Goal: Task Accomplishment & Management: Use online tool/utility

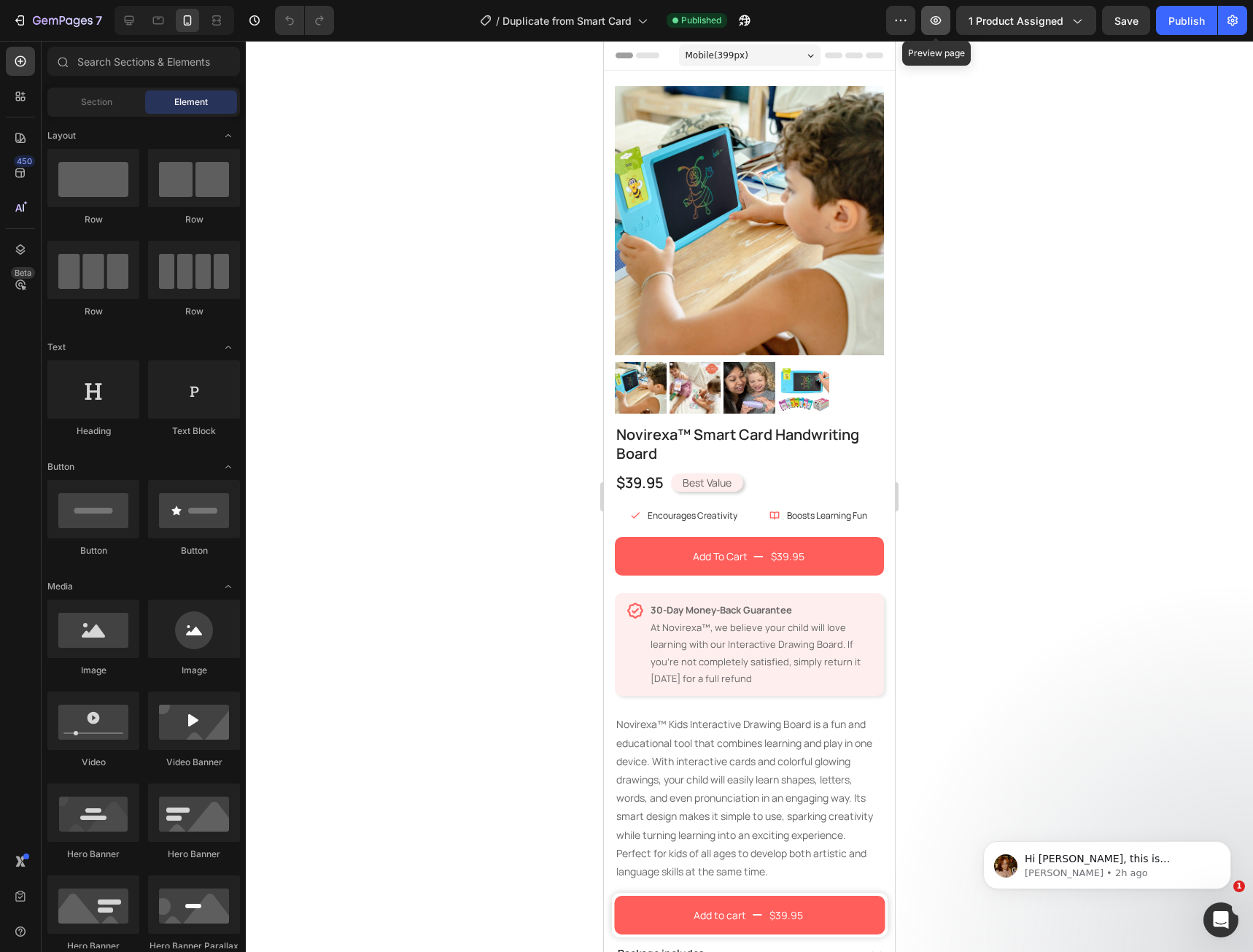
click at [931, 29] on button "button" at bounding box center [936, 20] width 29 height 29
click at [124, 33] on div at bounding box center [174, 20] width 120 height 29
click at [128, 30] on div at bounding box center [128, 20] width 24 height 24
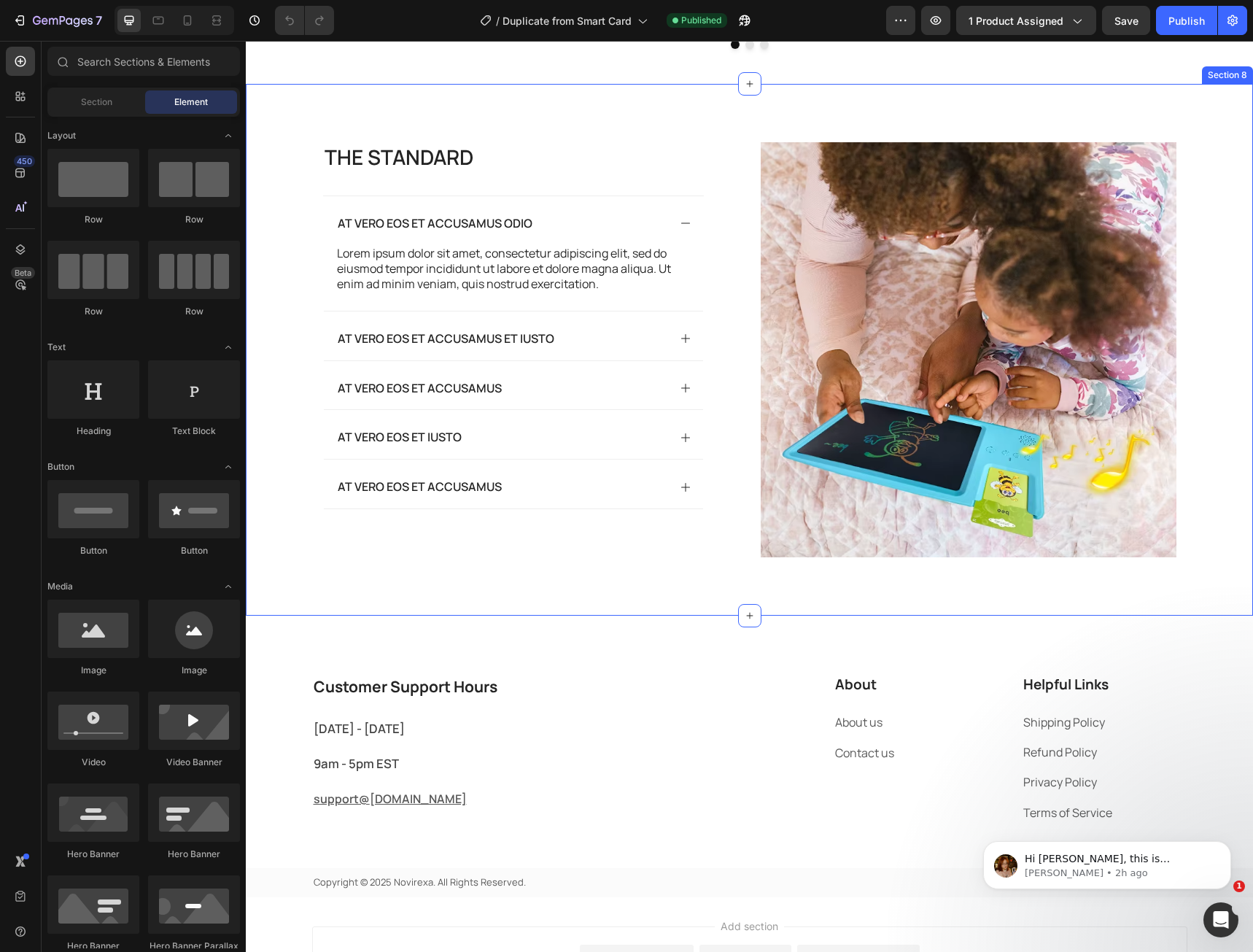
scroll to position [3253, 0]
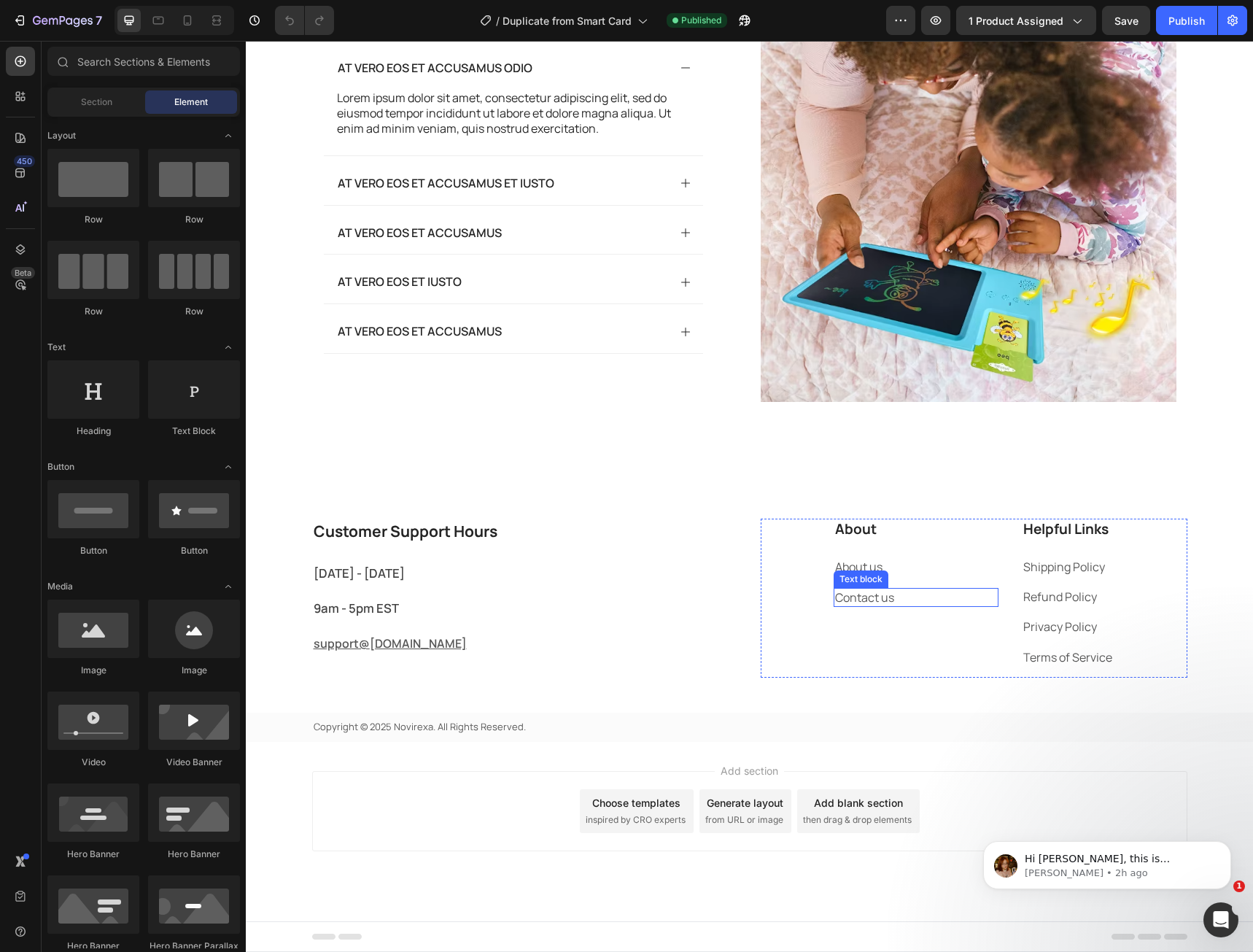
click at [860, 596] on p "Contact us" at bounding box center [916, 597] width 162 height 16
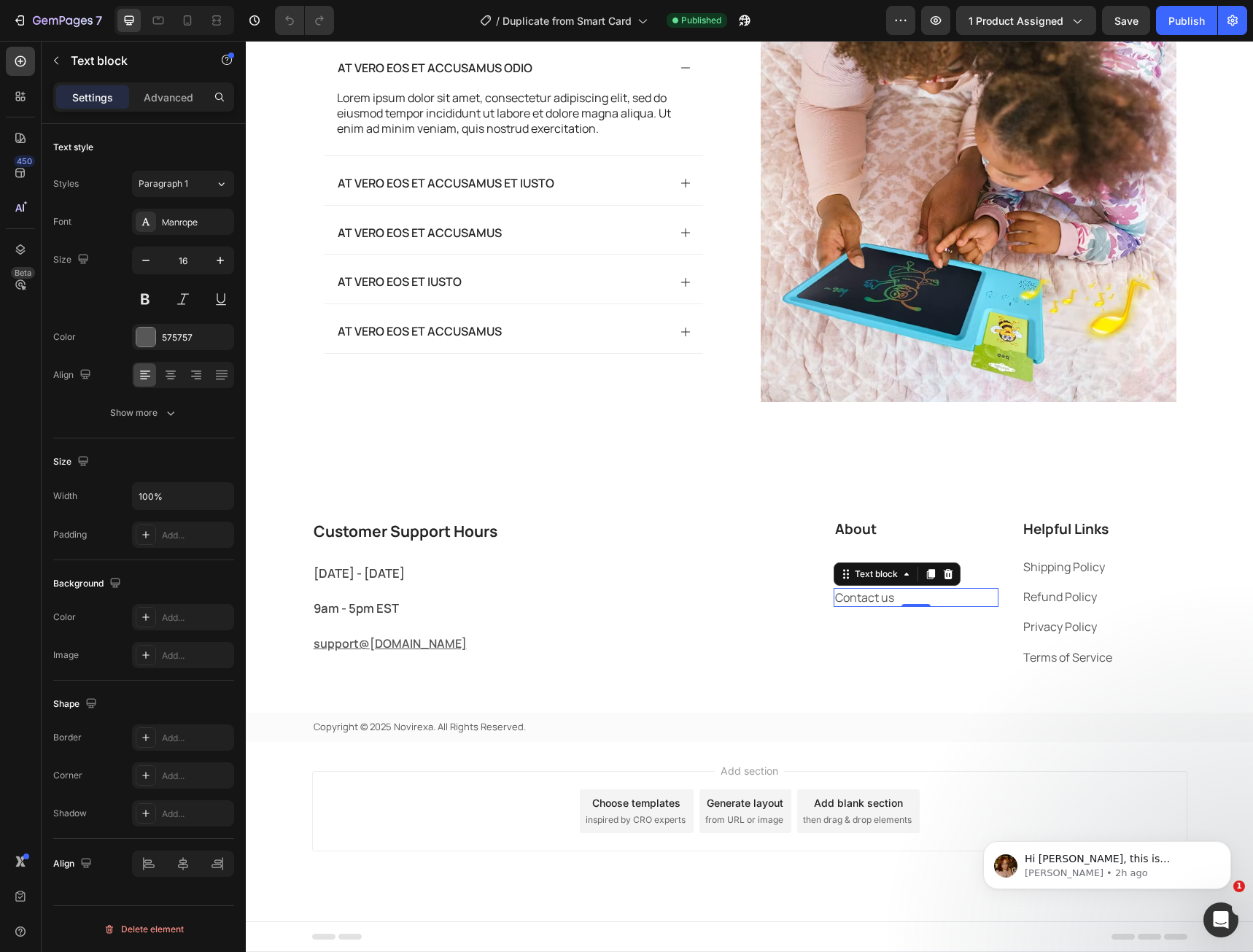
click at [877, 602] on p "Contact us" at bounding box center [916, 597] width 162 height 16
click at [877, 601] on p "Contact us" at bounding box center [916, 597] width 162 height 16
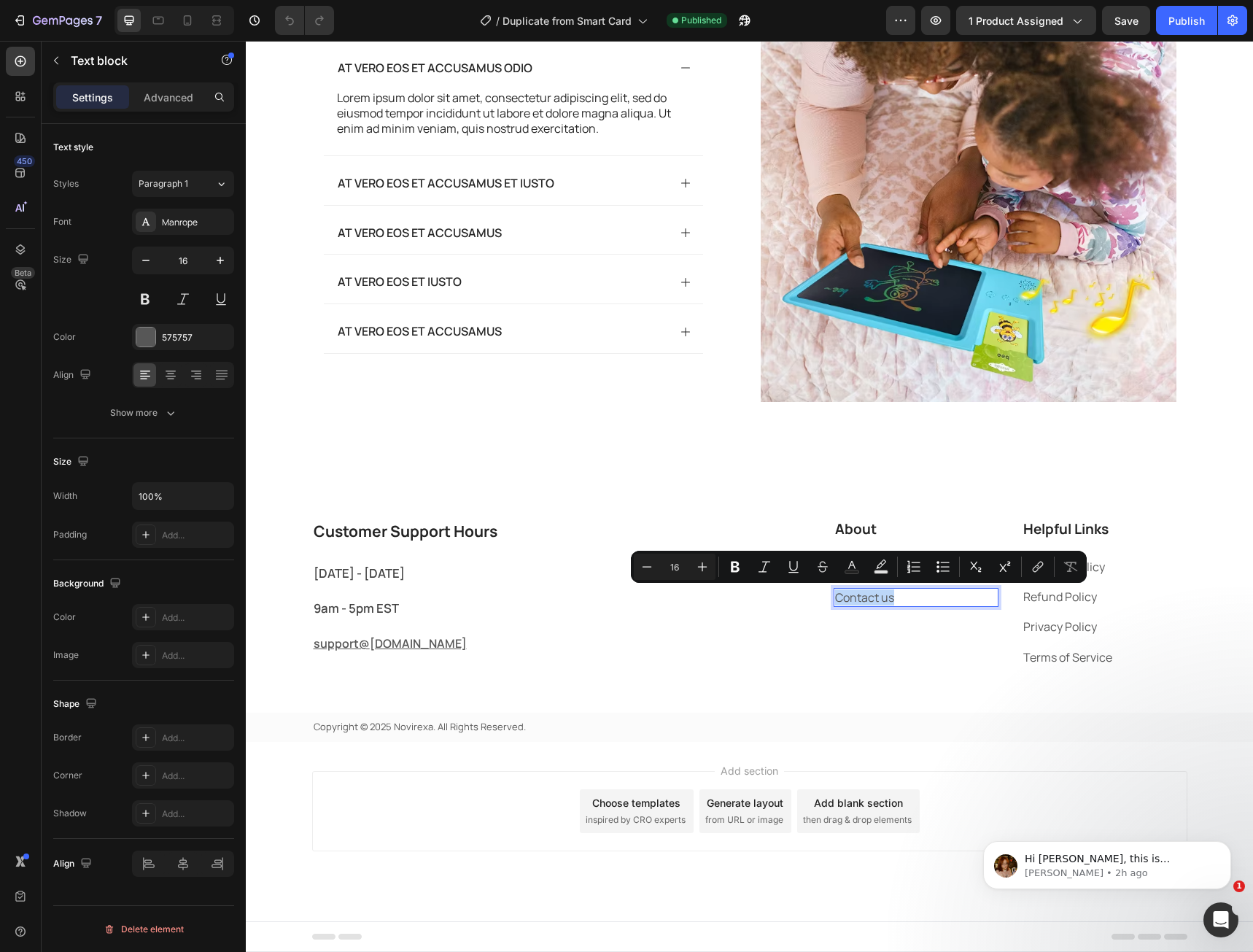
click at [855, 599] on p "Contact us" at bounding box center [916, 597] width 162 height 16
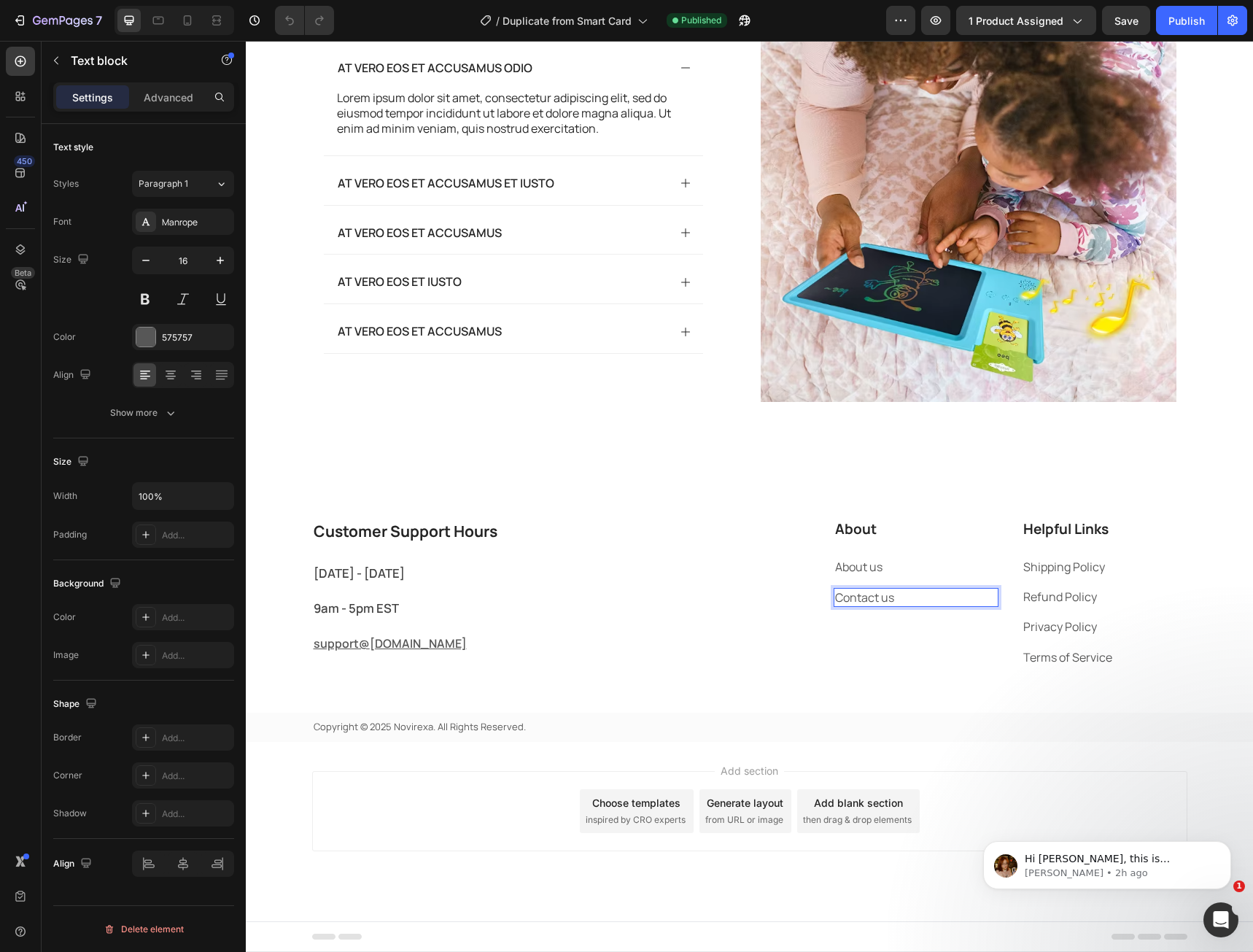
click at [855, 599] on p "Contact us" at bounding box center [916, 597] width 162 height 16
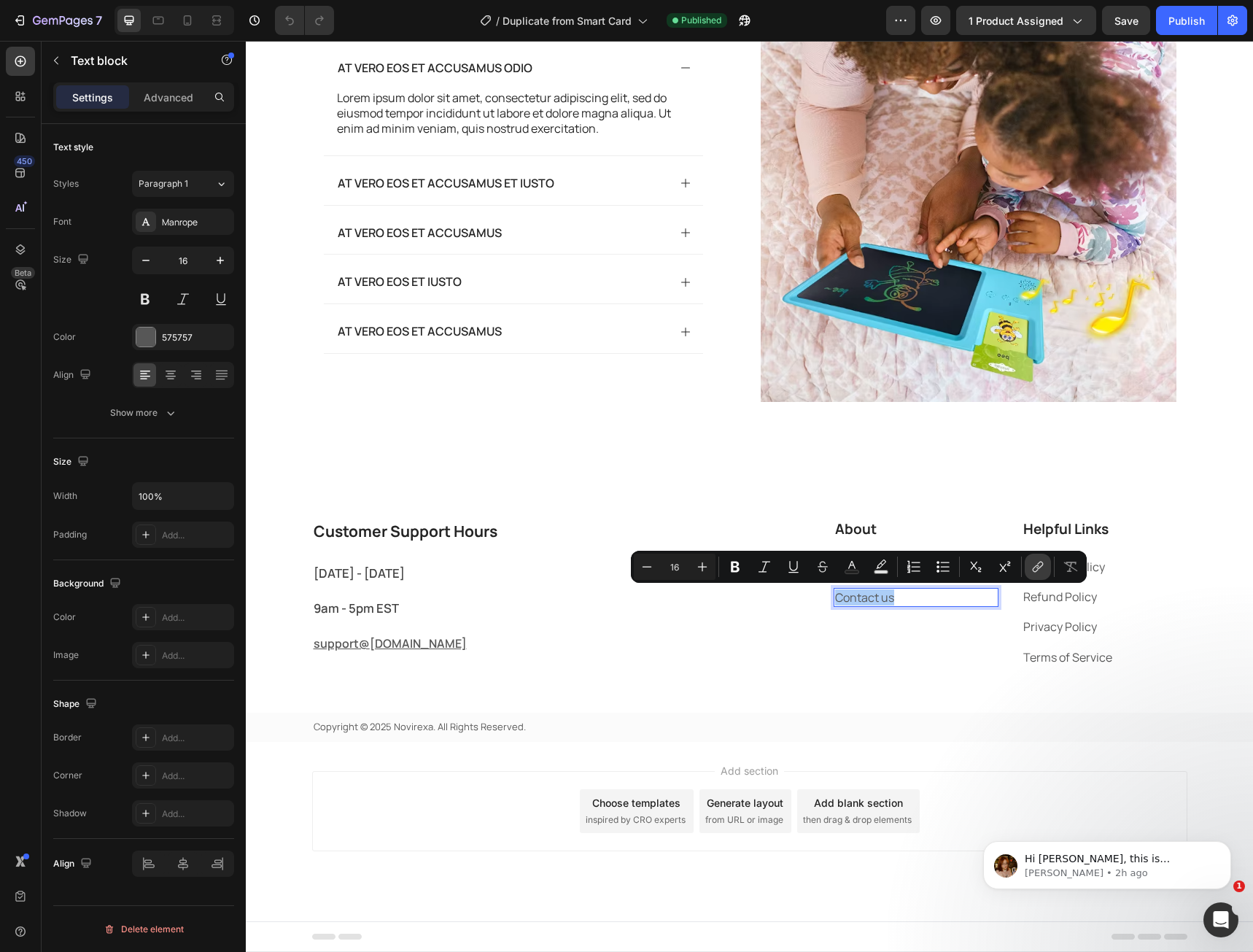
click at [1039, 569] on icon "Editor contextual toolbar" at bounding box center [1037, 566] width 14 height 14
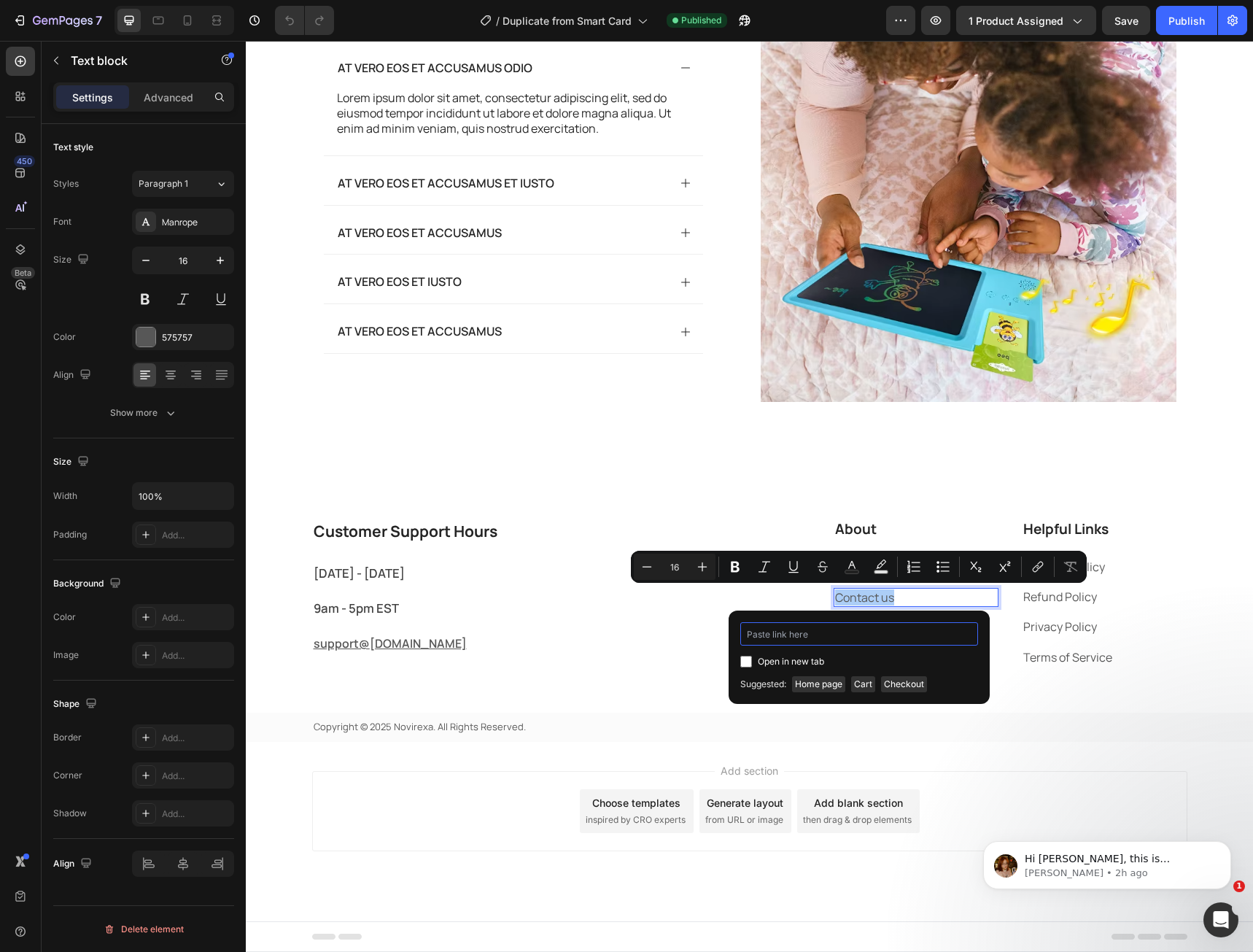
paste input "[URL][DOMAIN_NAME]"
type input "[URL][DOMAIN_NAME]"
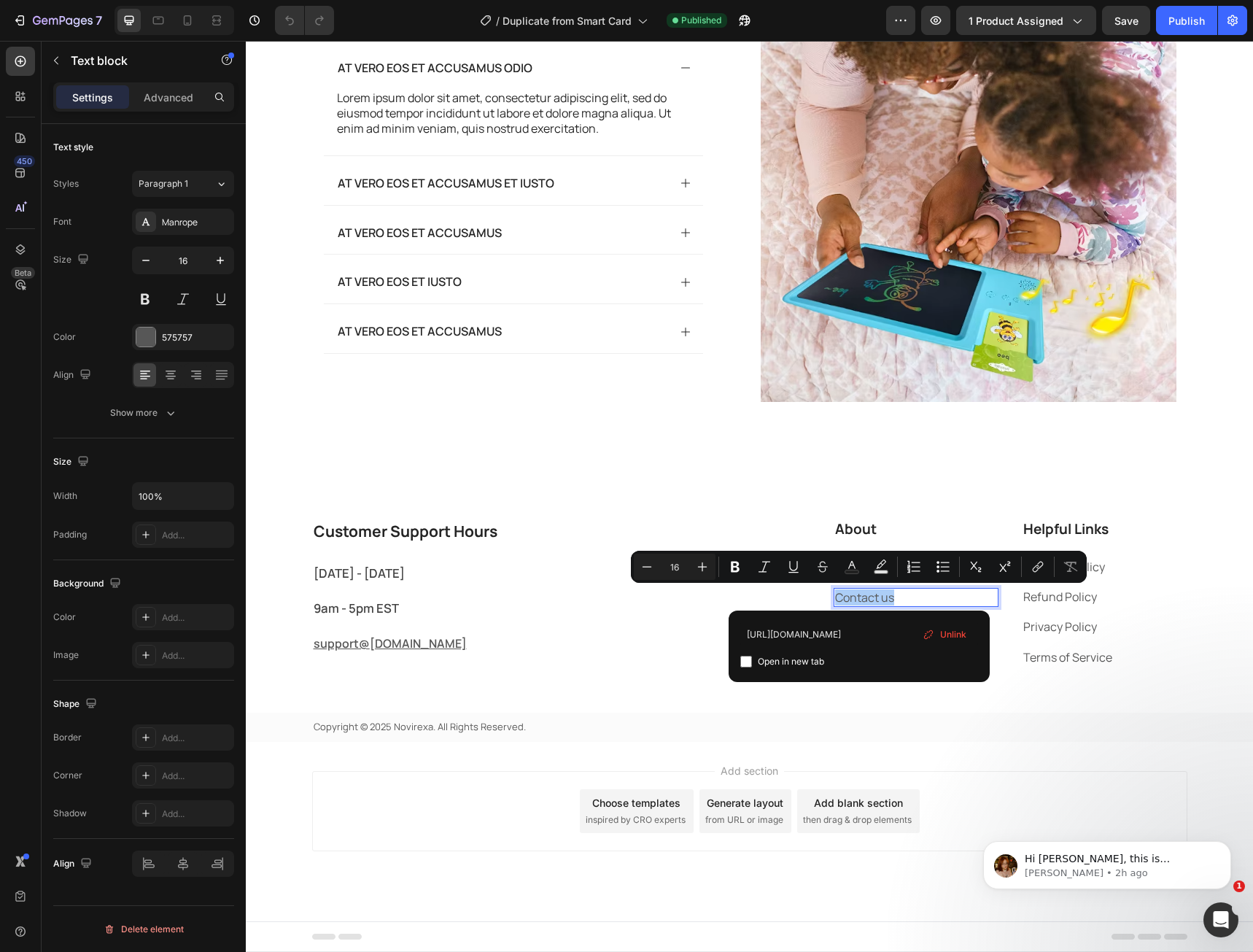
click at [751, 662] on input "Editor contextual toolbar" at bounding box center [746, 661] width 11 height 11
click at [745, 669] on div "Open in new tab" at bounding box center [859, 661] width 238 height 18
checkbox input "false"
click at [816, 699] on div "Customer Support Hours Heading [DATE] - [DATE] Text block 9am - 5pm EST Text bl…" at bounding box center [749, 630] width 1007 height 223
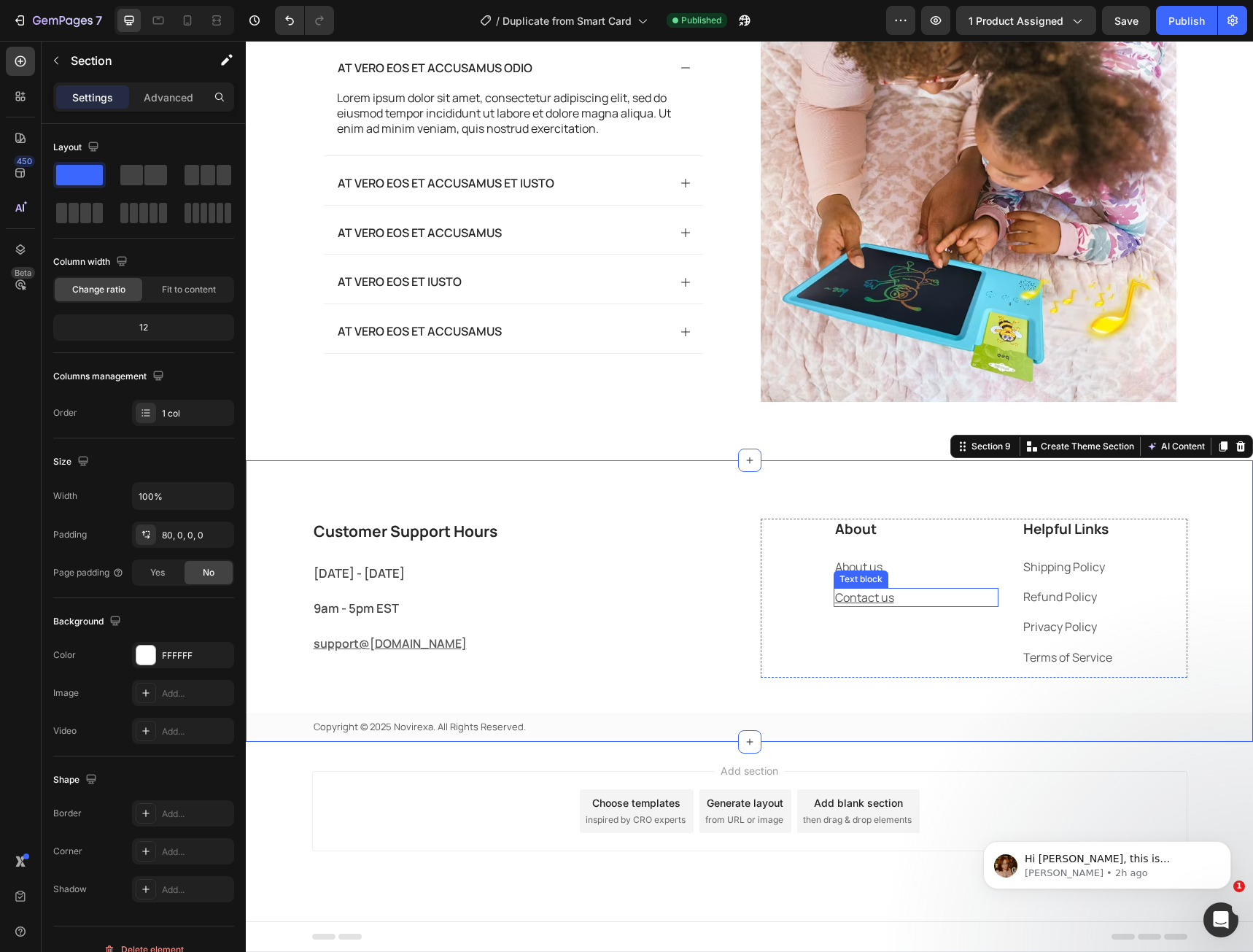
click at [851, 597] on u "Contact us" at bounding box center [864, 597] width 59 height 16
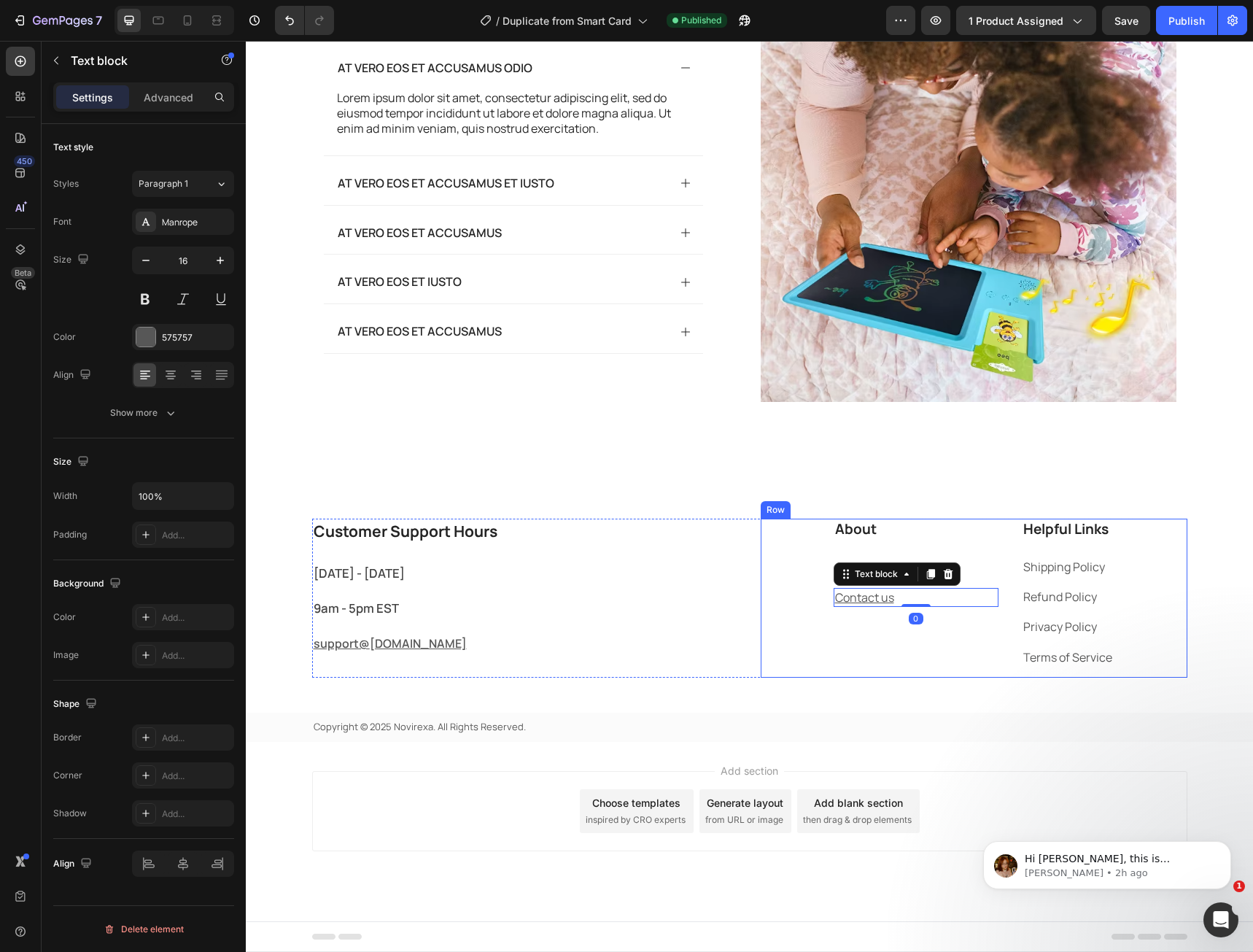
click at [846, 635] on div "About Heading About us Text block Contact us Text block 0" at bounding box center [916, 598] width 165 height 159
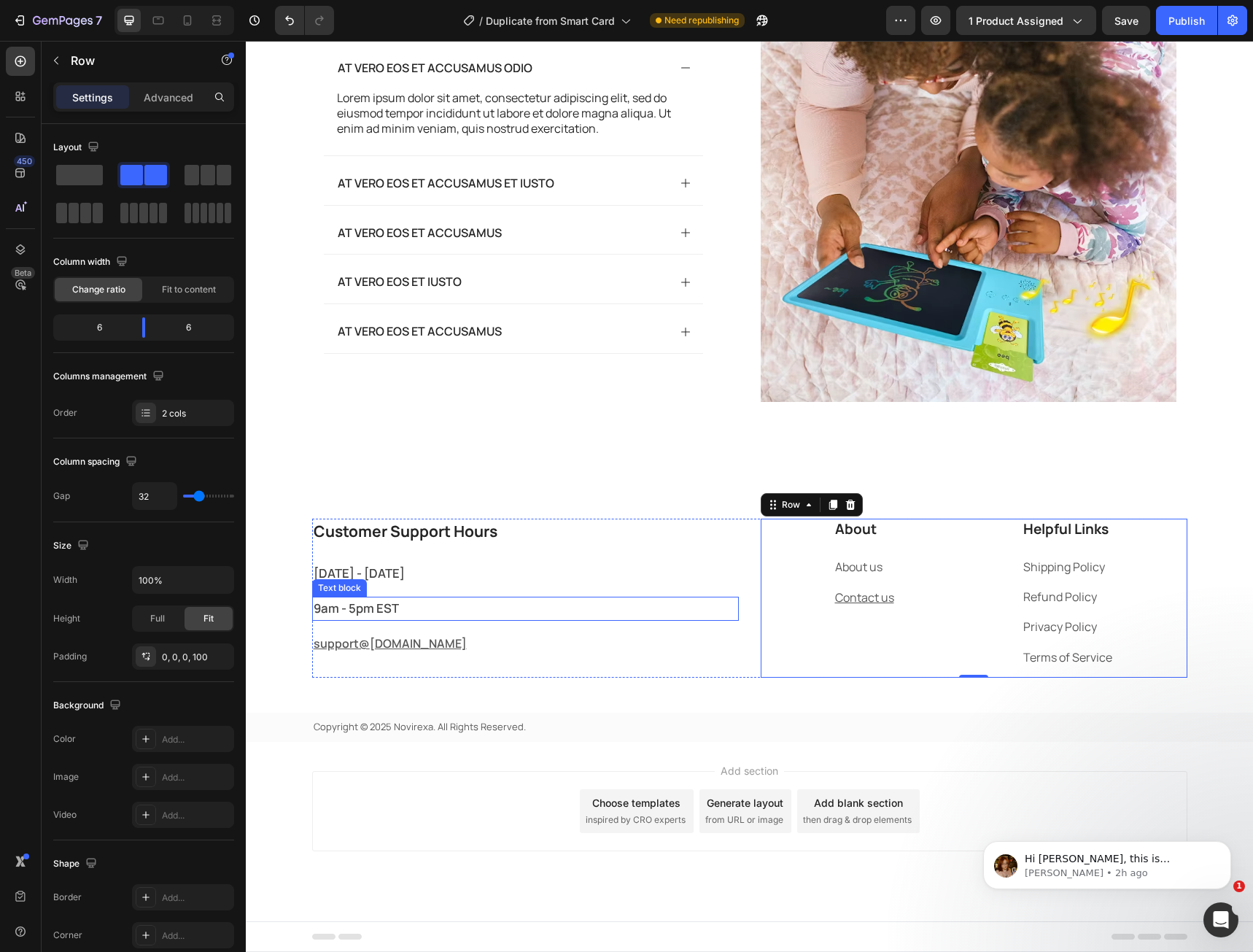
click at [516, 617] on p "9am - 5pm EST" at bounding box center [525, 608] width 424 height 21
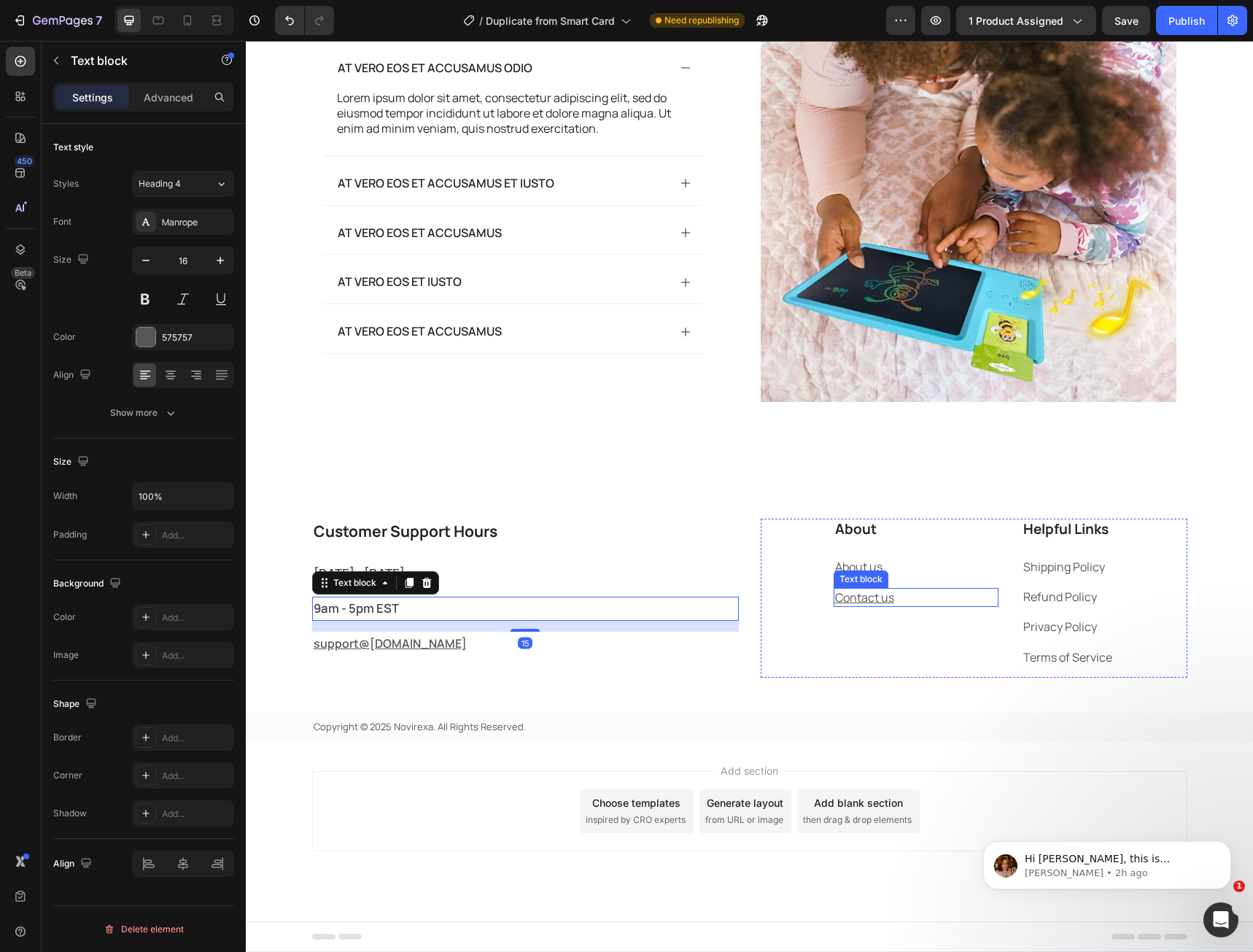
click at [835, 601] on u "Contact us" at bounding box center [864, 597] width 59 height 16
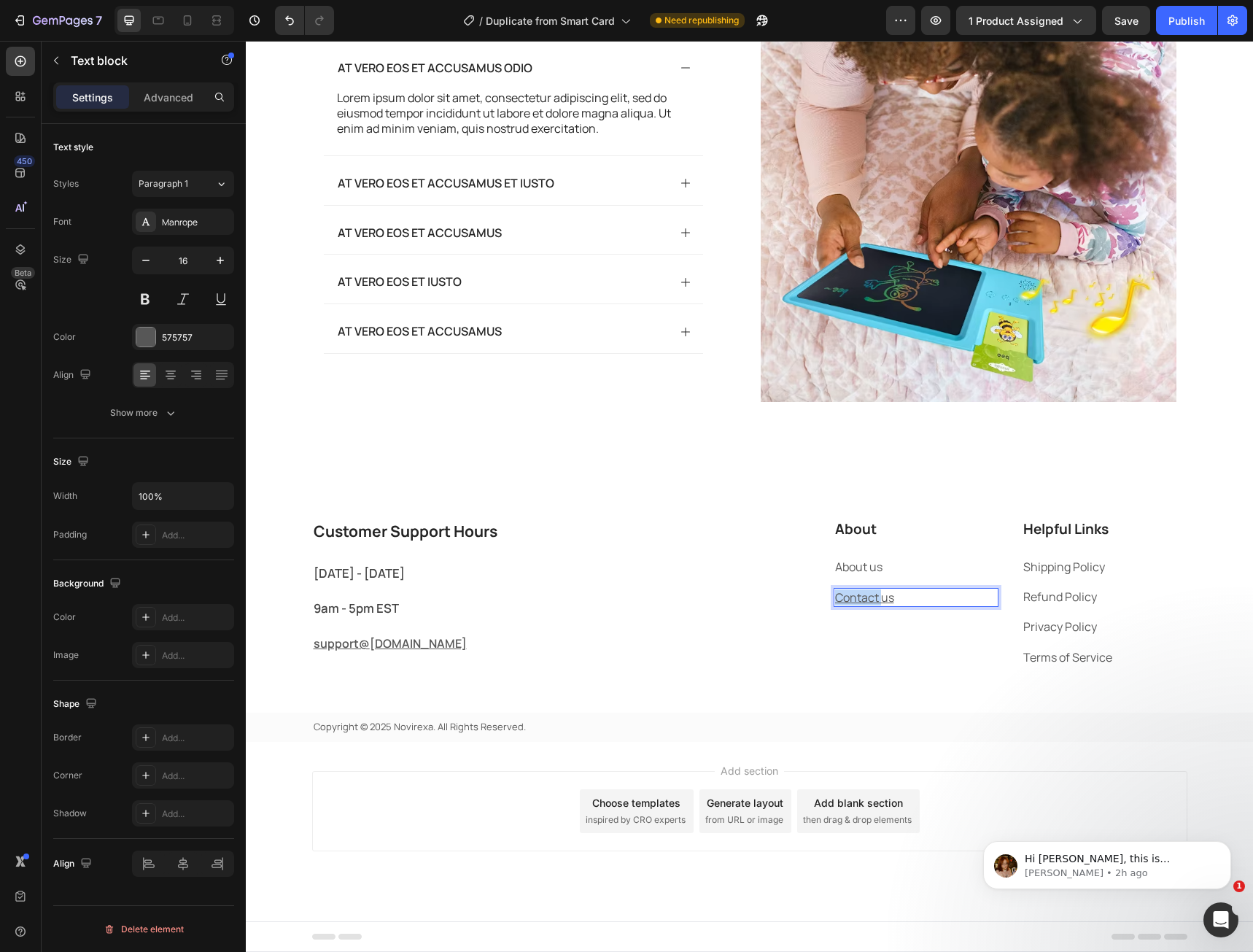
click at [835, 601] on u "Contact us" at bounding box center [864, 597] width 59 height 16
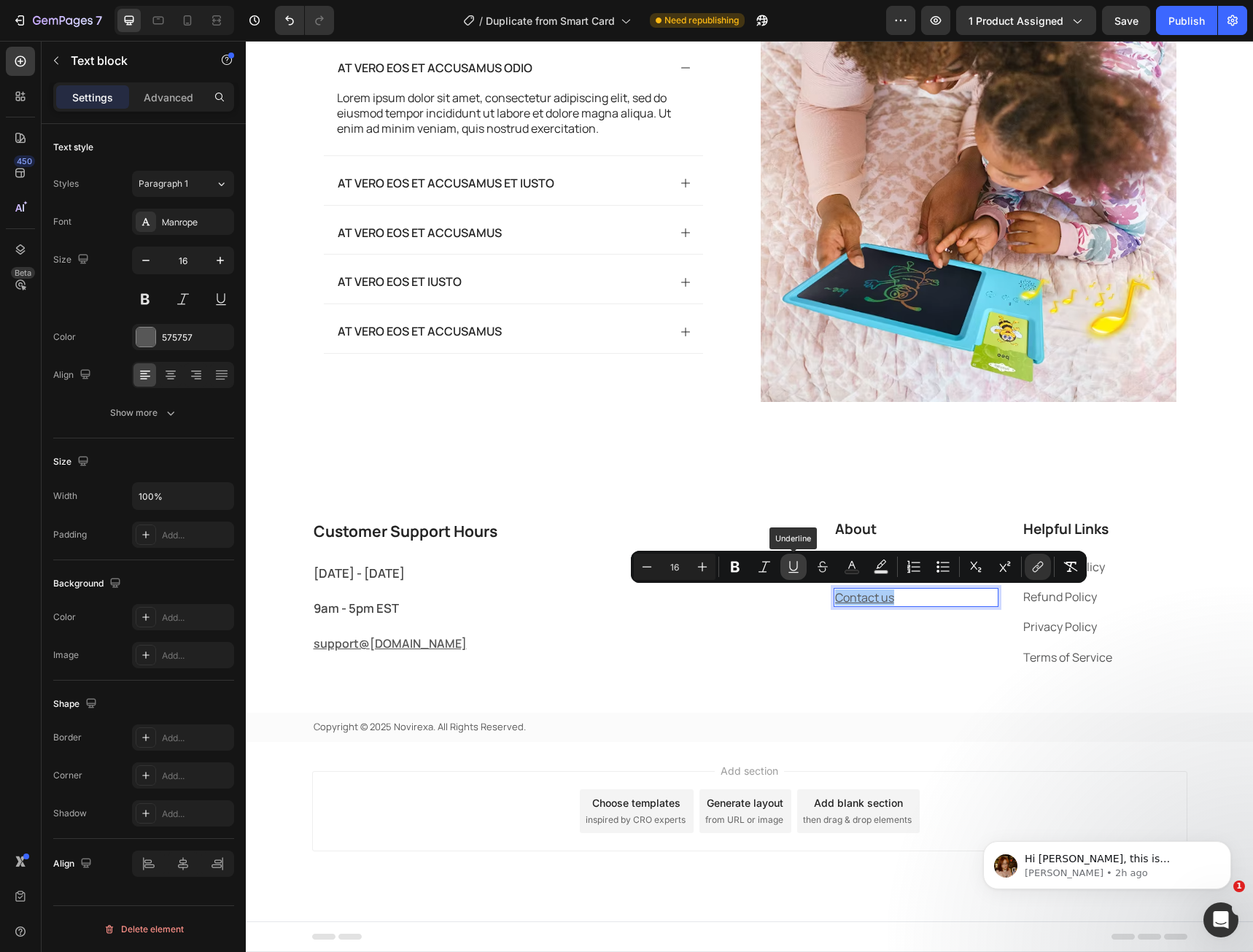
click at [786, 563] on button "Underline" at bounding box center [793, 567] width 26 height 26
click at [1042, 564] on icon "Editor contextual toolbar" at bounding box center [1037, 566] width 14 height 14
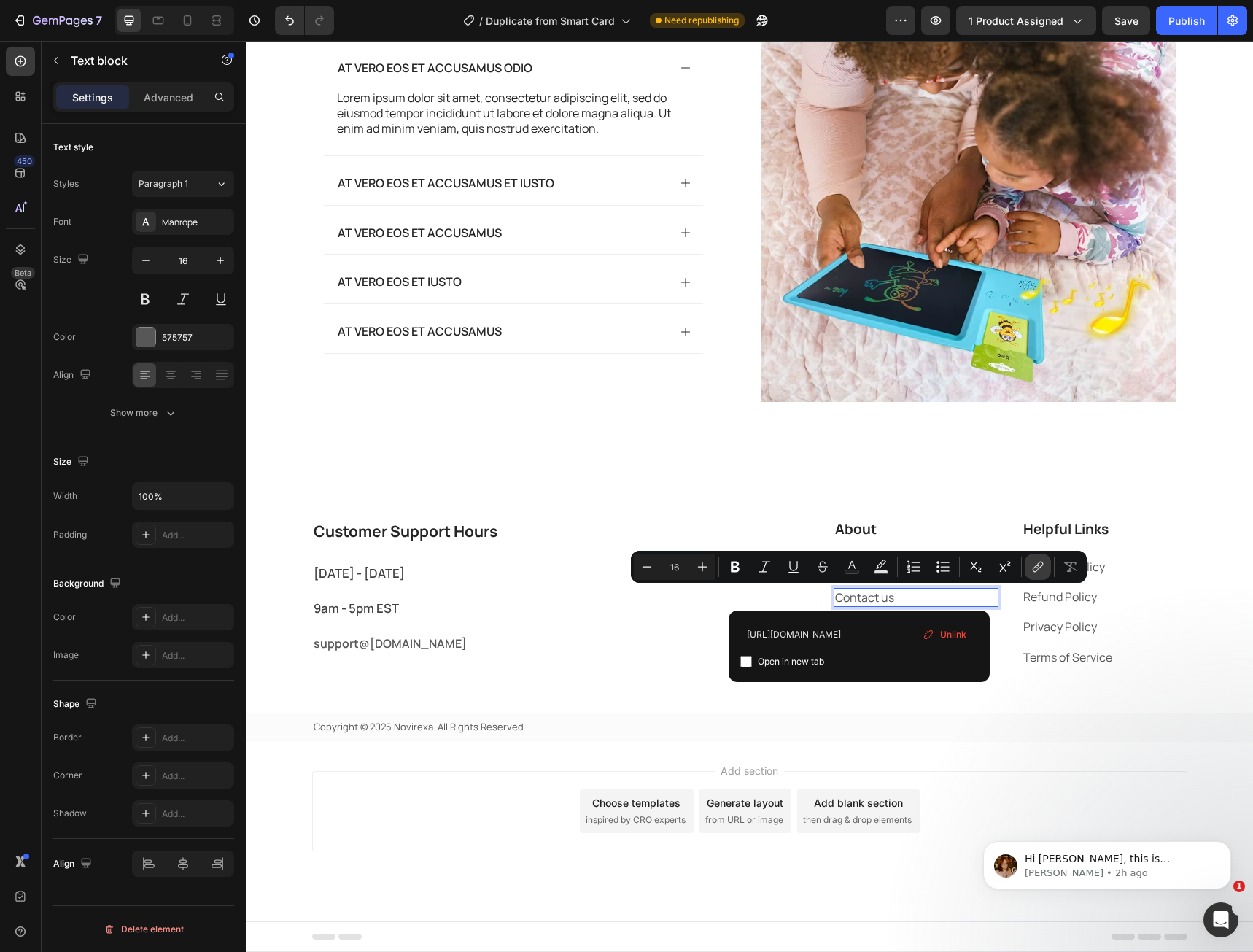
scroll to position [0, 1]
click at [1042, 564] on icon "Editor contextual toolbar" at bounding box center [1037, 566] width 14 height 14
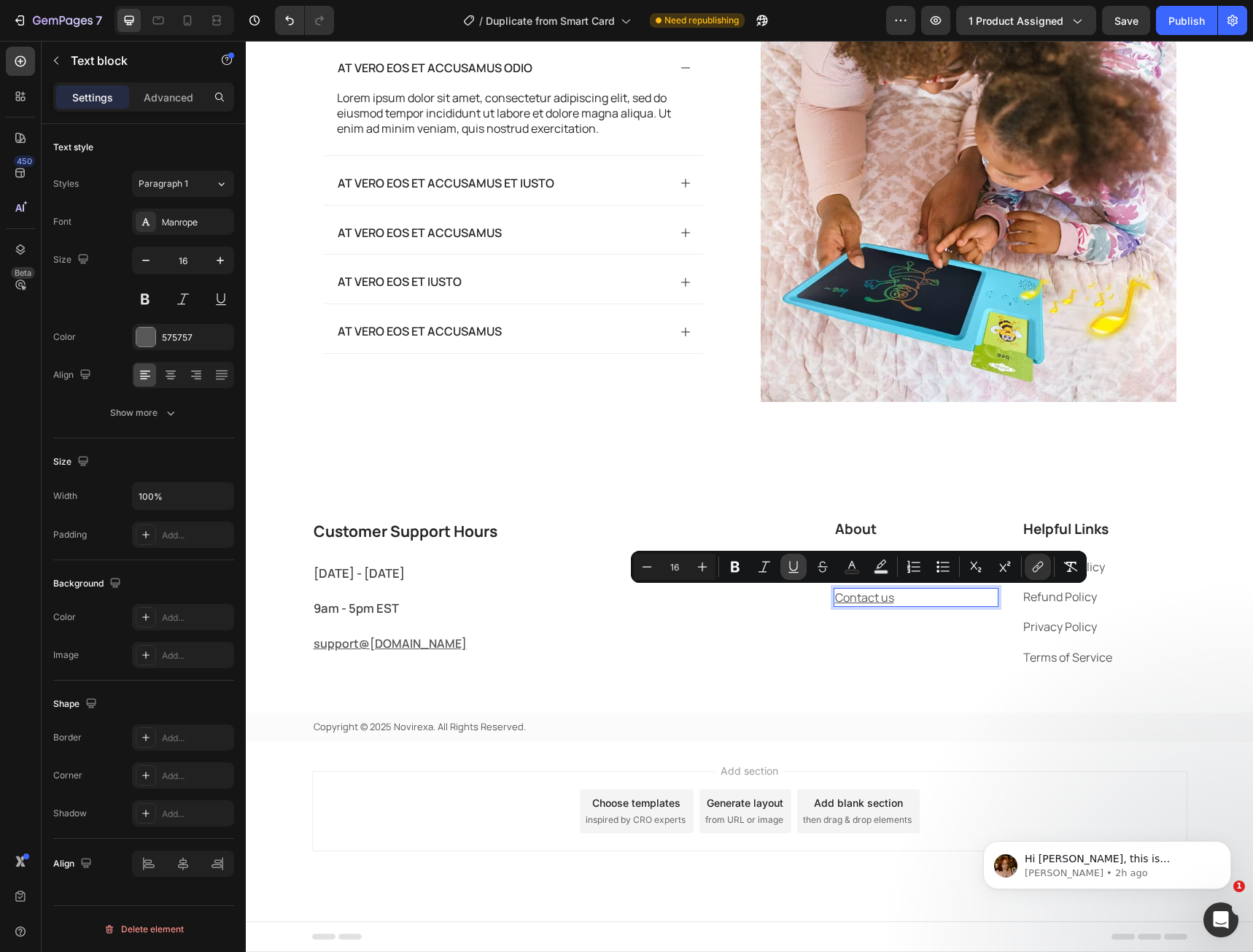
click at [796, 566] on icon "Editor contextual toolbar" at bounding box center [793, 566] width 14 height 14
click at [801, 611] on div "About Heading About us Text block Contact us Text block 0 Helpful Links Heading…" at bounding box center [974, 598] width 427 height 159
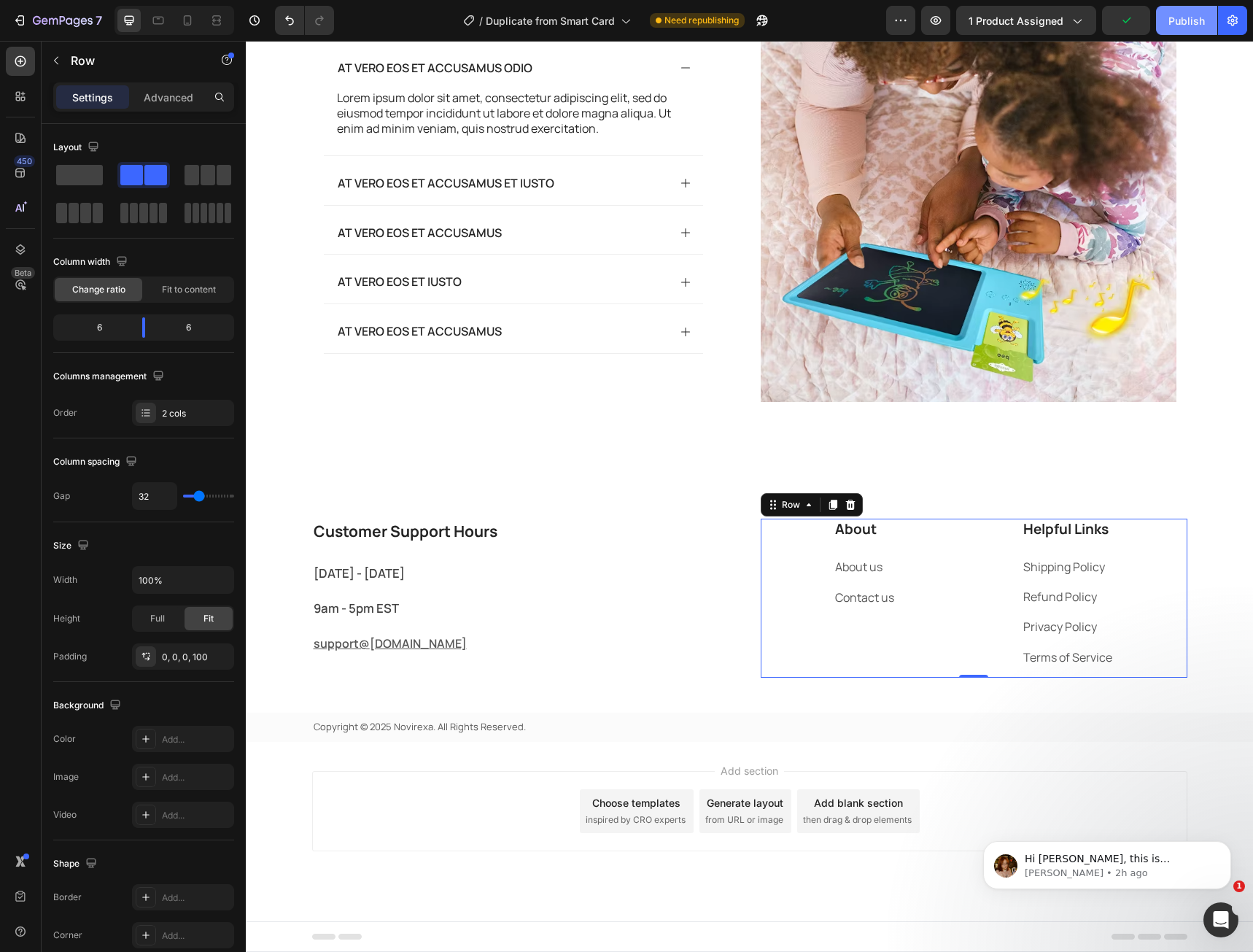
click at [1173, 32] on button "Publish" at bounding box center [1186, 20] width 61 height 29
click at [935, 26] on icon "button" at bounding box center [935, 20] width 14 height 14
click at [852, 566] on p "About us" at bounding box center [916, 567] width 162 height 16
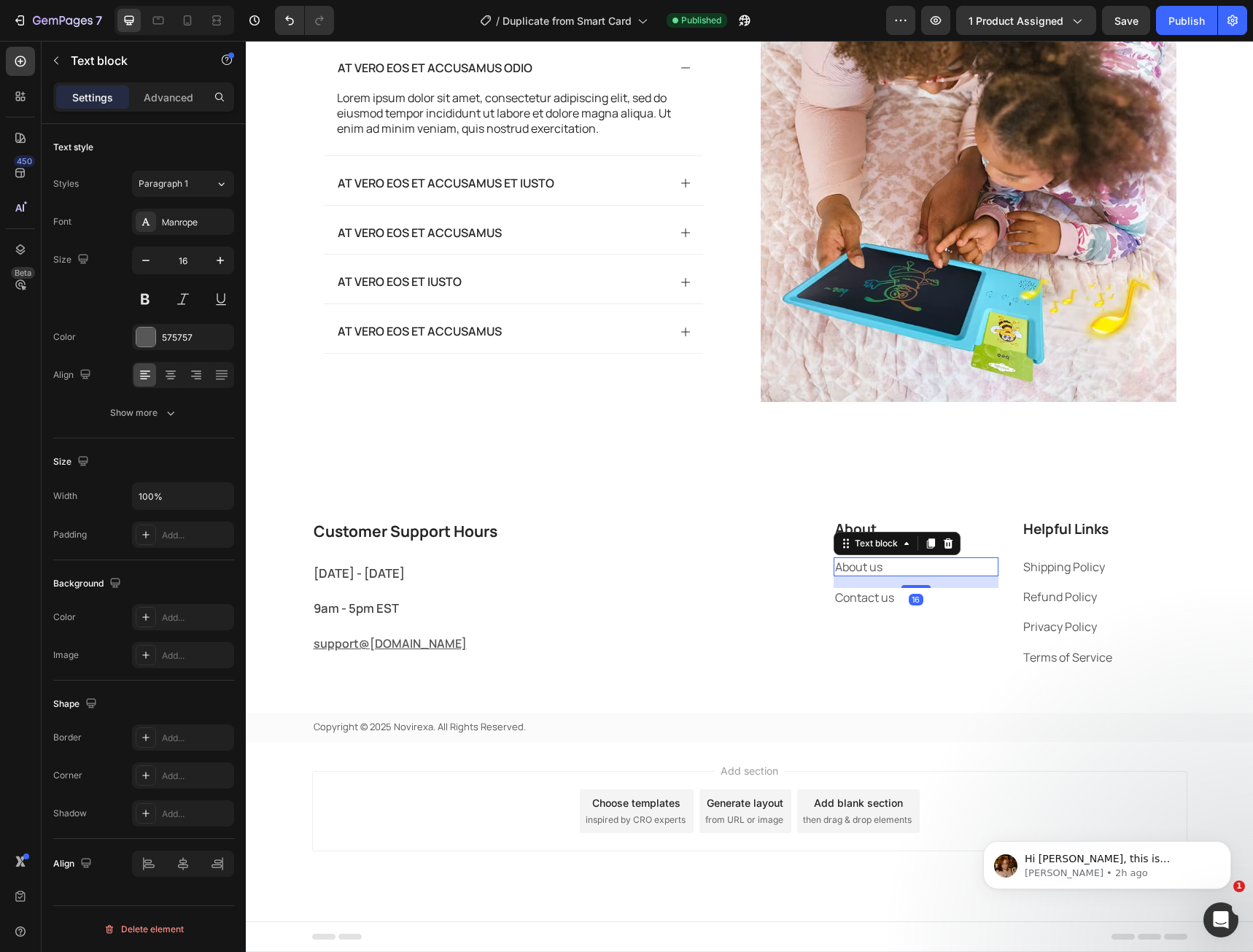
click at [870, 569] on p "About us" at bounding box center [916, 567] width 162 height 16
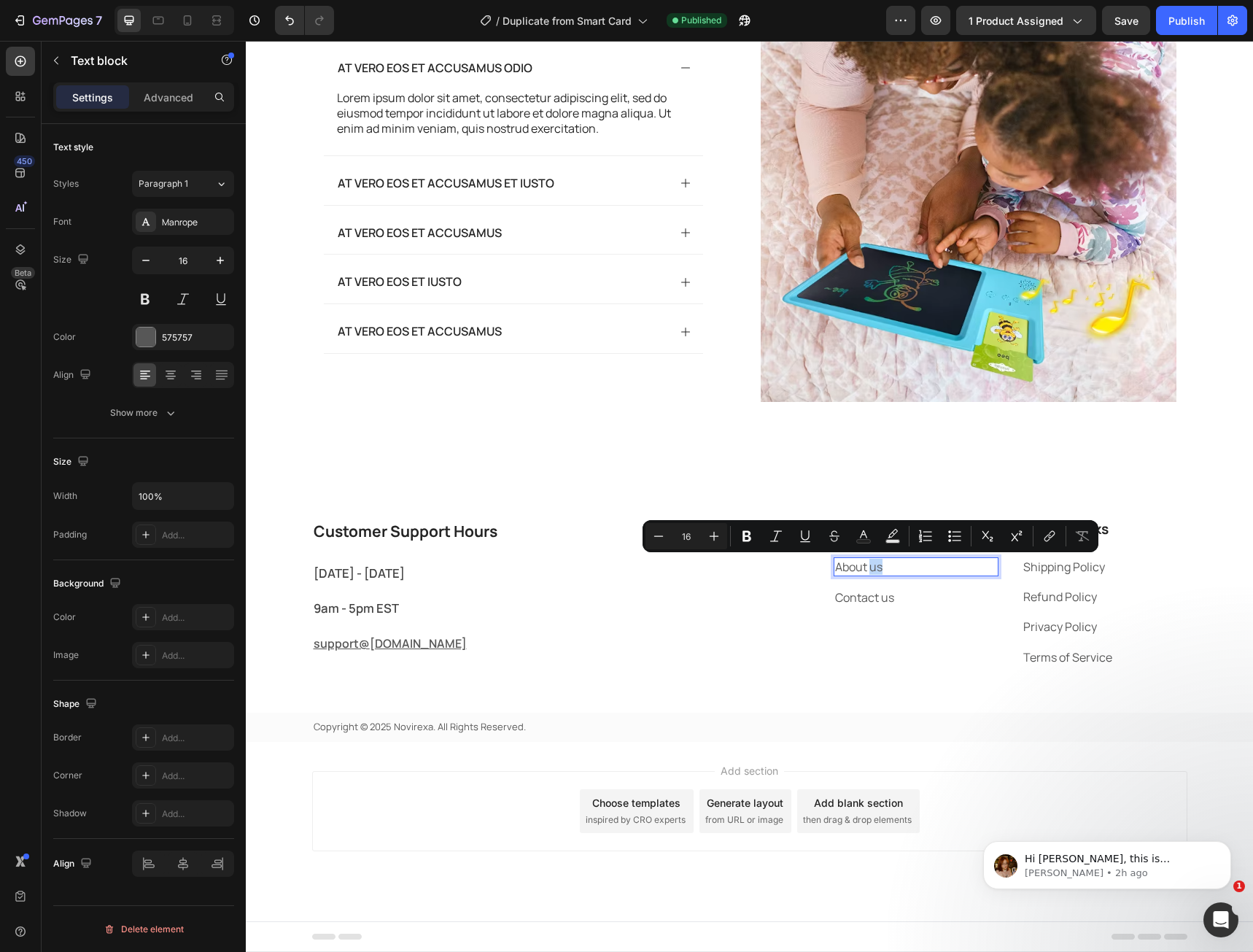
click at [868, 564] on p "About us" at bounding box center [916, 567] width 162 height 16
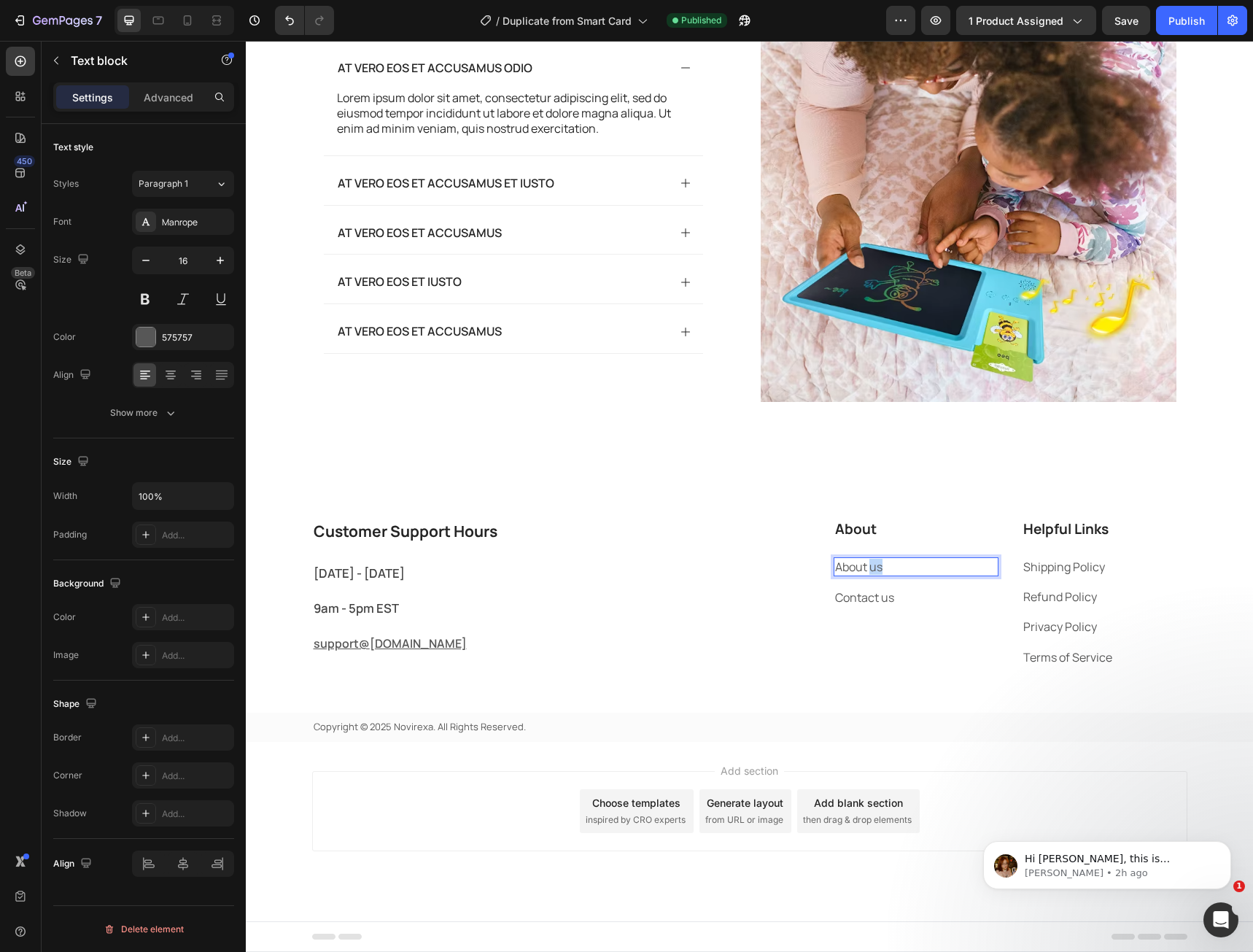
click at [868, 564] on p "About us" at bounding box center [916, 567] width 162 height 16
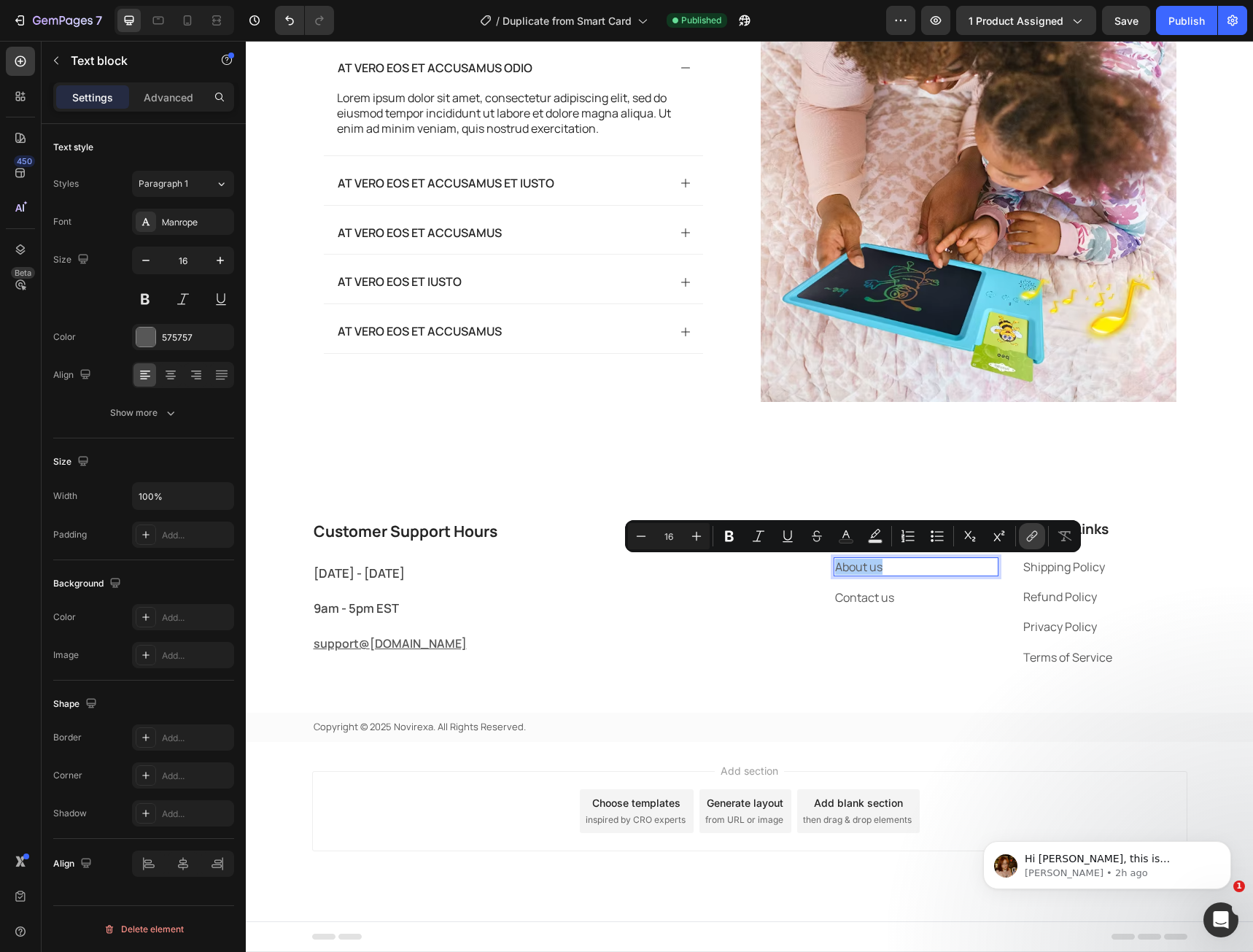
click at [1036, 534] on icon "Editor contextual toolbar" at bounding box center [1031, 536] width 14 height 14
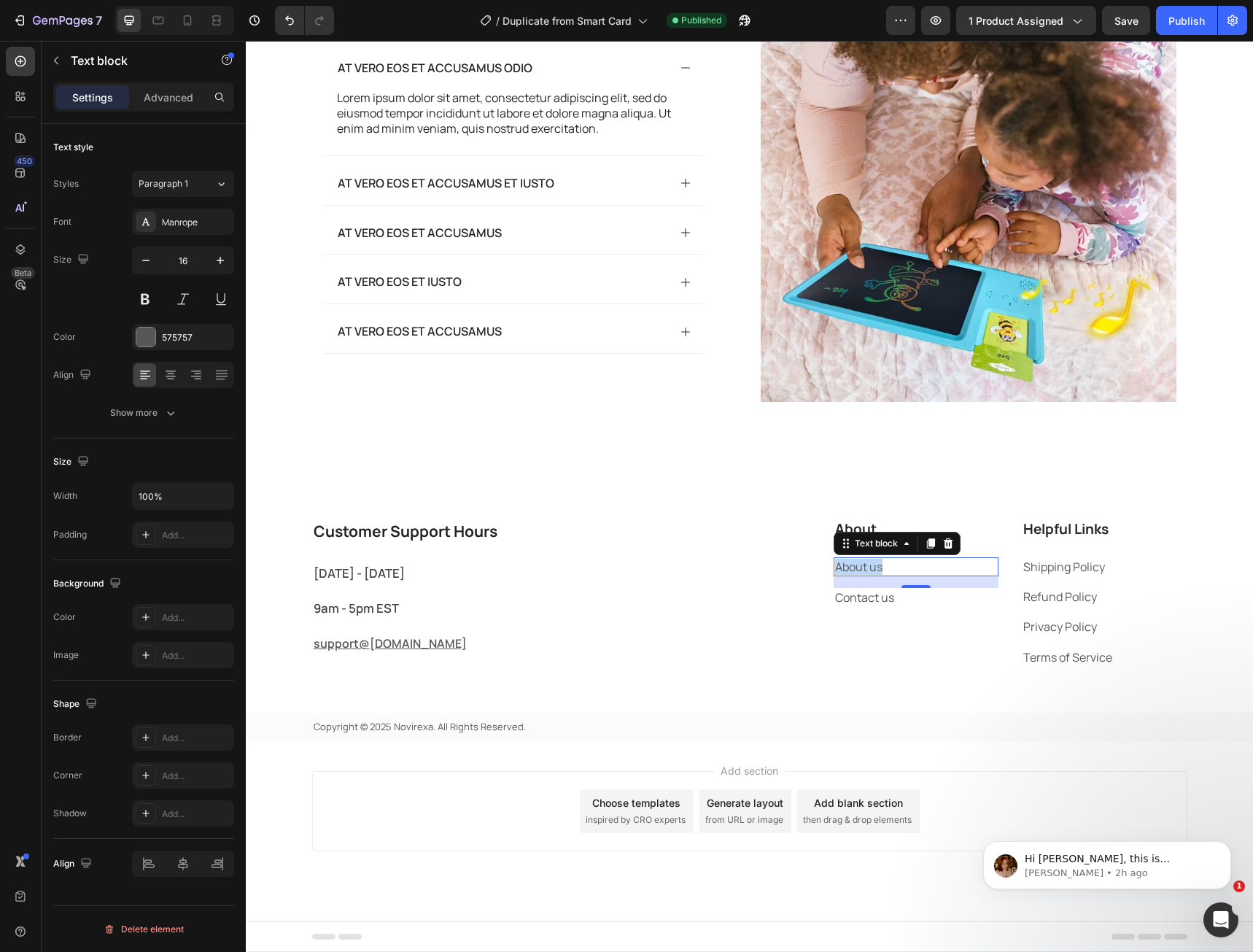
click at [855, 576] on div "16" at bounding box center [916, 582] width 165 height 11
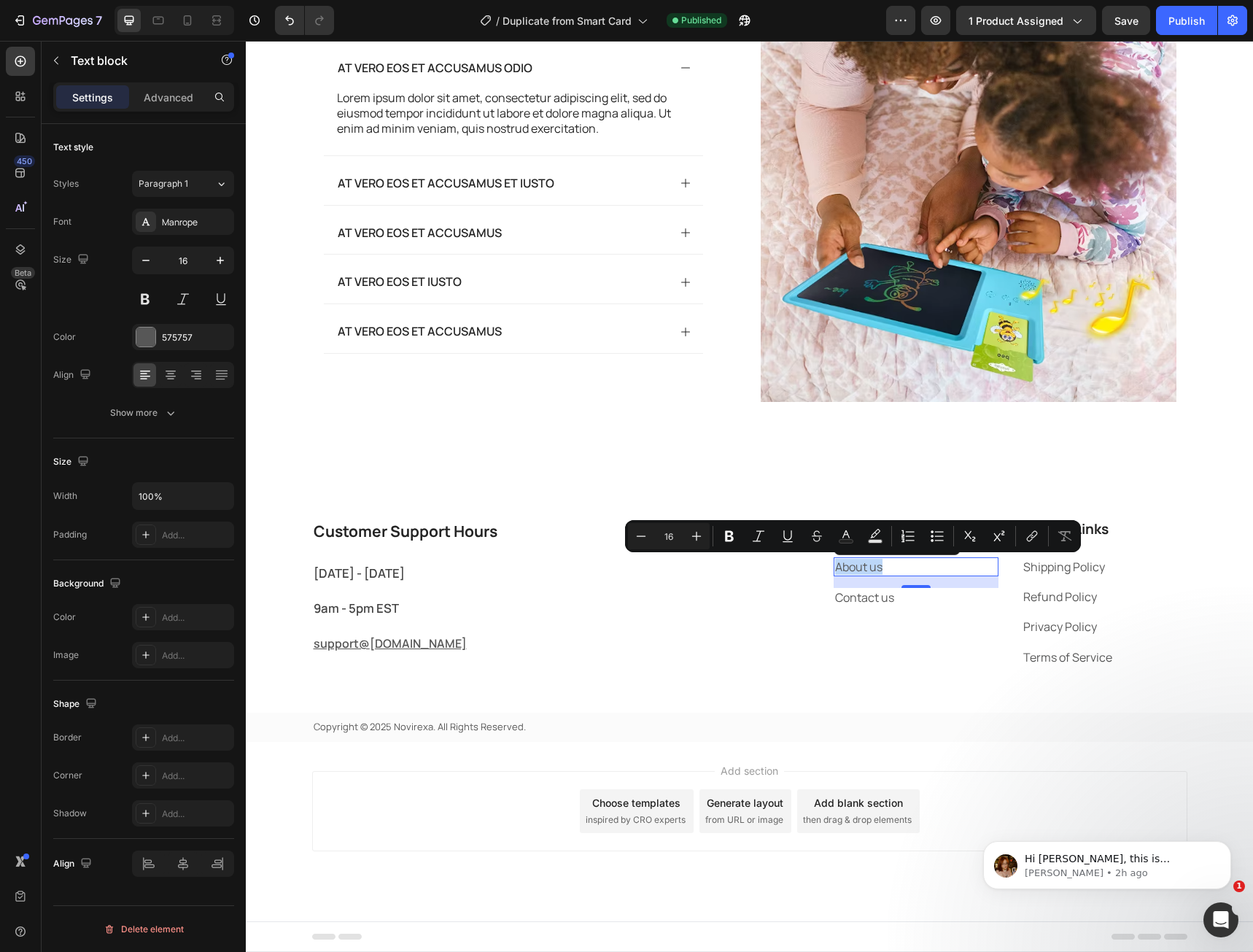
click at [851, 567] on p "About us" at bounding box center [916, 567] width 162 height 16
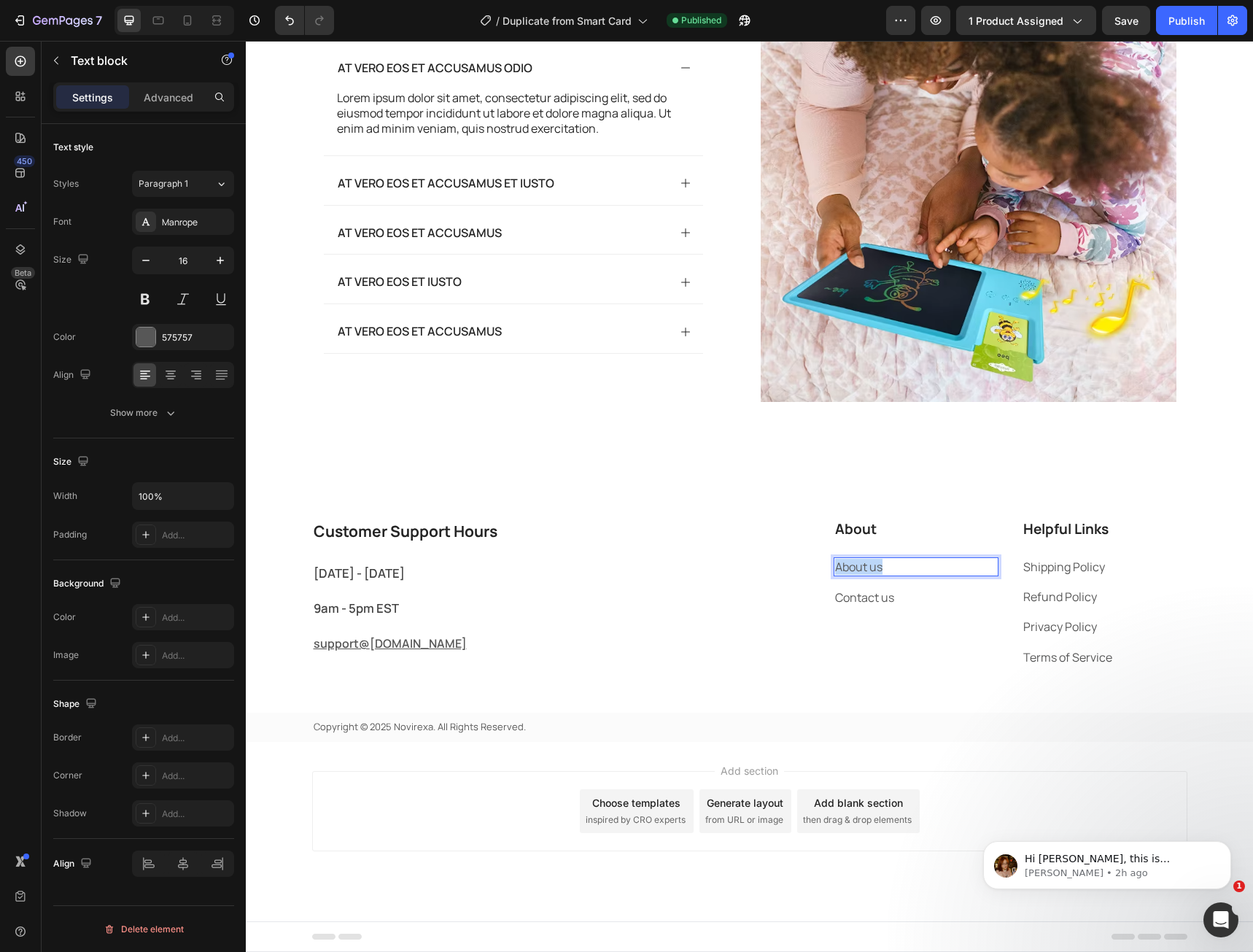
click at [851, 567] on p "About us" at bounding box center [916, 567] width 162 height 16
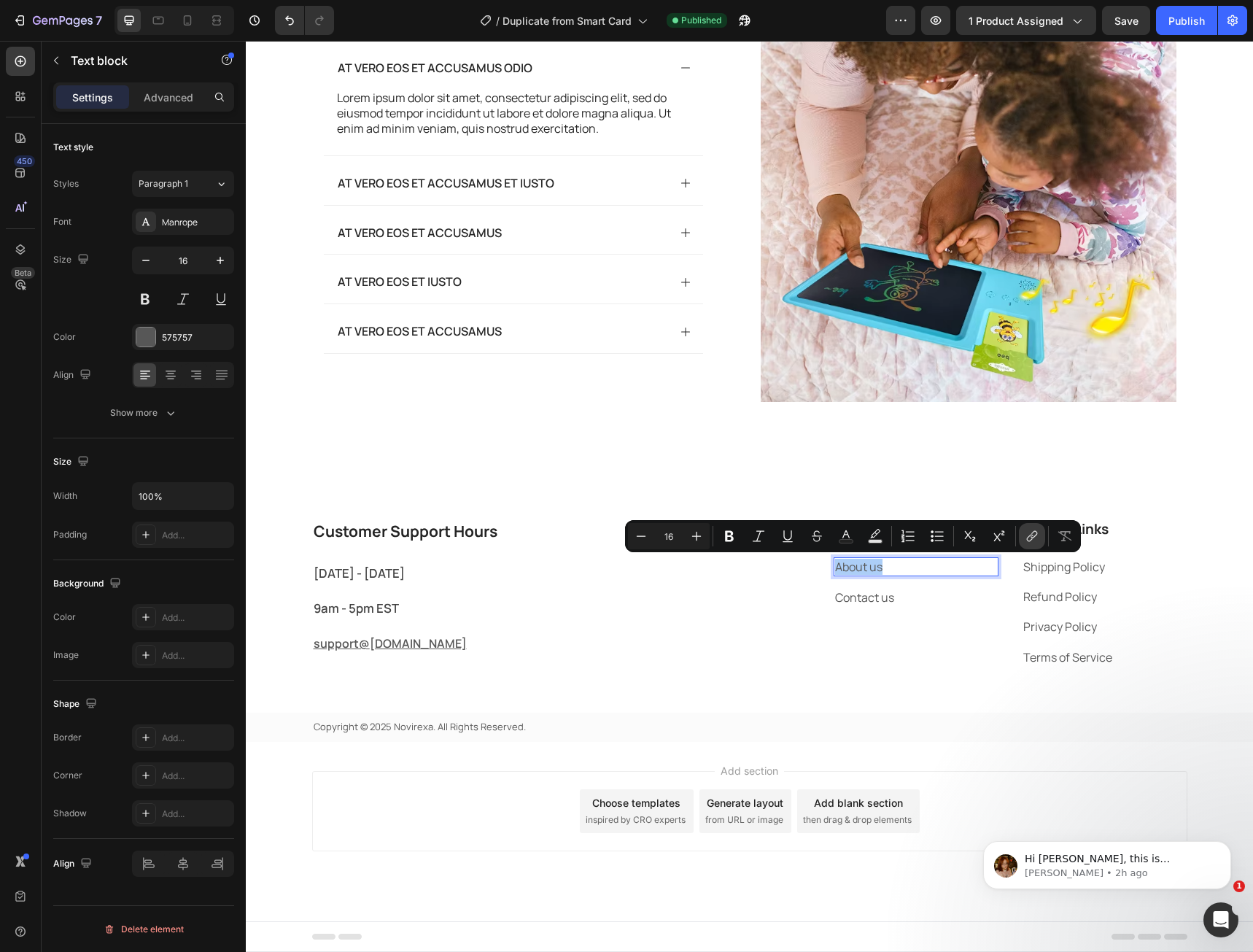
click at [1031, 537] on icon "Editor contextual toolbar" at bounding box center [1031, 536] width 14 height 14
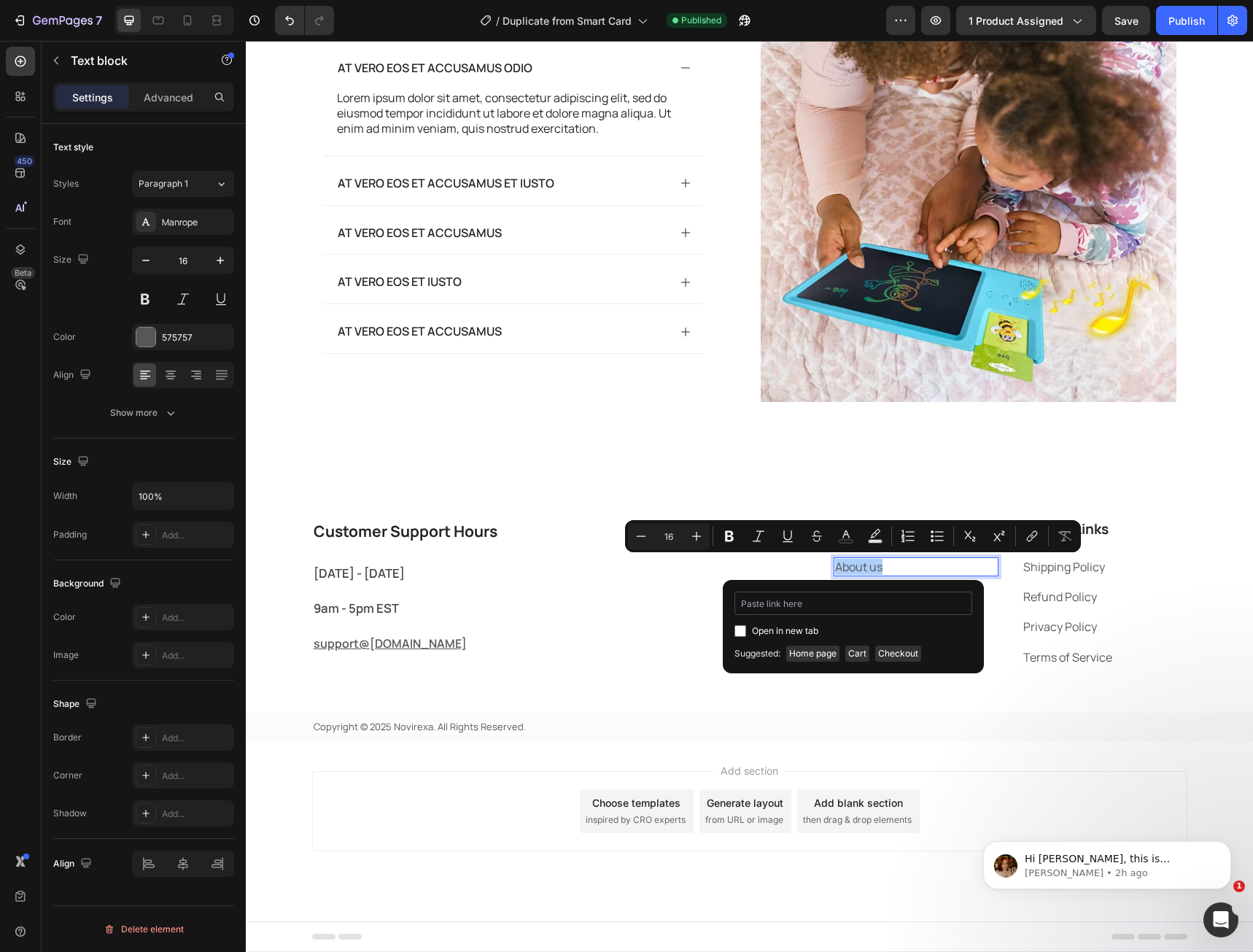
type input "[URL][DOMAIN_NAME]"
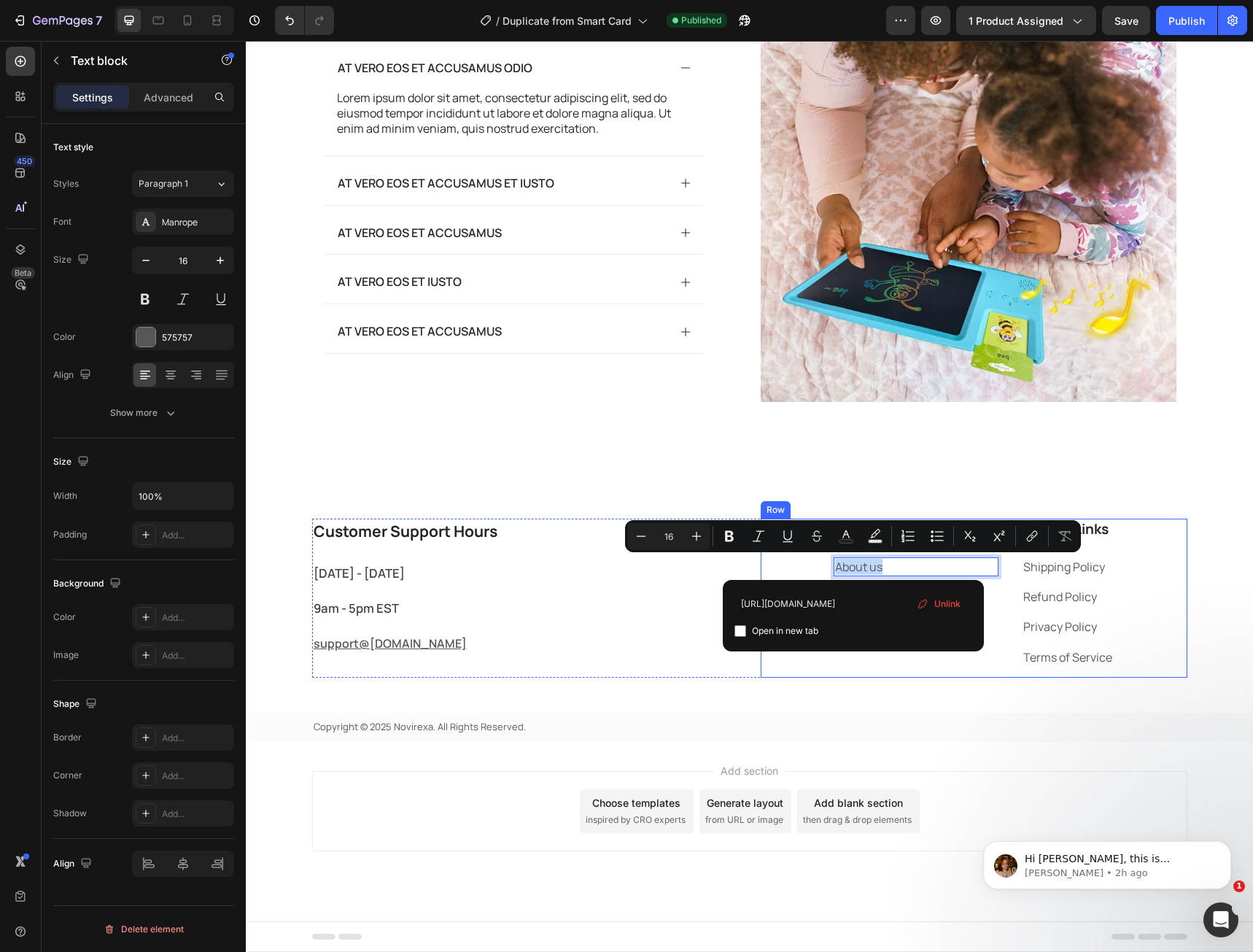
click at [848, 684] on div "Customer Support Hours Heading [DATE] - [DATE] Text block 9am - 5pm EST Text bl…" at bounding box center [749, 630] width 1007 height 223
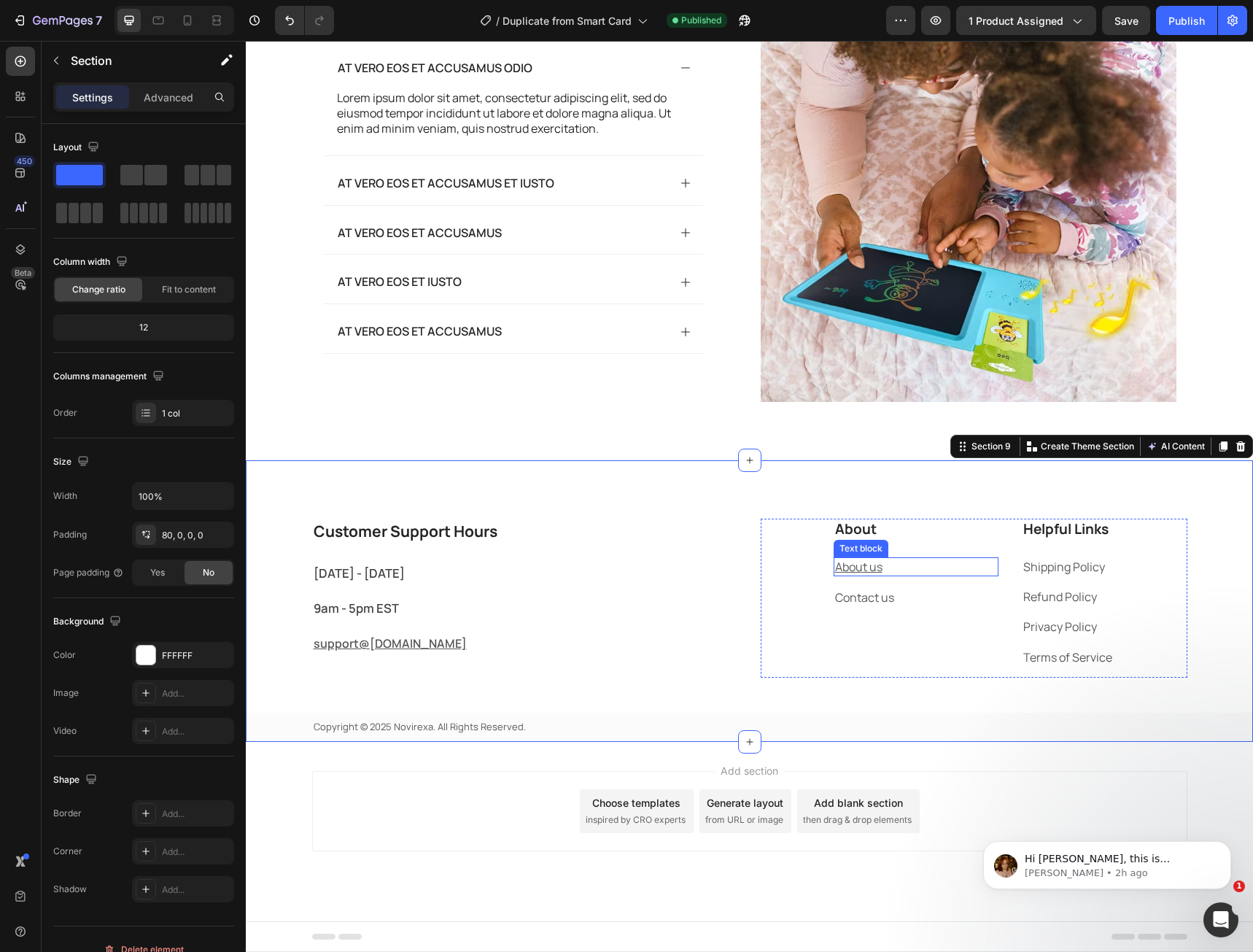
click at [907, 566] on p "About us" at bounding box center [916, 567] width 162 height 16
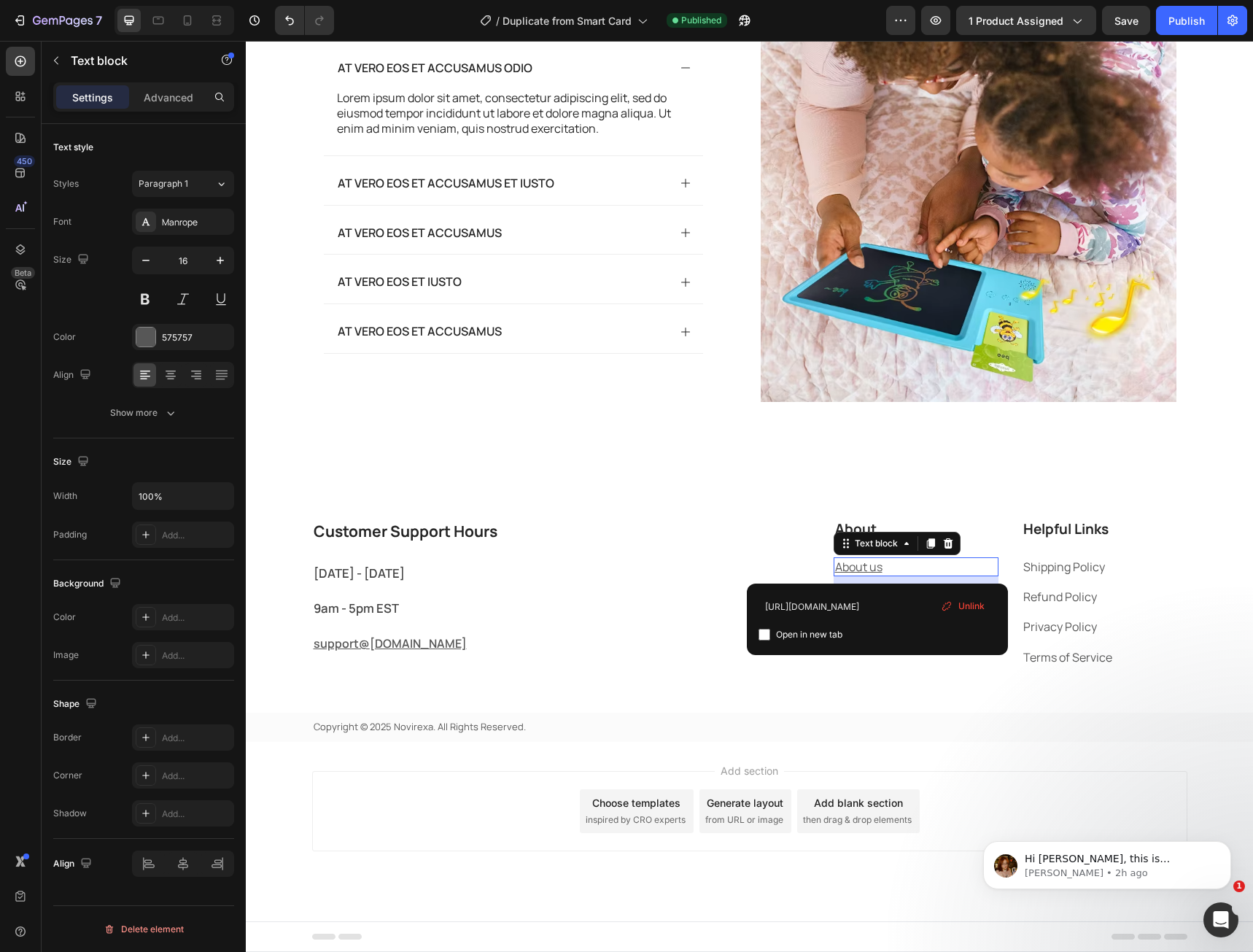
click at [907, 566] on p "About us" at bounding box center [916, 567] width 162 height 16
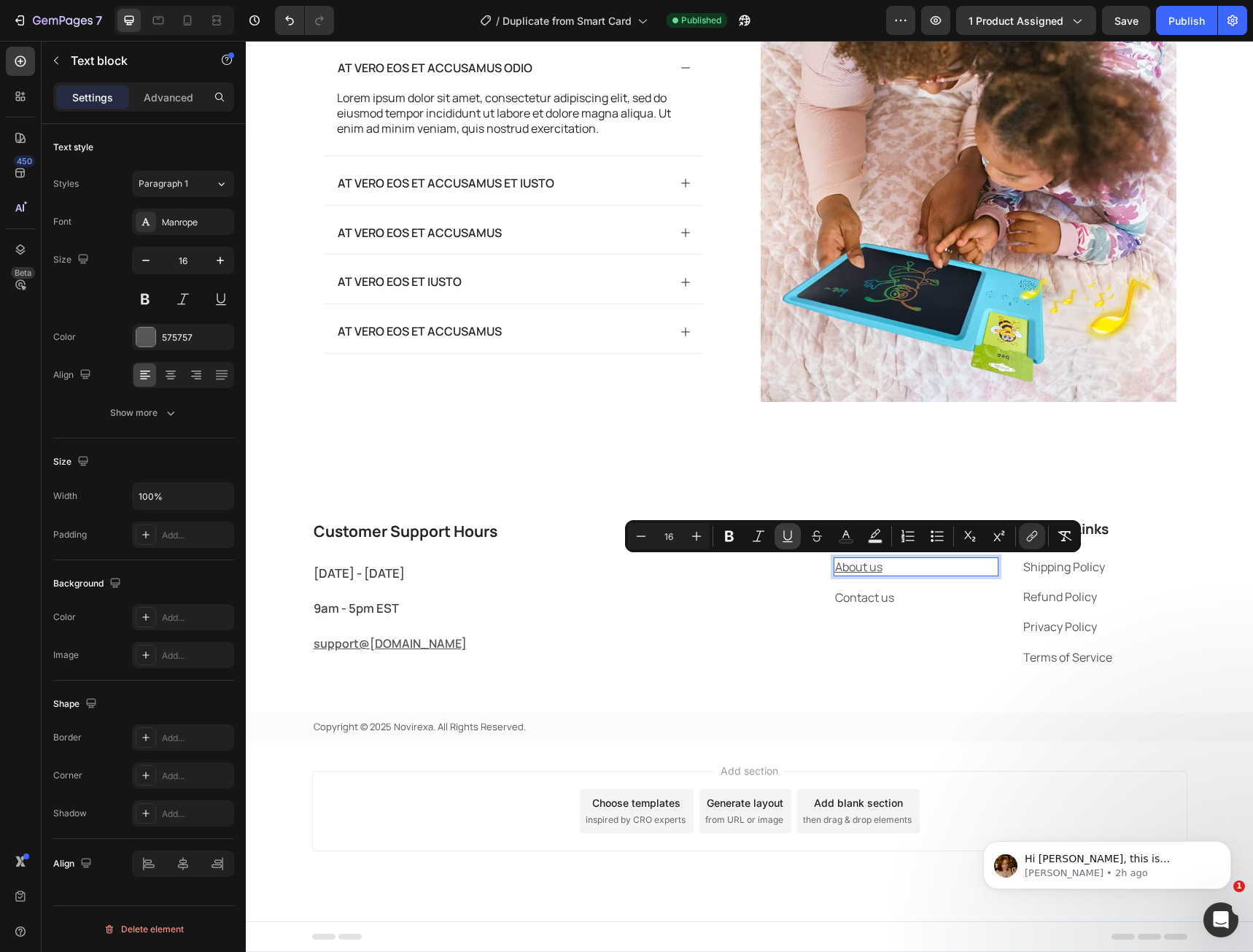
click at [784, 543] on icon "Editor contextual toolbar" at bounding box center [787, 536] width 14 height 14
click at [1119, 25] on span "Save" at bounding box center [1126, 20] width 24 height 12
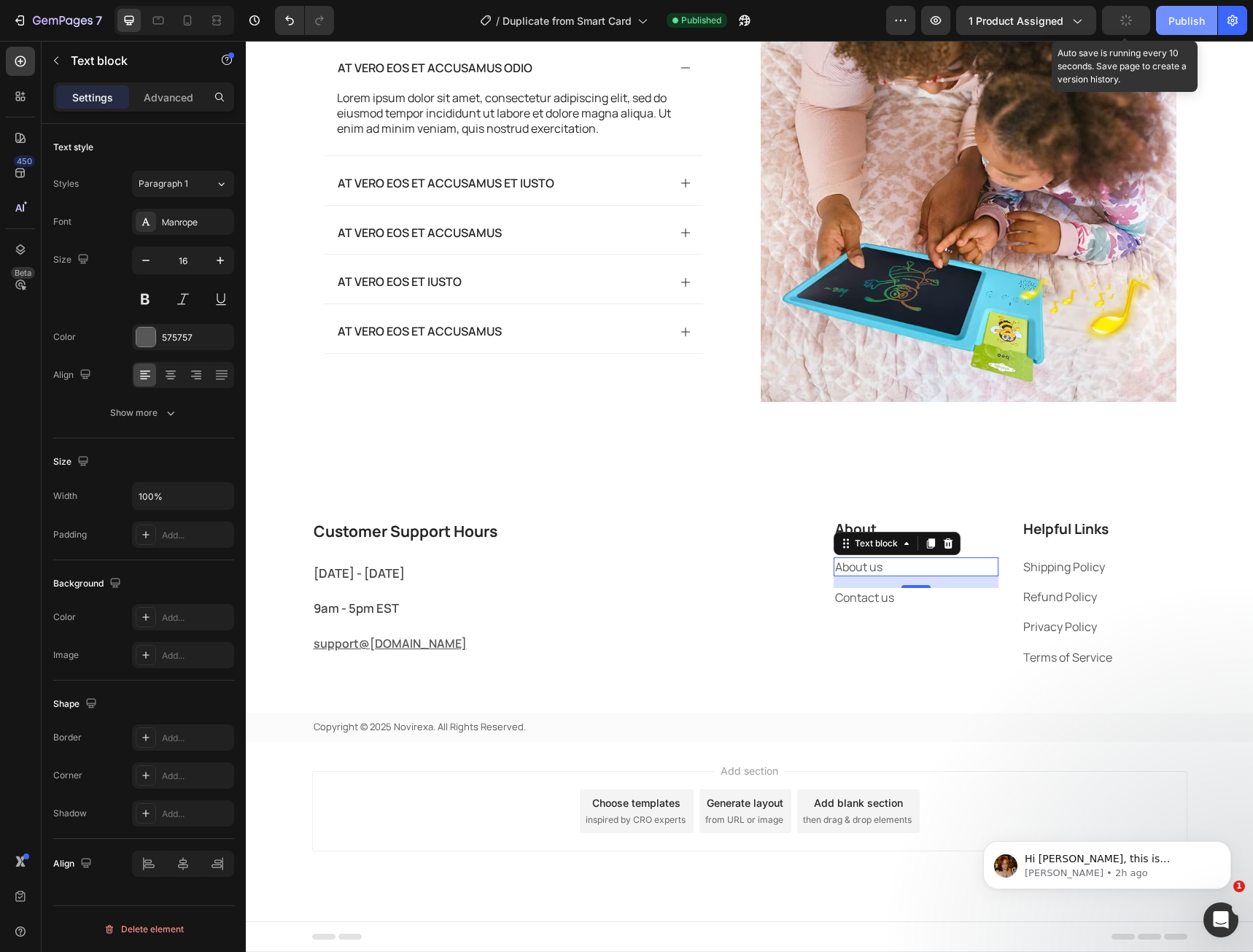
click at [1171, 21] on div "Publish" at bounding box center [1186, 21] width 37 height 15
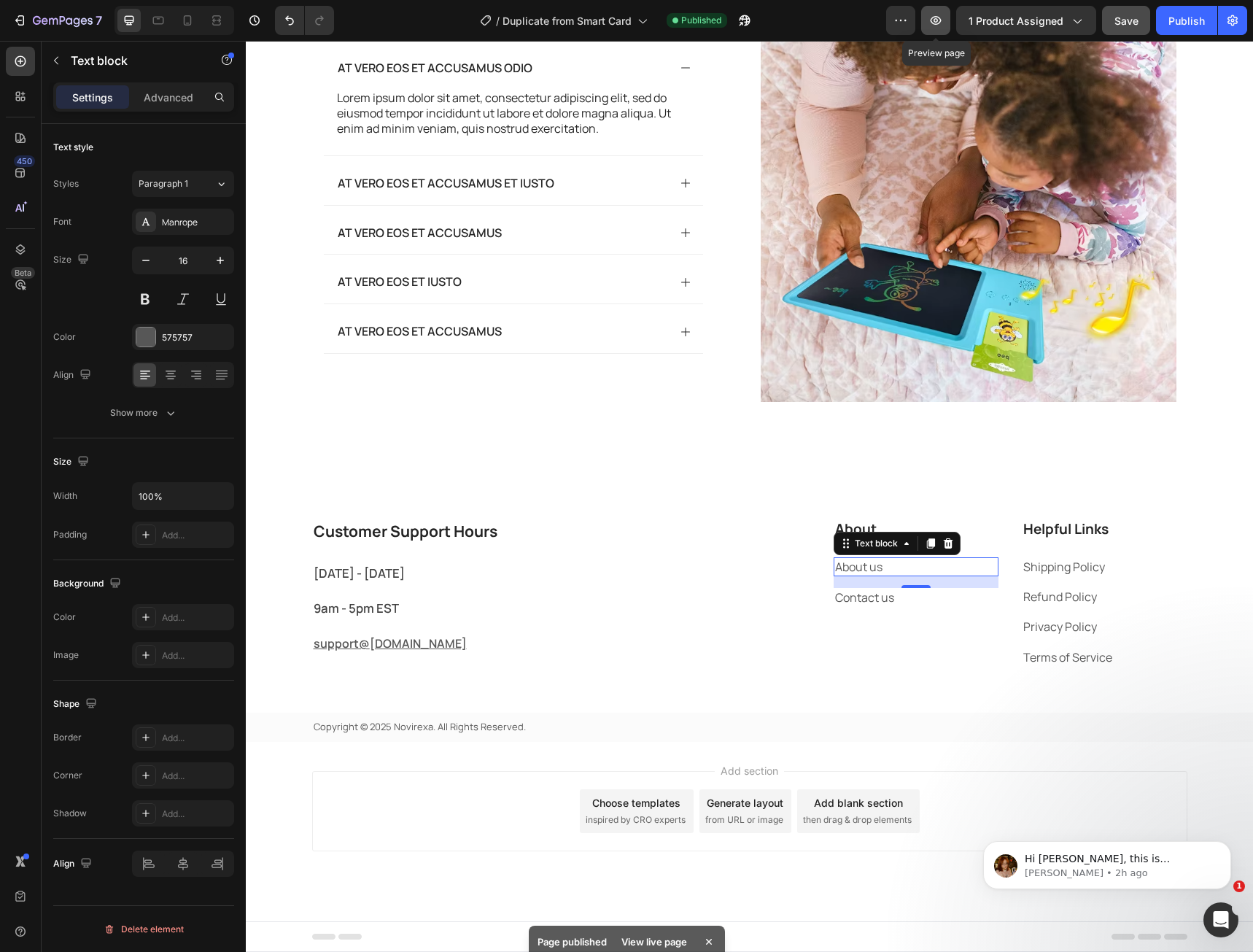
click at [939, 27] on button "button" at bounding box center [936, 20] width 29 height 29
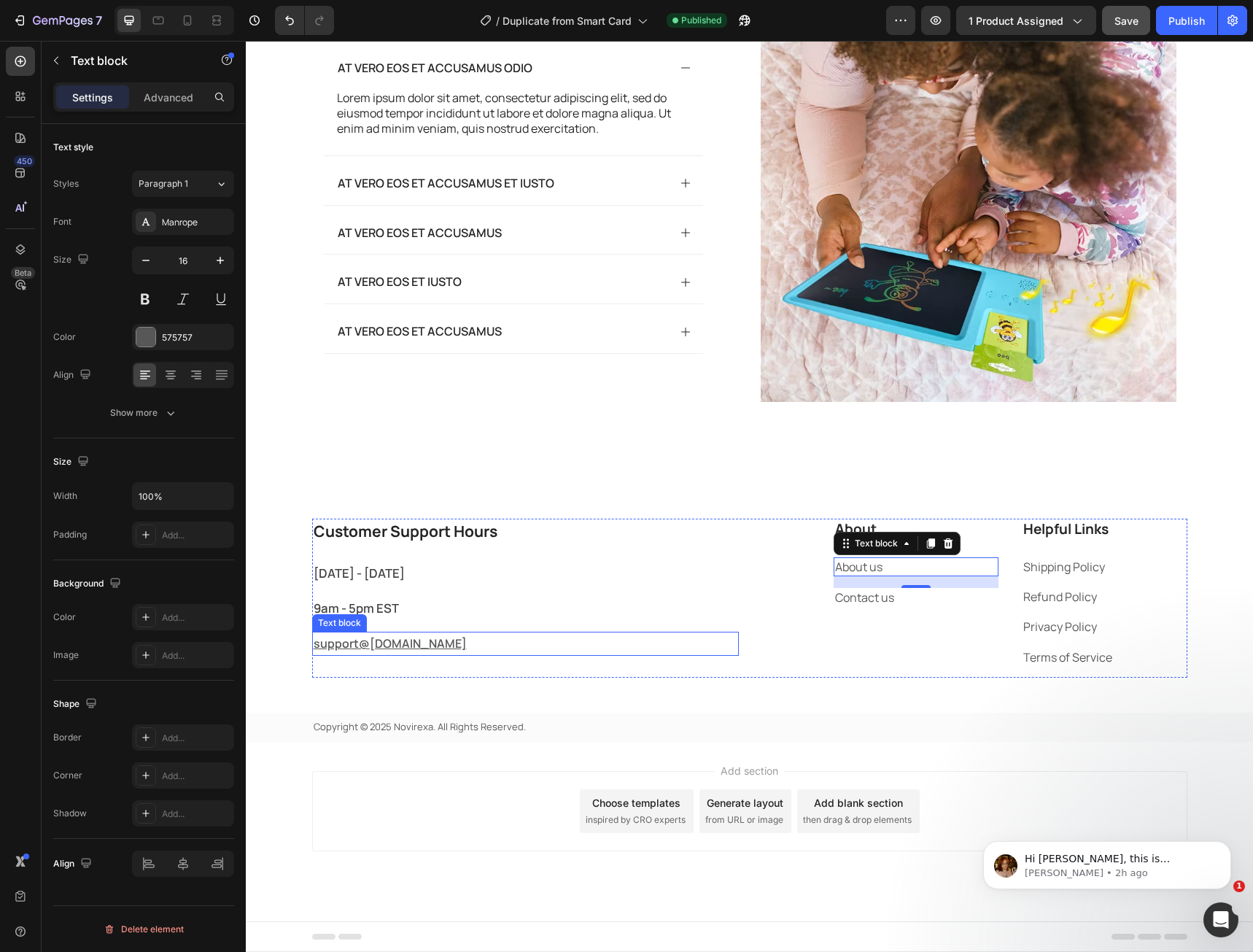
click at [364, 640] on p "support@ [DOMAIN_NAME]" at bounding box center [525, 643] width 424 height 21
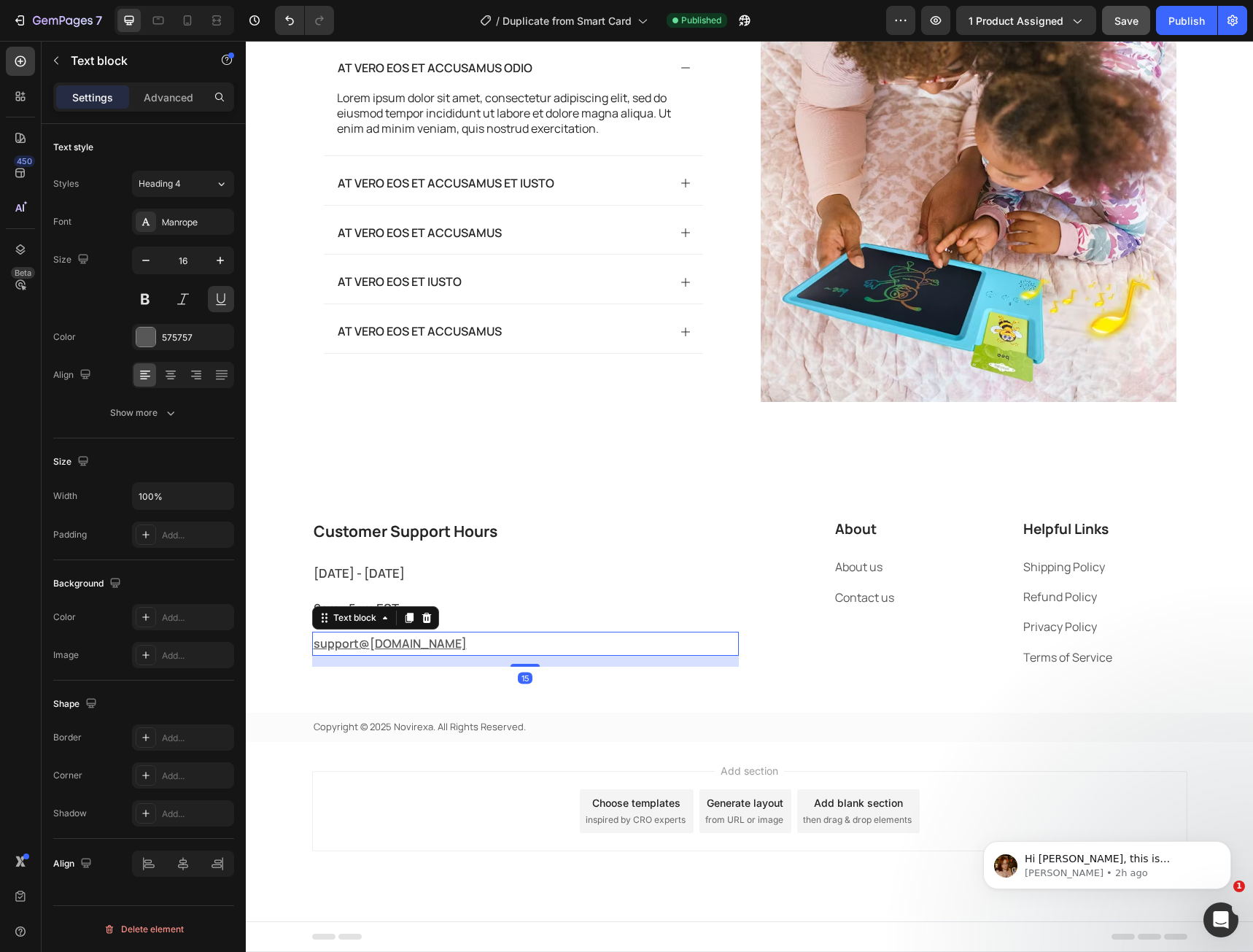
click at [364, 640] on p "support@ [DOMAIN_NAME]" at bounding box center [525, 643] width 424 height 21
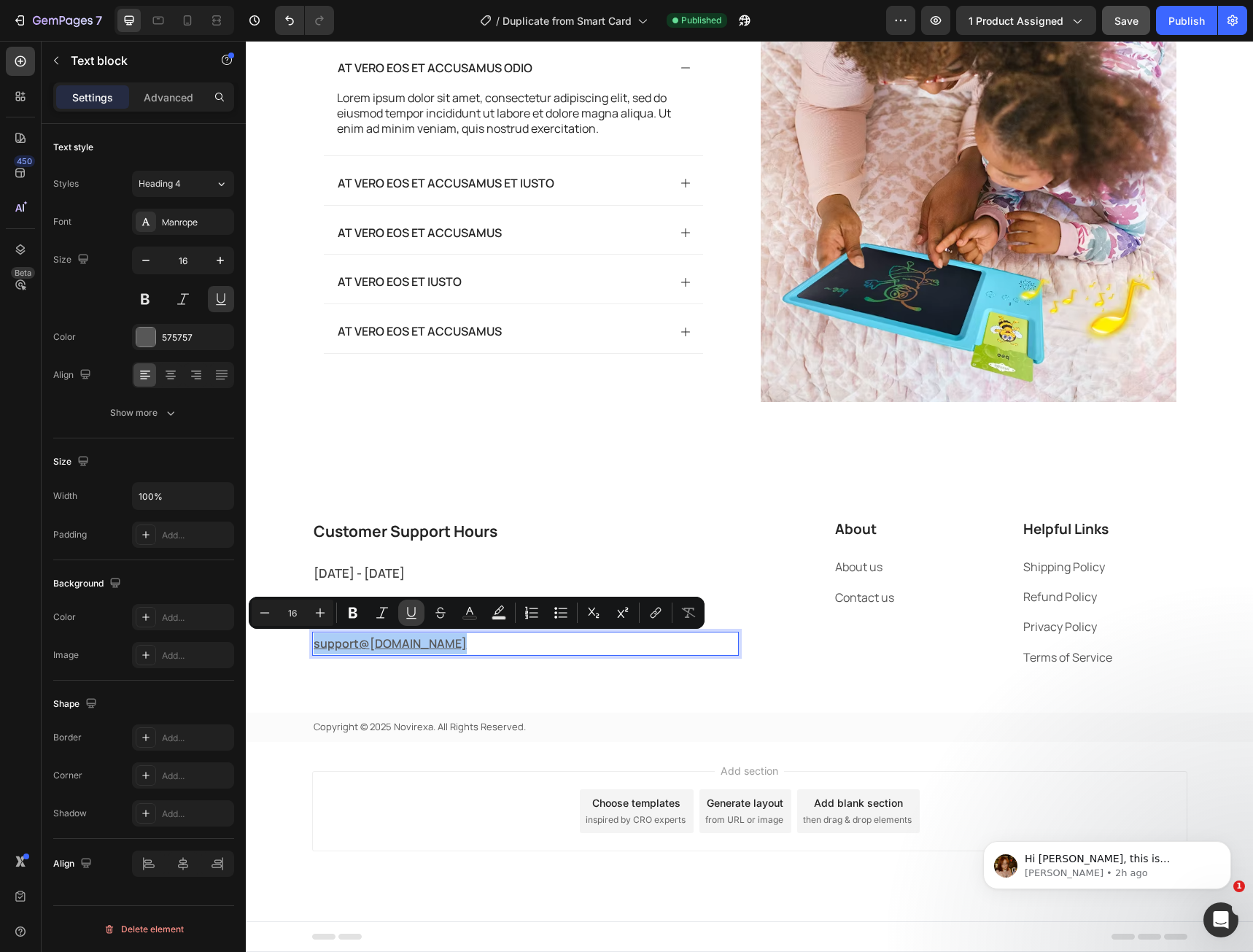
click at [412, 616] on icon "Editor contextual toolbar" at bounding box center [411, 612] width 14 height 14
click at [405, 620] on button "Underline" at bounding box center [412, 613] width 26 height 26
click at [655, 620] on icon "Editor contextual toolbar" at bounding box center [655, 612] width 14 height 14
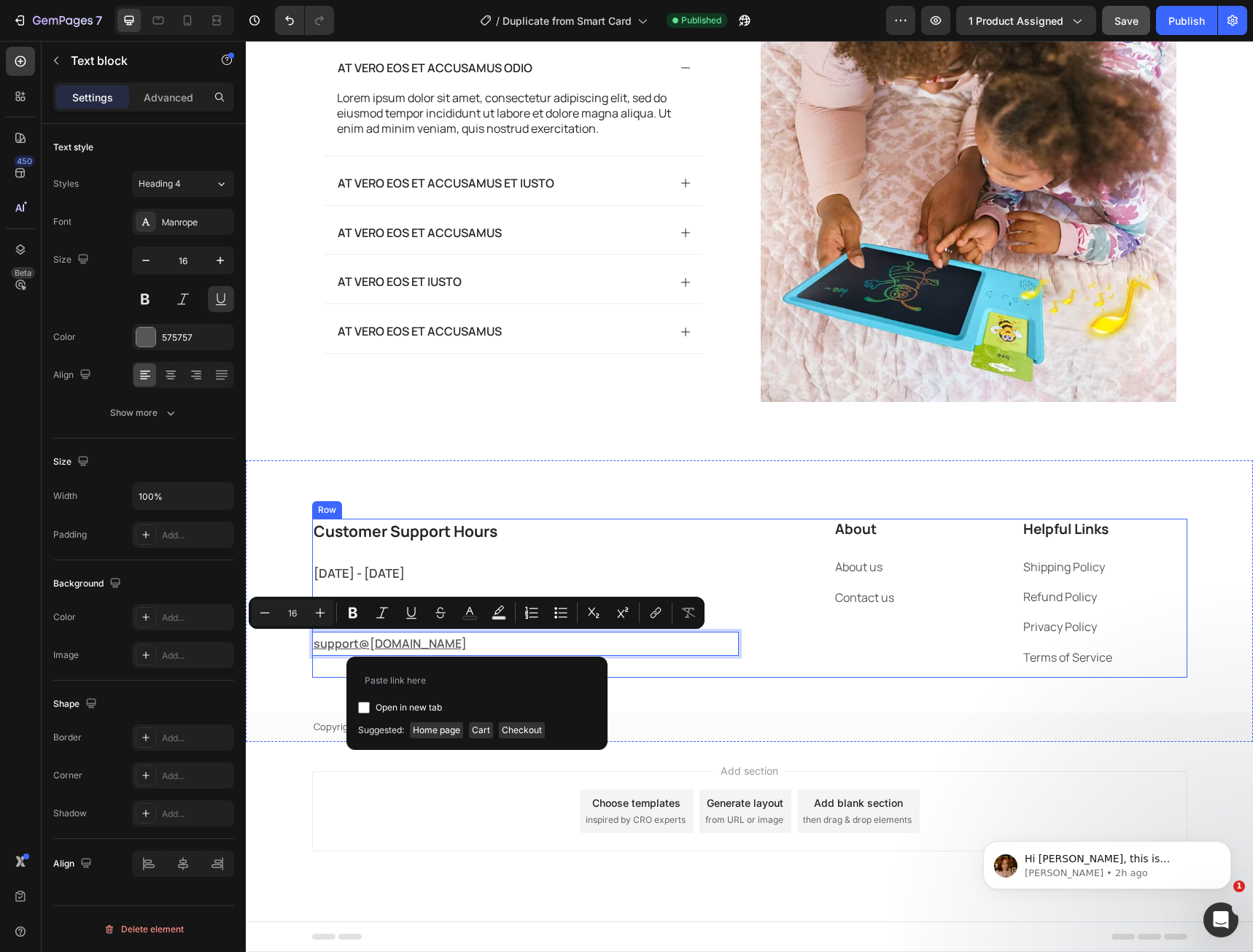
click at [683, 669] on div "Customer Support Hours Heading [DATE] - [DATE] Text block 9am - 5pm EST Text bl…" at bounding box center [526, 598] width 427 height 159
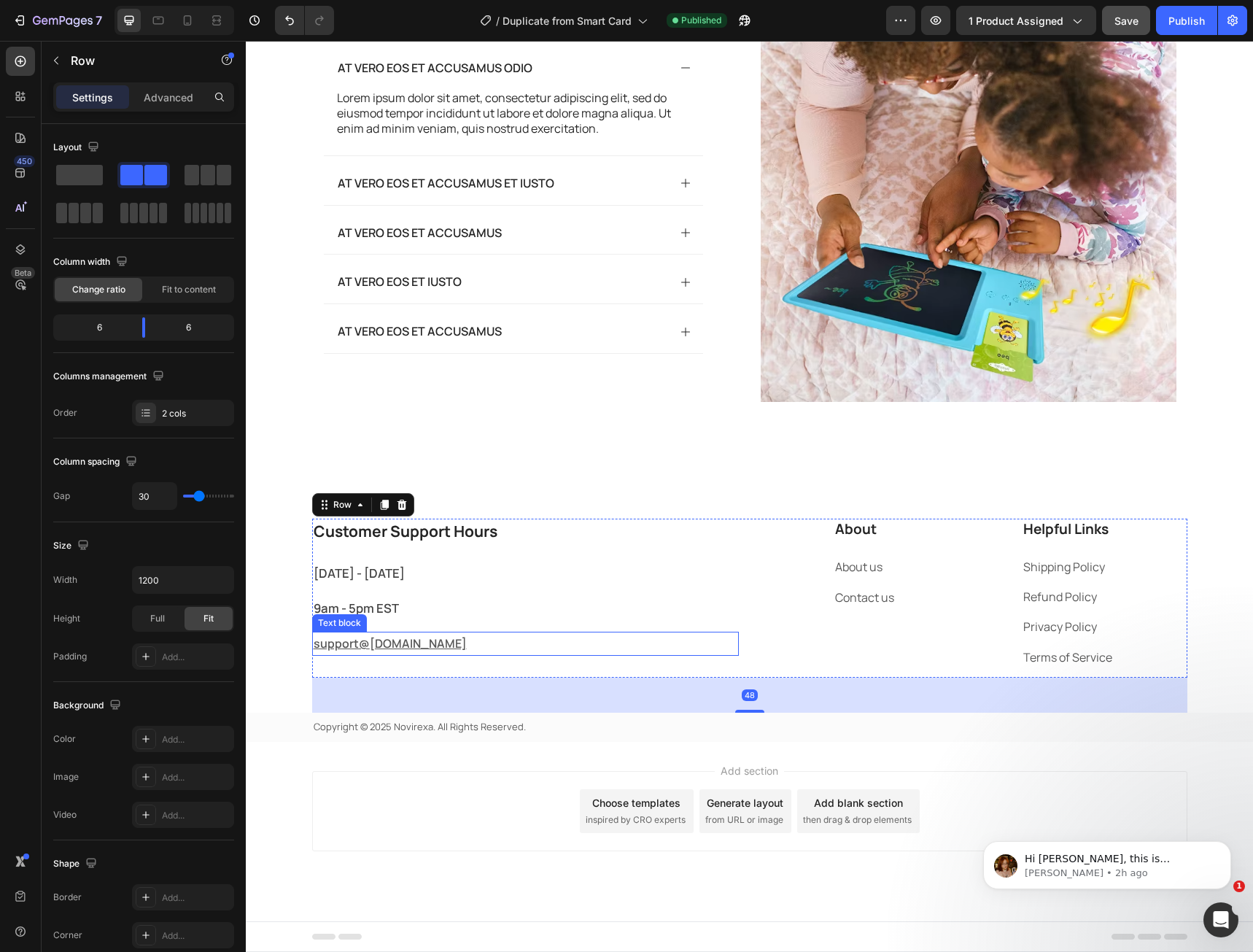
click at [388, 642] on p "support@ [DOMAIN_NAME]" at bounding box center [525, 643] width 424 height 21
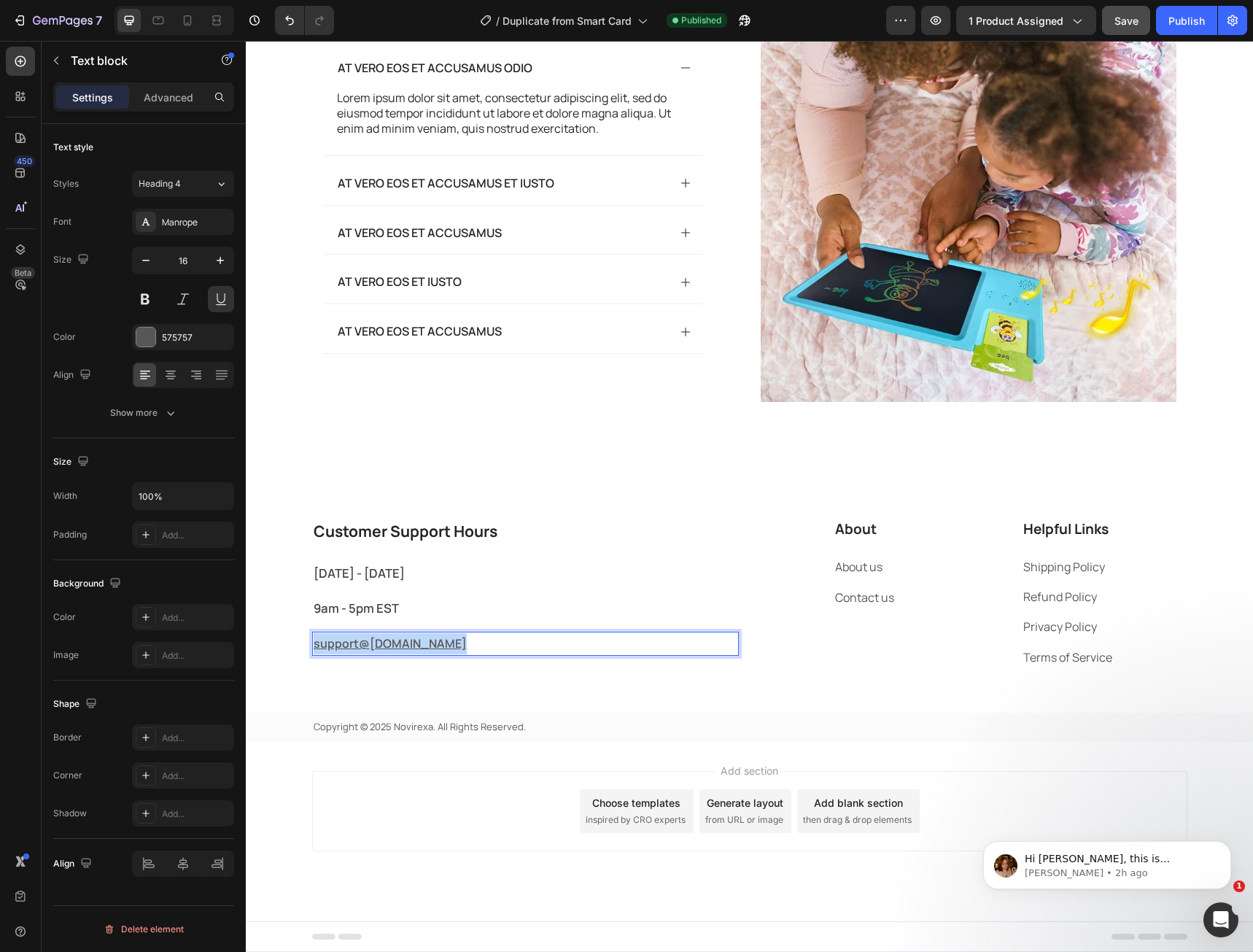
click at [388, 641] on p "support@ [DOMAIN_NAME]" at bounding box center [525, 643] width 424 height 21
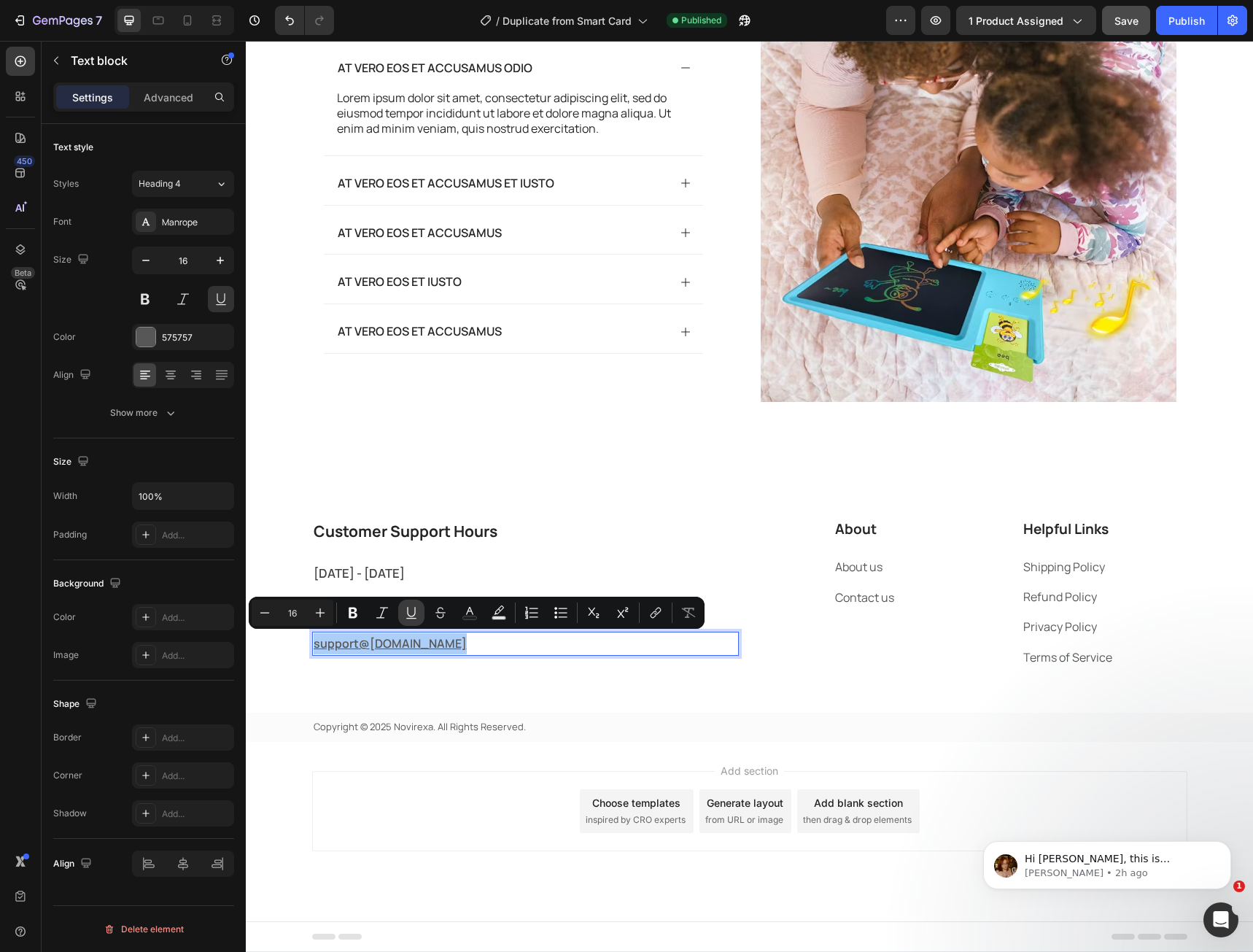
click at [408, 620] on button "Underline" at bounding box center [412, 613] width 26 height 26
click at [687, 617] on icon "Editor contextual toolbar" at bounding box center [688, 612] width 14 height 10
click at [402, 615] on button "Underline" at bounding box center [412, 613] width 26 height 26
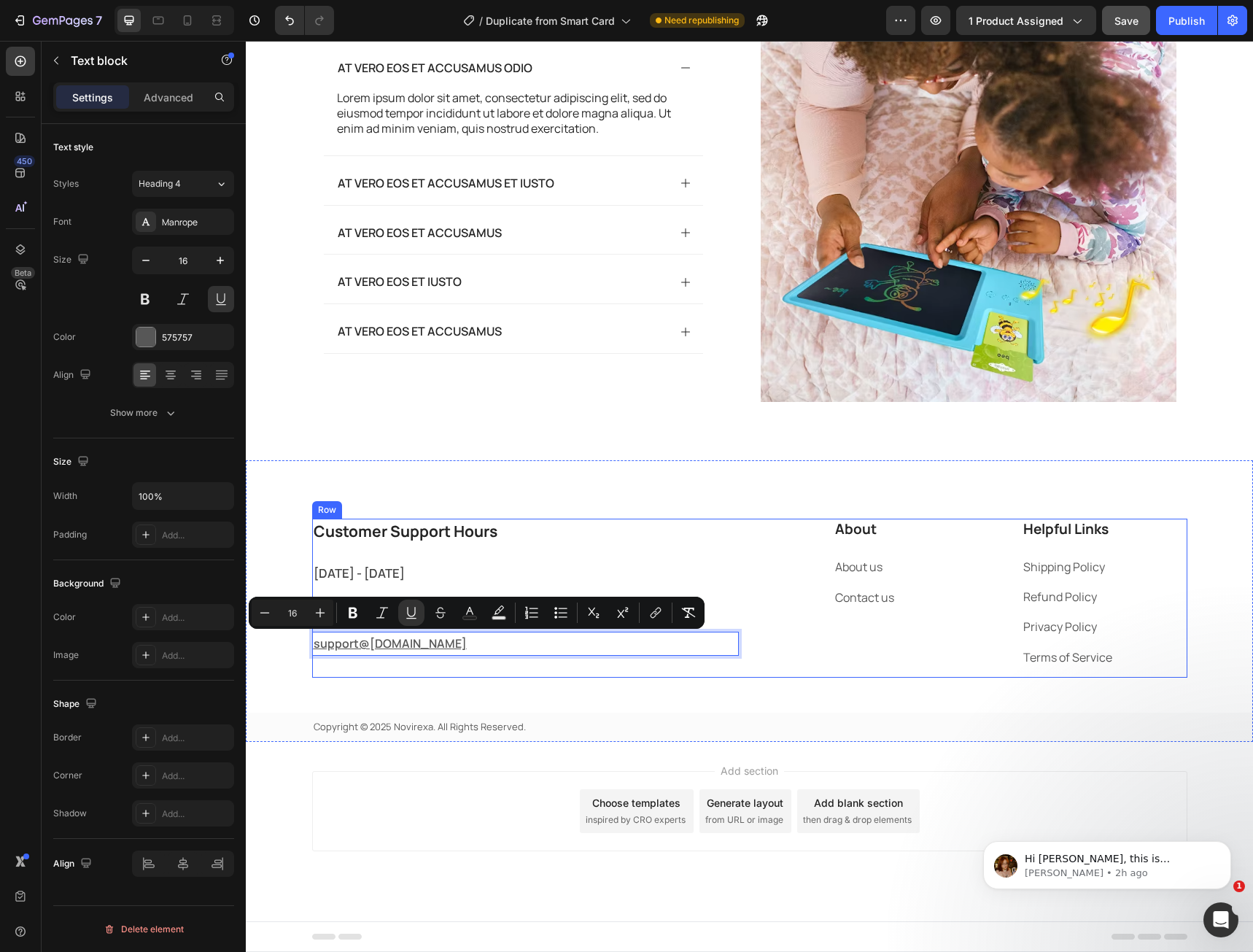
click at [787, 643] on div "About Heading About us Text block Contact us Text block Helpful Links Heading S…" at bounding box center [974, 598] width 427 height 159
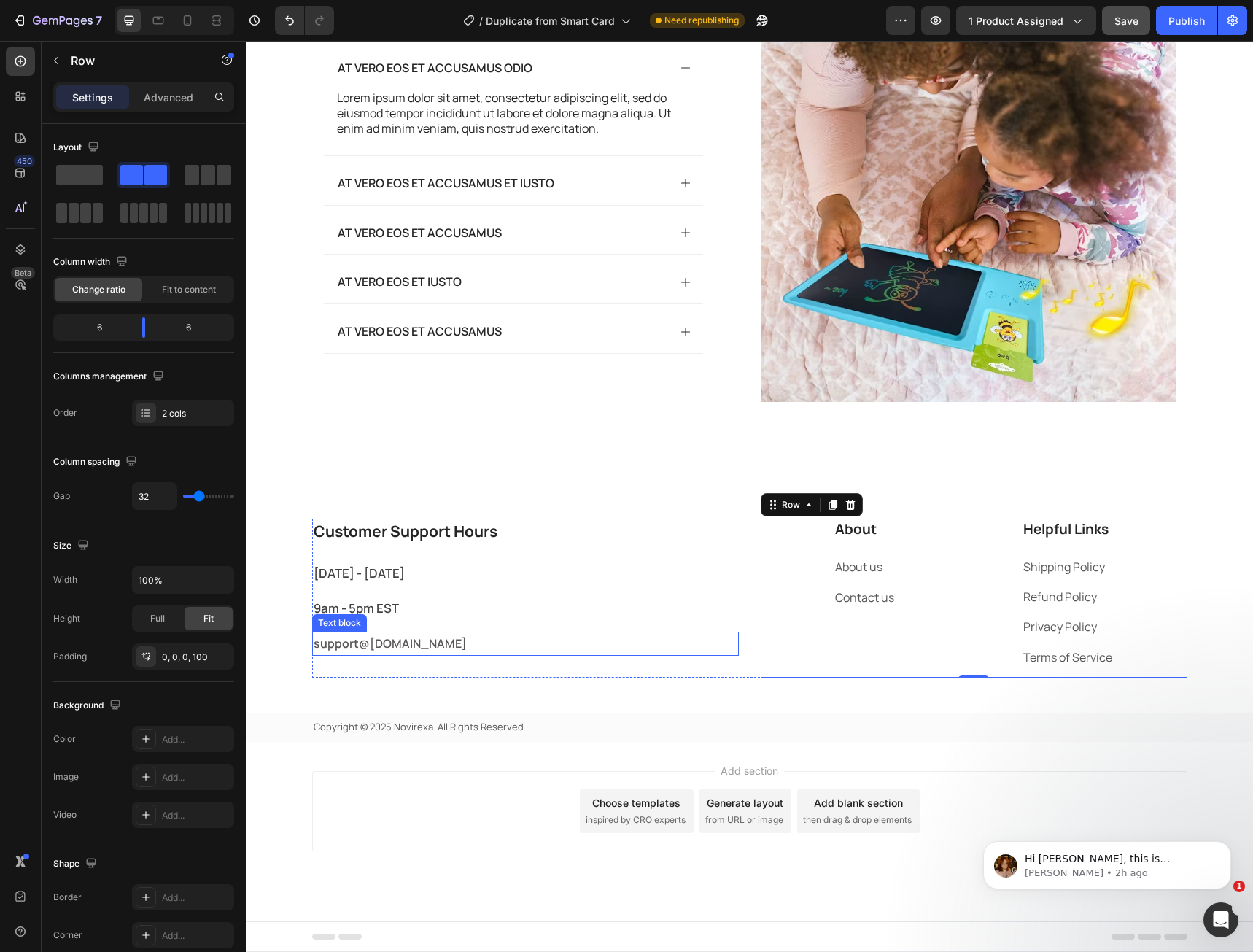
click at [370, 642] on u "[DOMAIN_NAME]" at bounding box center [418, 643] width 97 height 16
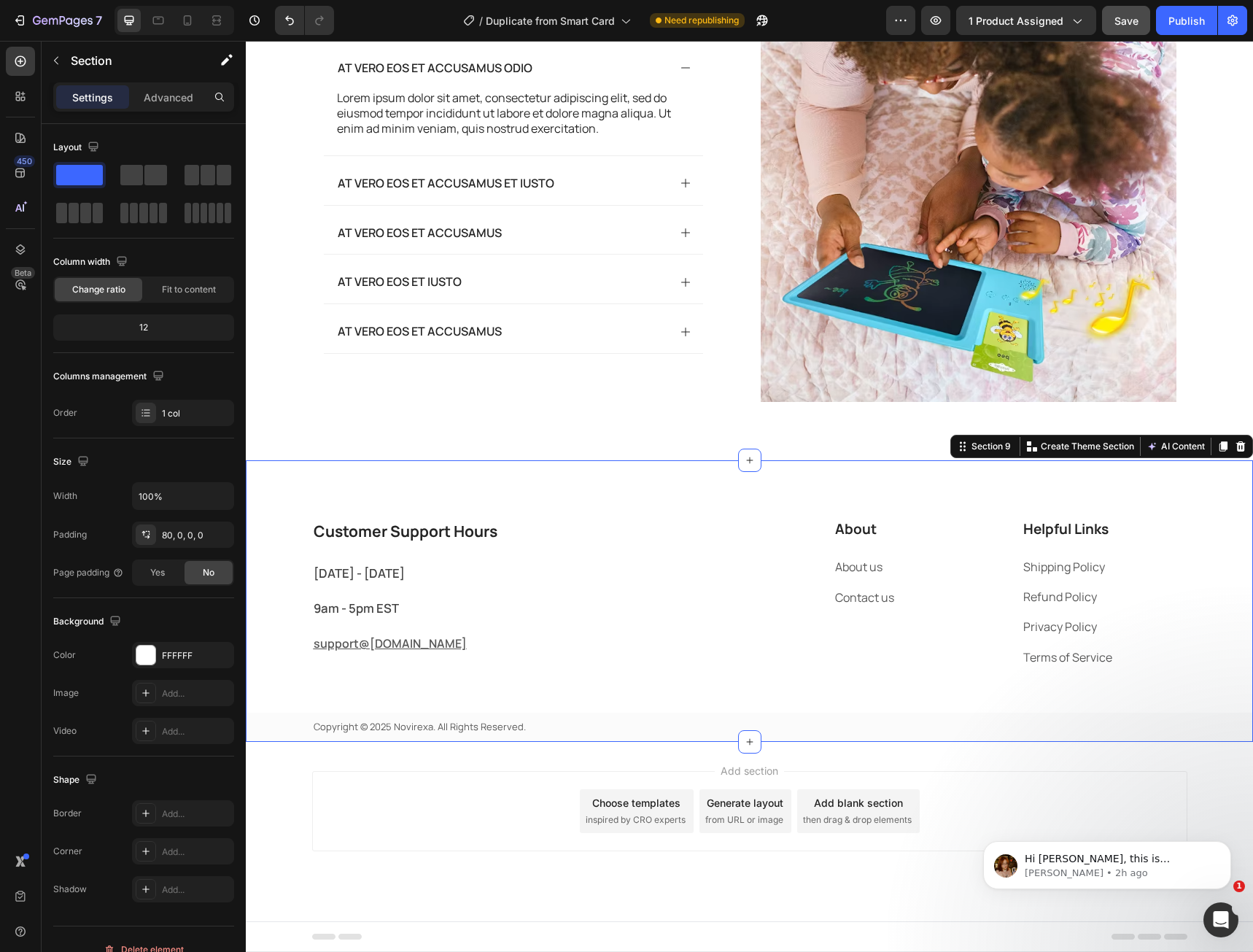
click at [289, 697] on div "Customer Support Hours Heading [DATE] - [DATE] Text block 9am - 5pm EST Text bl…" at bounding box center [749, 630] width 1007 height 223
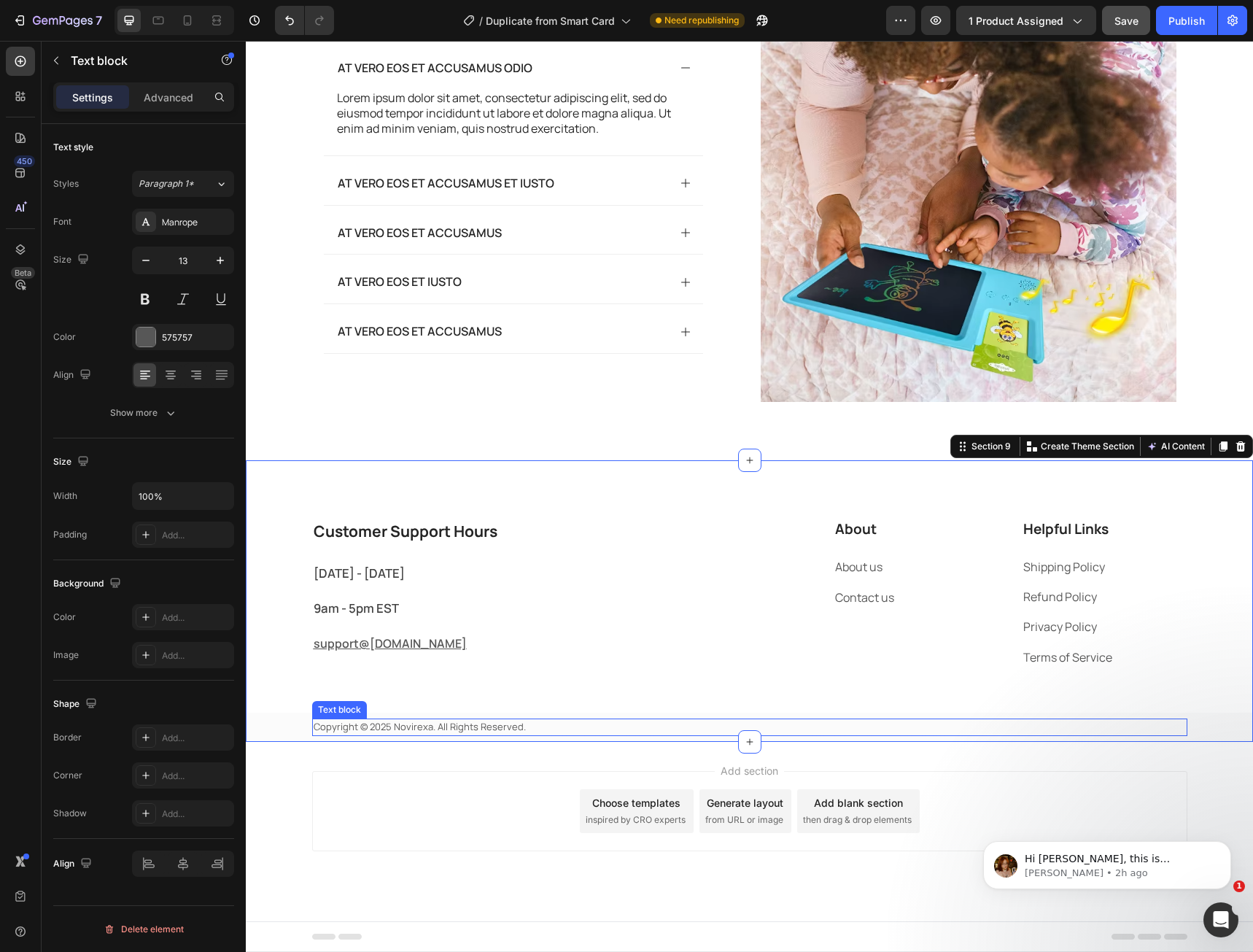
click at [482, 732] on p "Copyright © 2025 Novirexa. All Rights Reserved." at bounding box center [750, 726] width 872 height 14
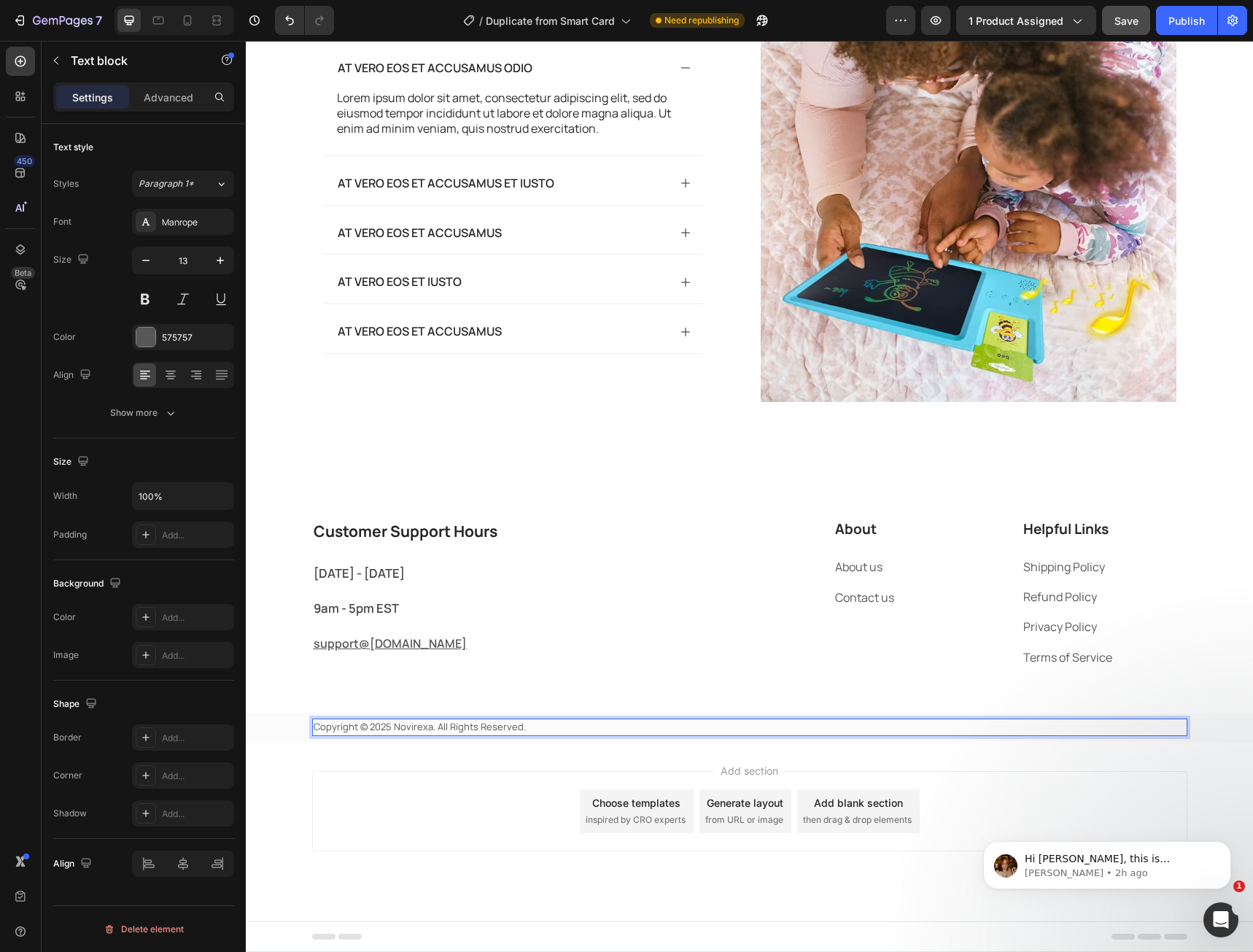
click at [474, 731] on p "Copyright © 2025 Novirexa. All Rights Reserved." at bounding box center [750, 726] width 872 height 14
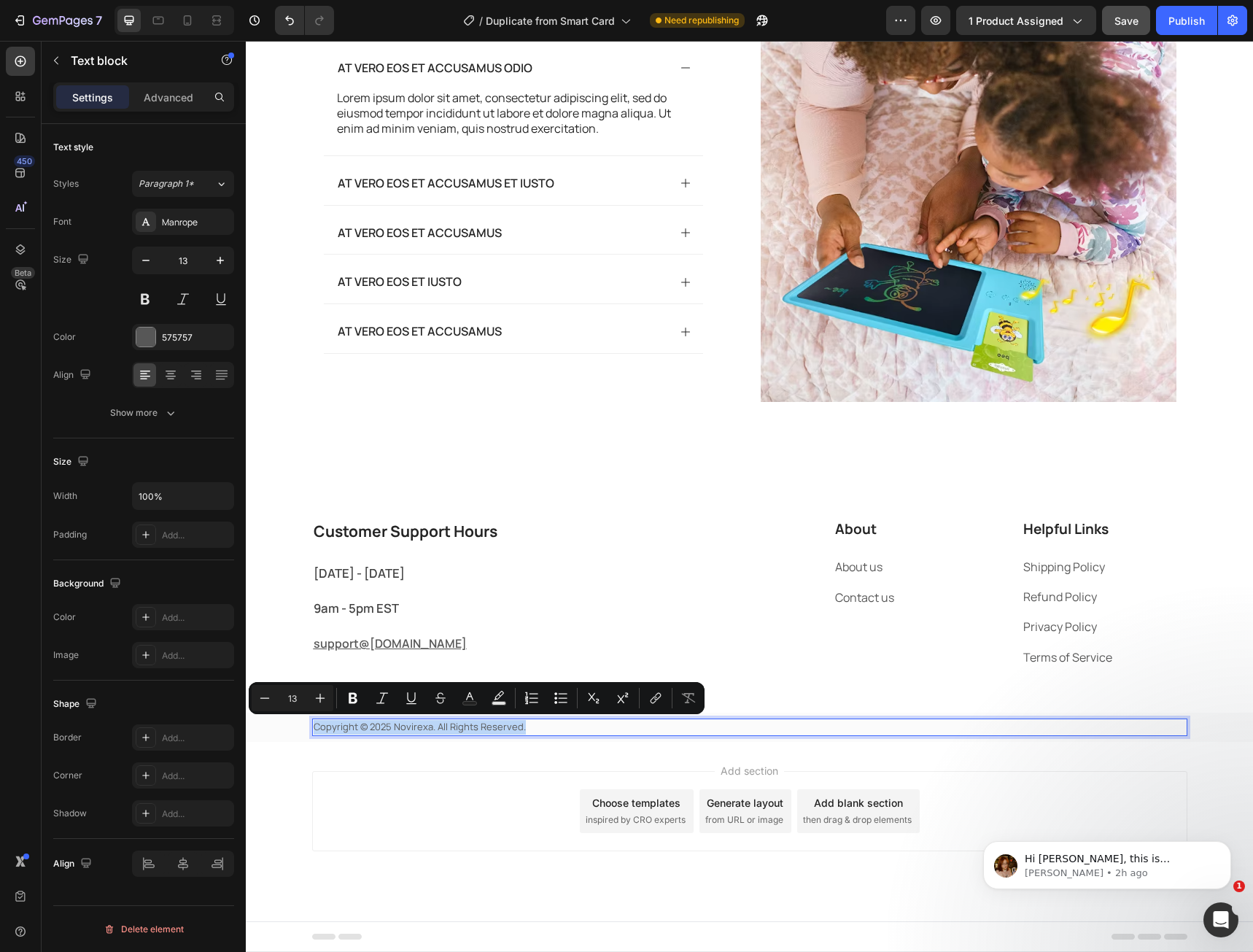
copy p "Copyright © 2025 Novirexa. All Rights Reserved."
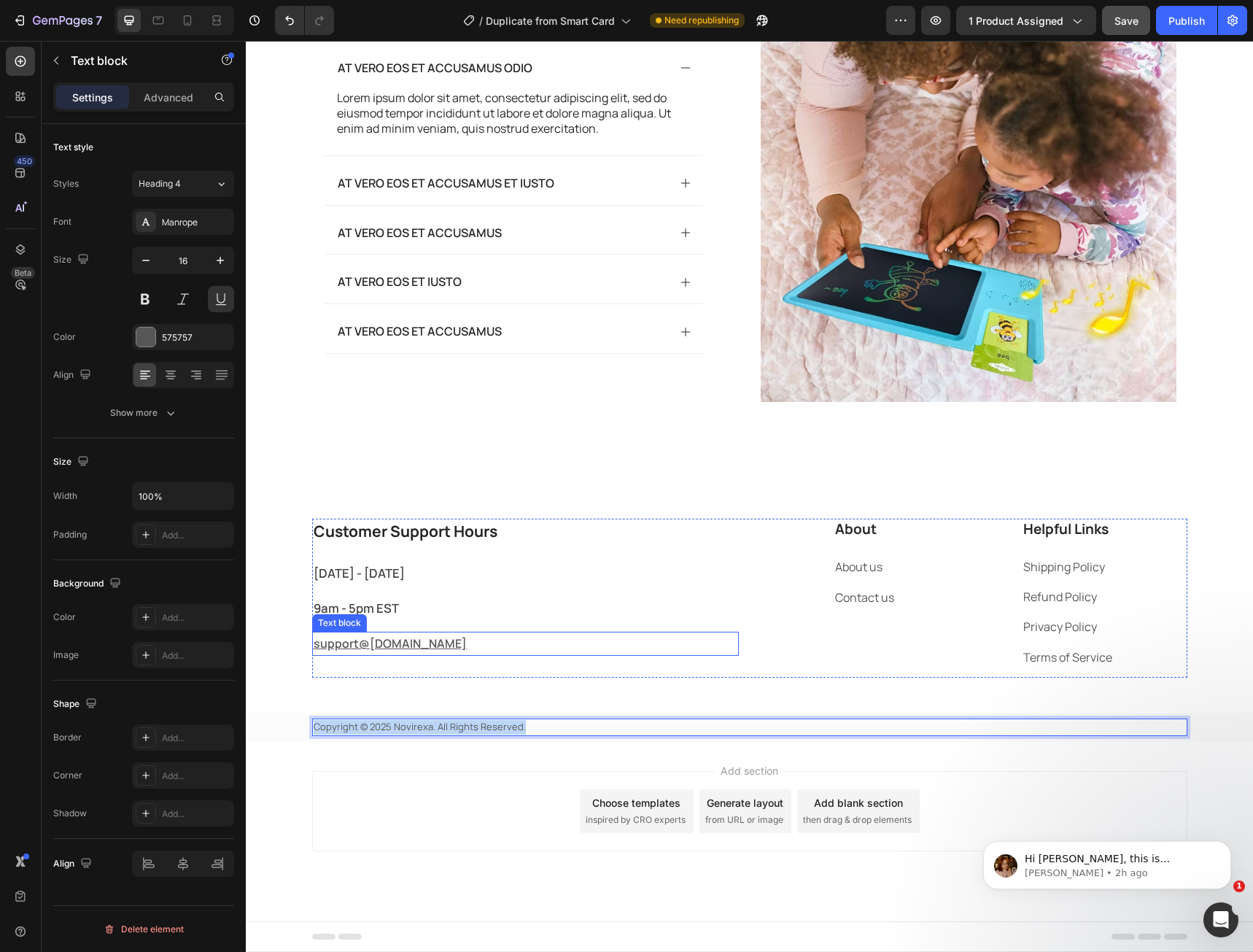
click at [405, 649] on u "[DOMAIN_NAME]" at bounding box center [418, 643] width 97 height 16
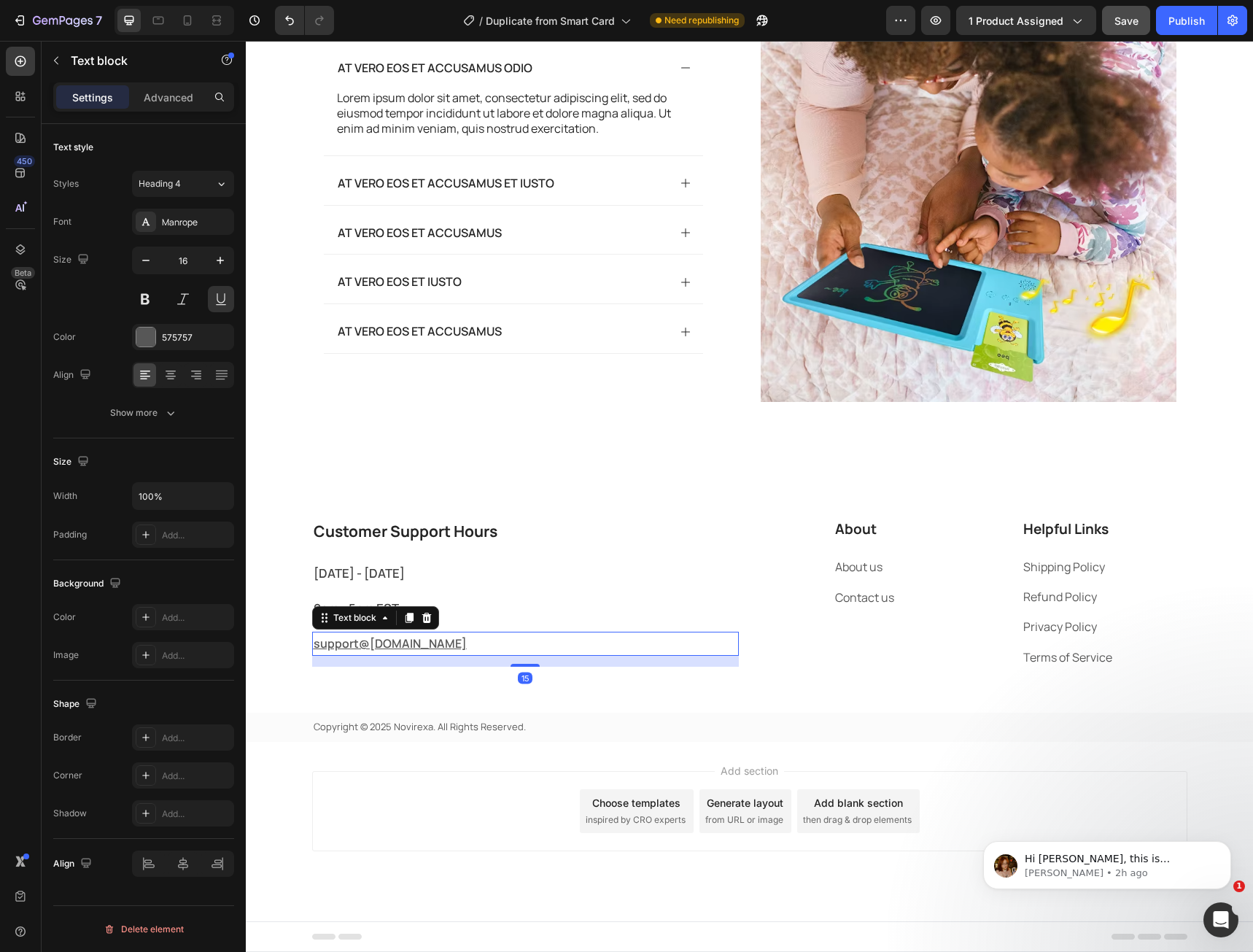
click at [413, 645] on u "[DOMAIN_NAME]" at bounding box center [418, 643] width 97 height 16
click at [413, 644] on u "[DOMAIN_NAME]" at bounding box center [418, 643] width 97 height 16
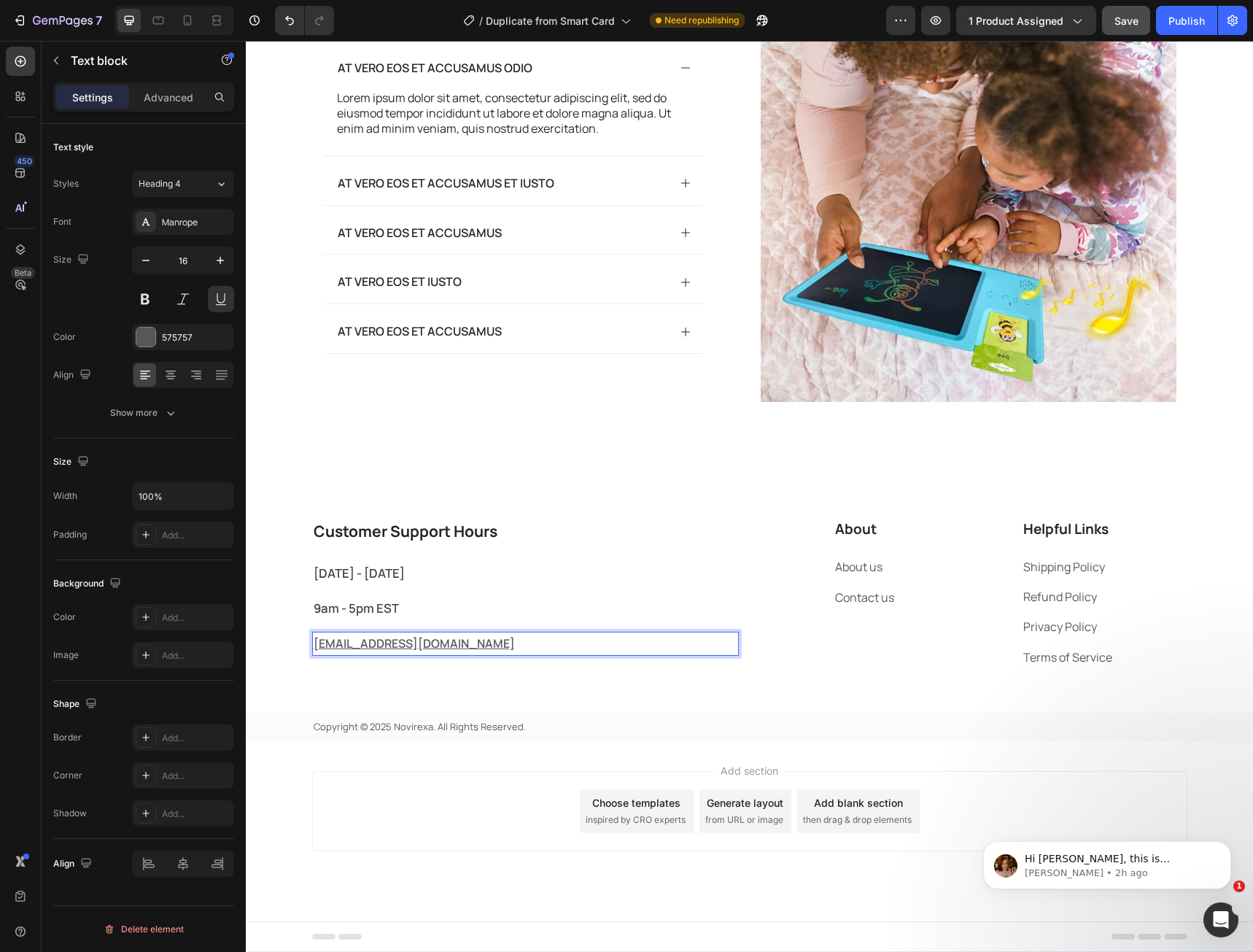
click at [413, 644] on u "[EMAIL_ADDRESS][DOMAIN_NAME]" at bounding box center [414, 643] width 201 height 16
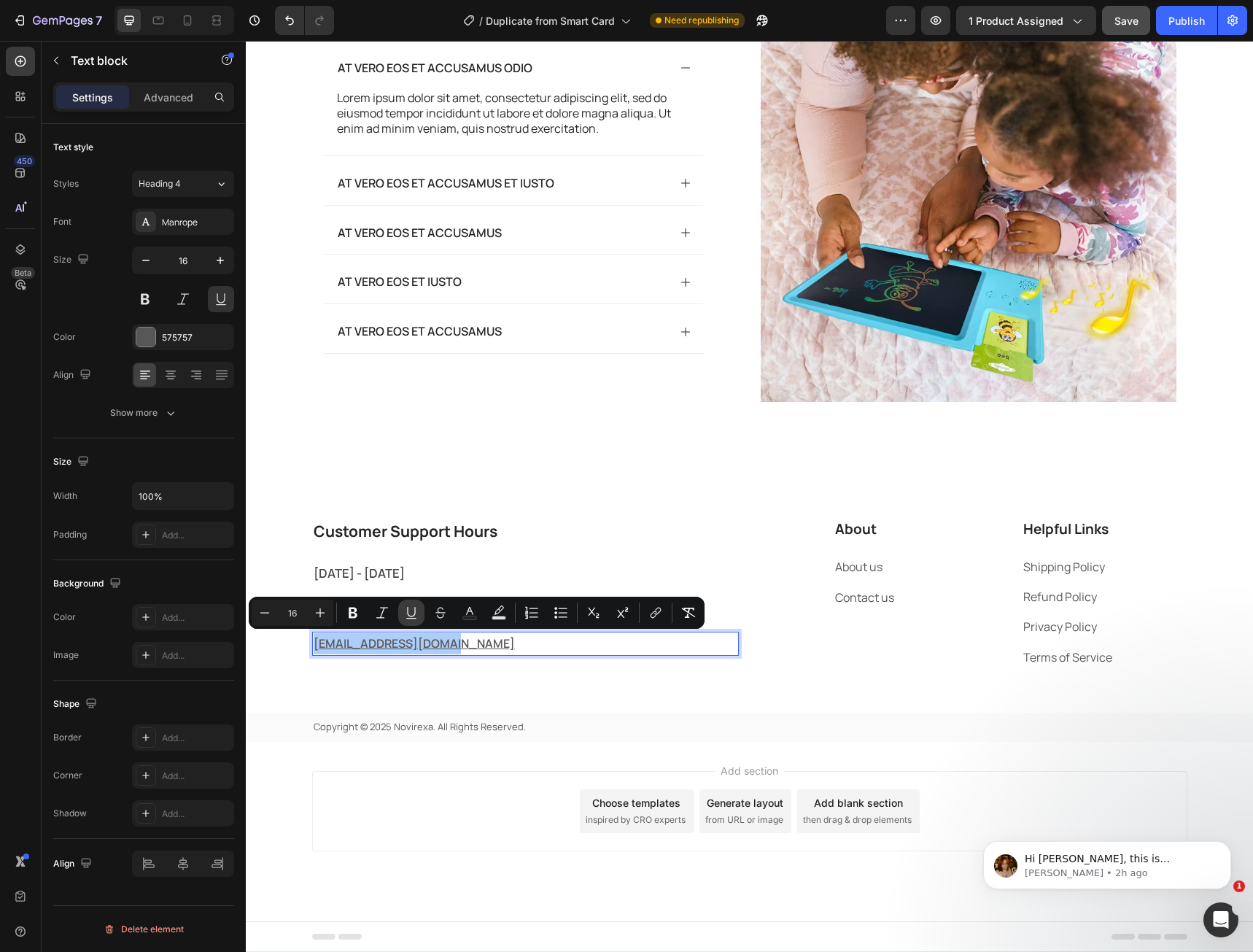
click at [412, 617] on icon "Editor contextual toolbar" at bounding box center [411, 612] width 8 height 10
click at [299, 677] on div "Customer Support Hours Heading [DATE] - [DATE] Text block 9am - 5pm EST Text bl…" at bounding box center [749, 630] width 1007 height 223
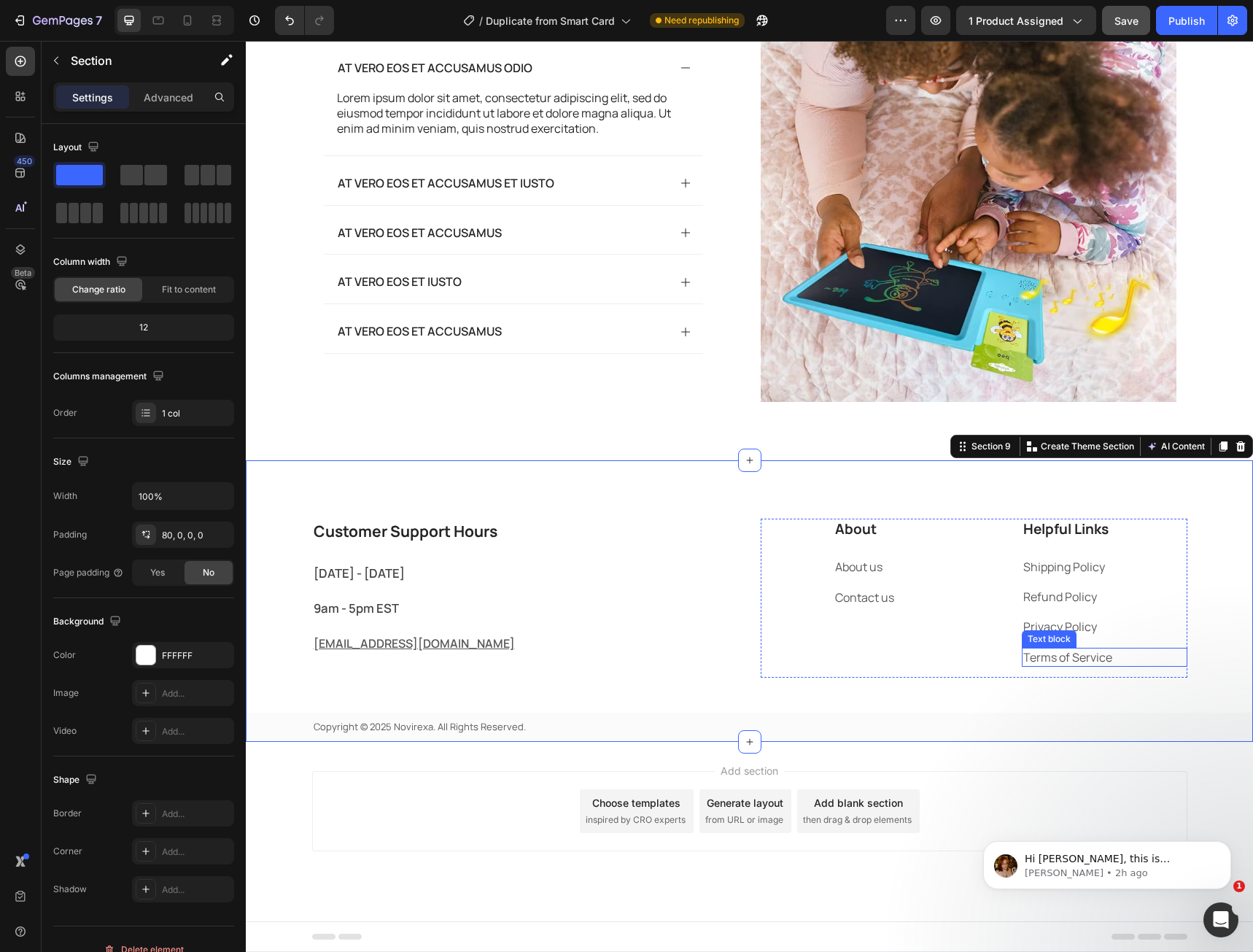
click at [1101, 659] on link "Terms of Service" at bounding box center [1068, 656] width 89 height 16
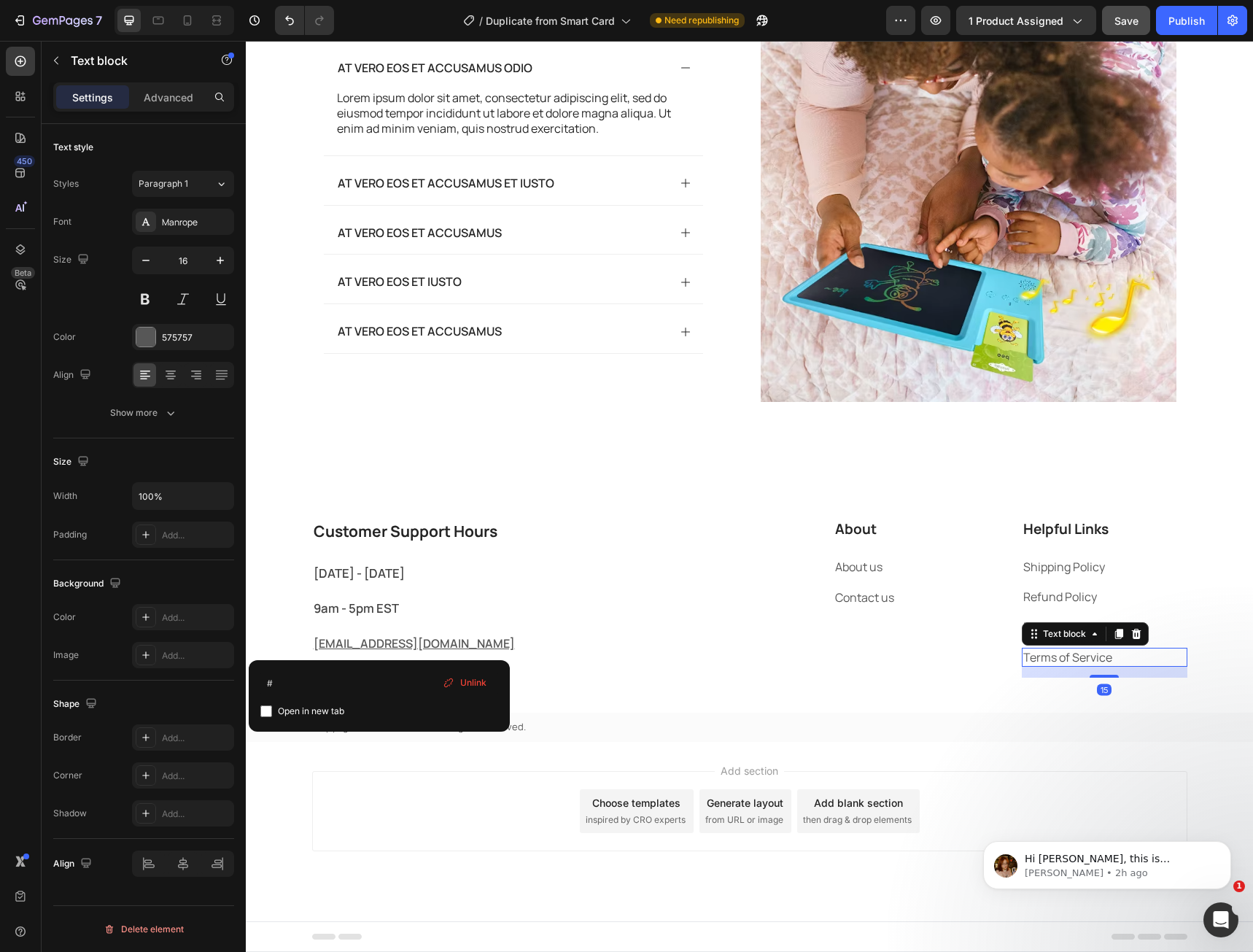
click at [1101, 659] on link "Terms of Service" at bounding box center [1068, 656] width 89 height 16
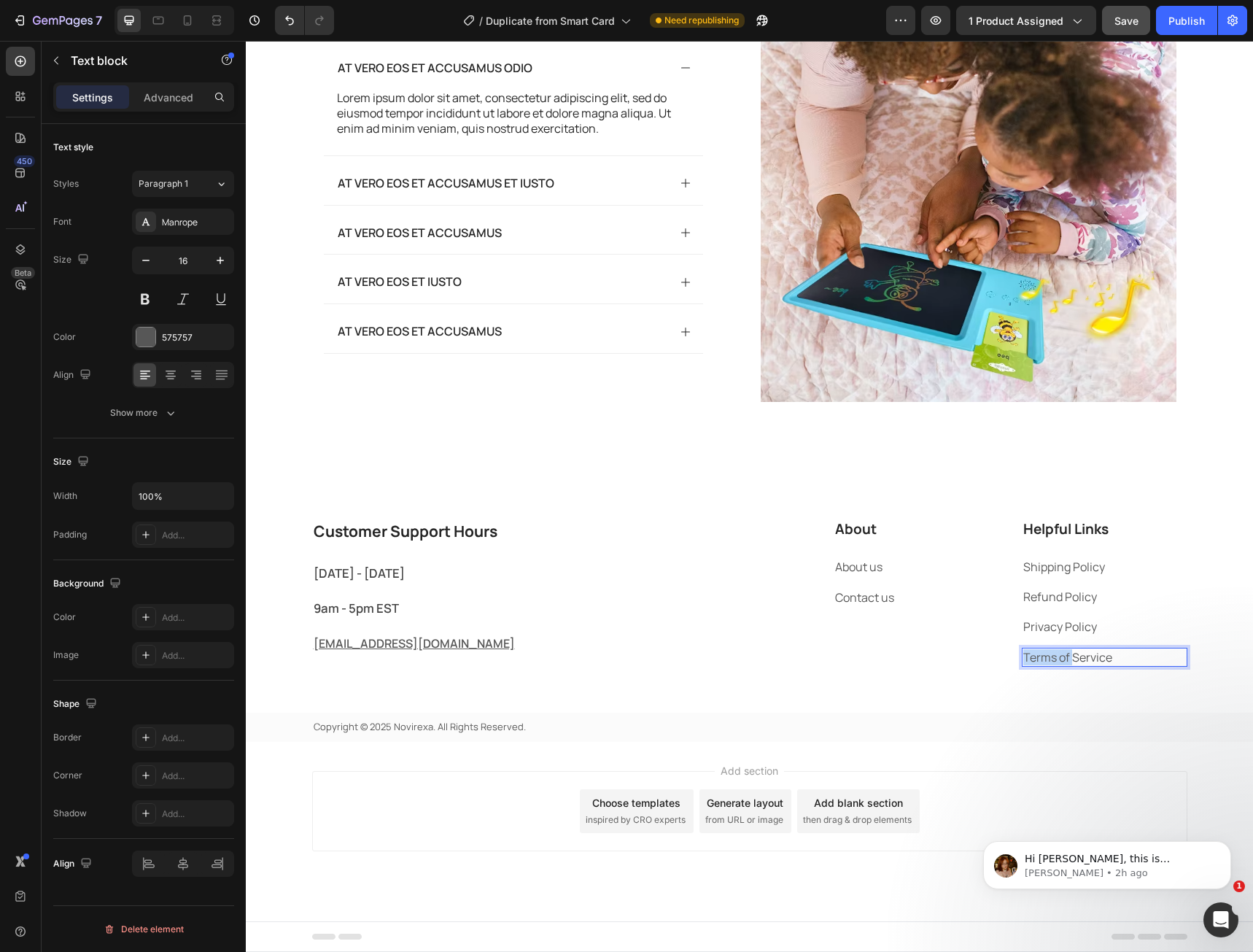
click at [1101, 659] on link "Terms of Service" at bounding box center [1068, 656] width 89 height 16
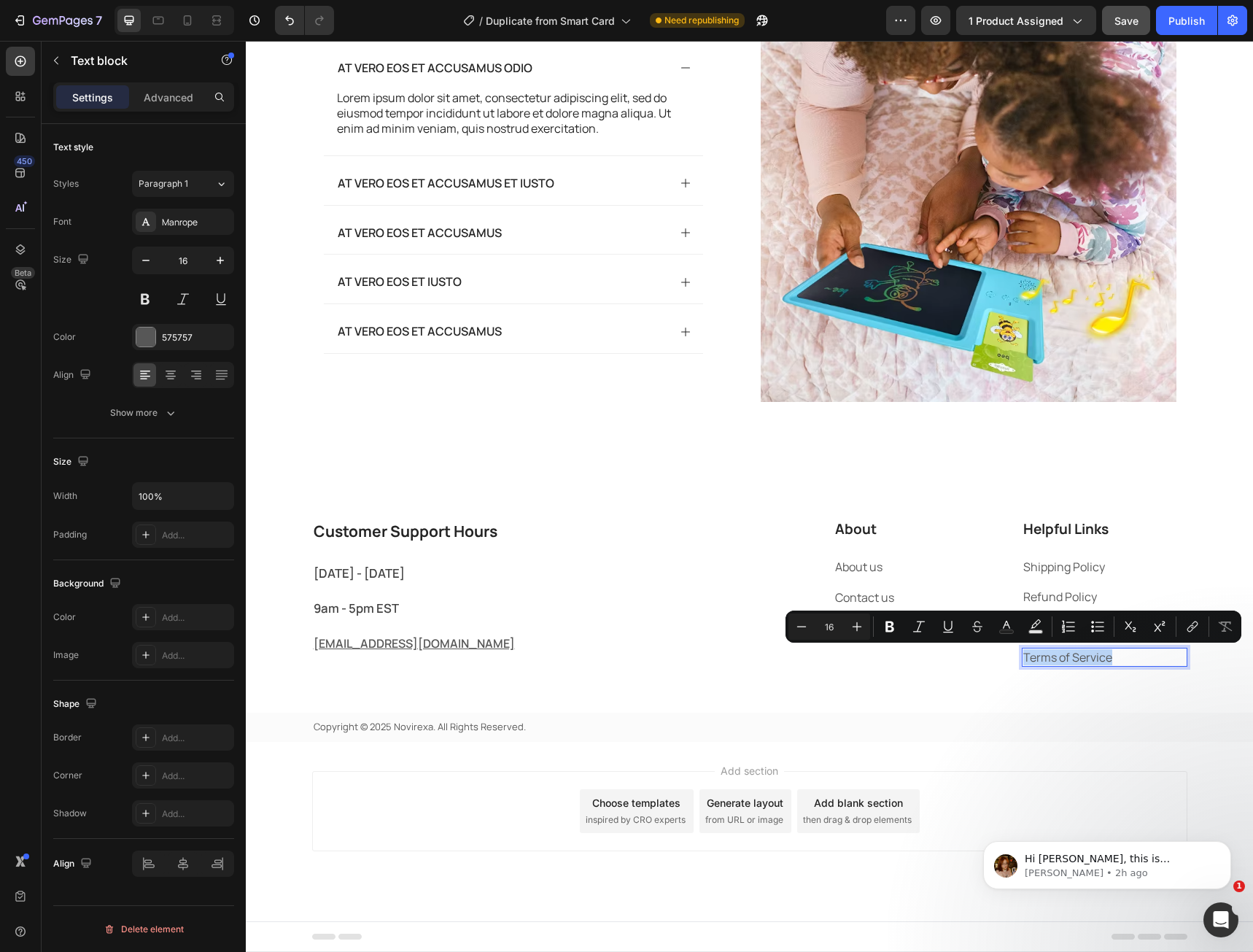
click at [1101, 659] on link "Terms of Service" at bounding box center [1068, 656] width 89 height 16
click at [1196, 623] on icon "Editor contextual toolbar" at bounding box center [1192, 626] width 14 height 14
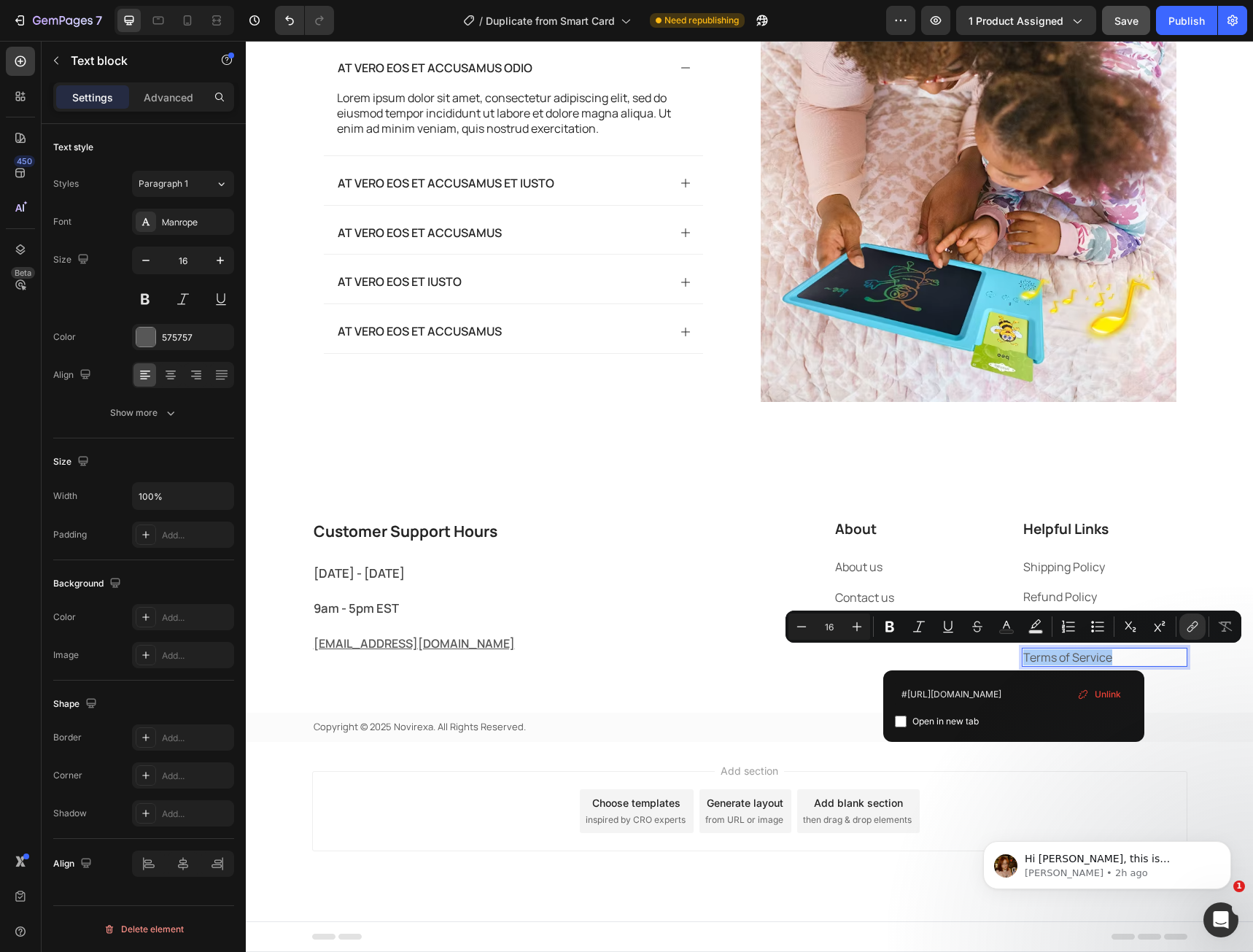
scroll to position [0, 0]
drag, startPoint x: 1202, startPoint y: 740, endPoint x: 861, endPoint y: 688, distance: 344.9
click at [906, 695] on input "#[URL][DOMAIN_NAME]" at bounding box center [1014, 693] width 238 height 24
drag, startPoint x: 906, startPoint y: 695, endPoint x: 886, endPoint y: 697, distance: 20.1
click at [886, 697] on div "#[URL][DOMAIN_NAME] Open in new tab Unlink" at bounding box center [1013, 706] width 262 height 72
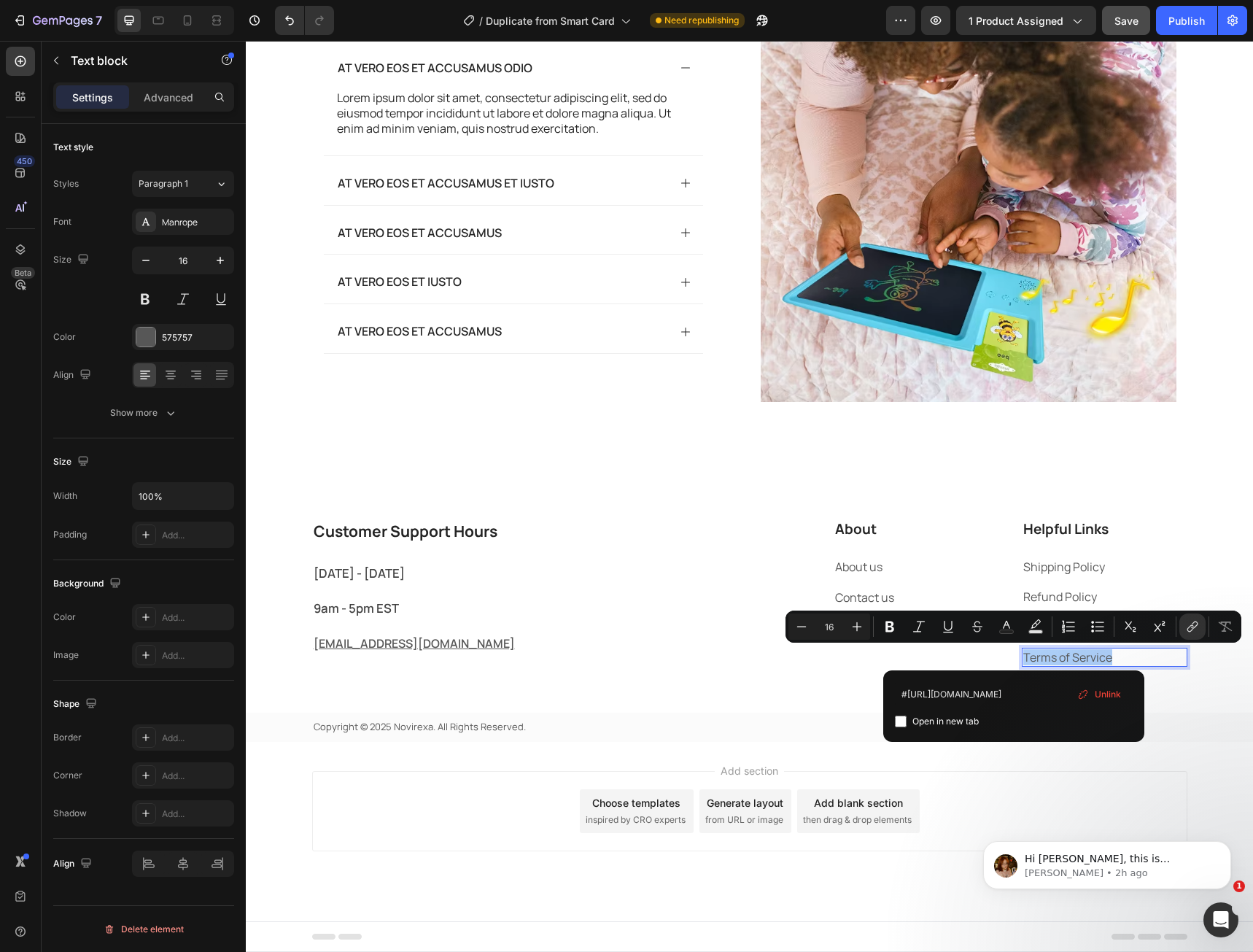
type input "[URL][DOMAIN_NAME]"
click at [779, 674] on div "About Heading About us Text block Contact us Text block Helpful Links Heading S…" at bounding box center [974, 598] width 427 height 159
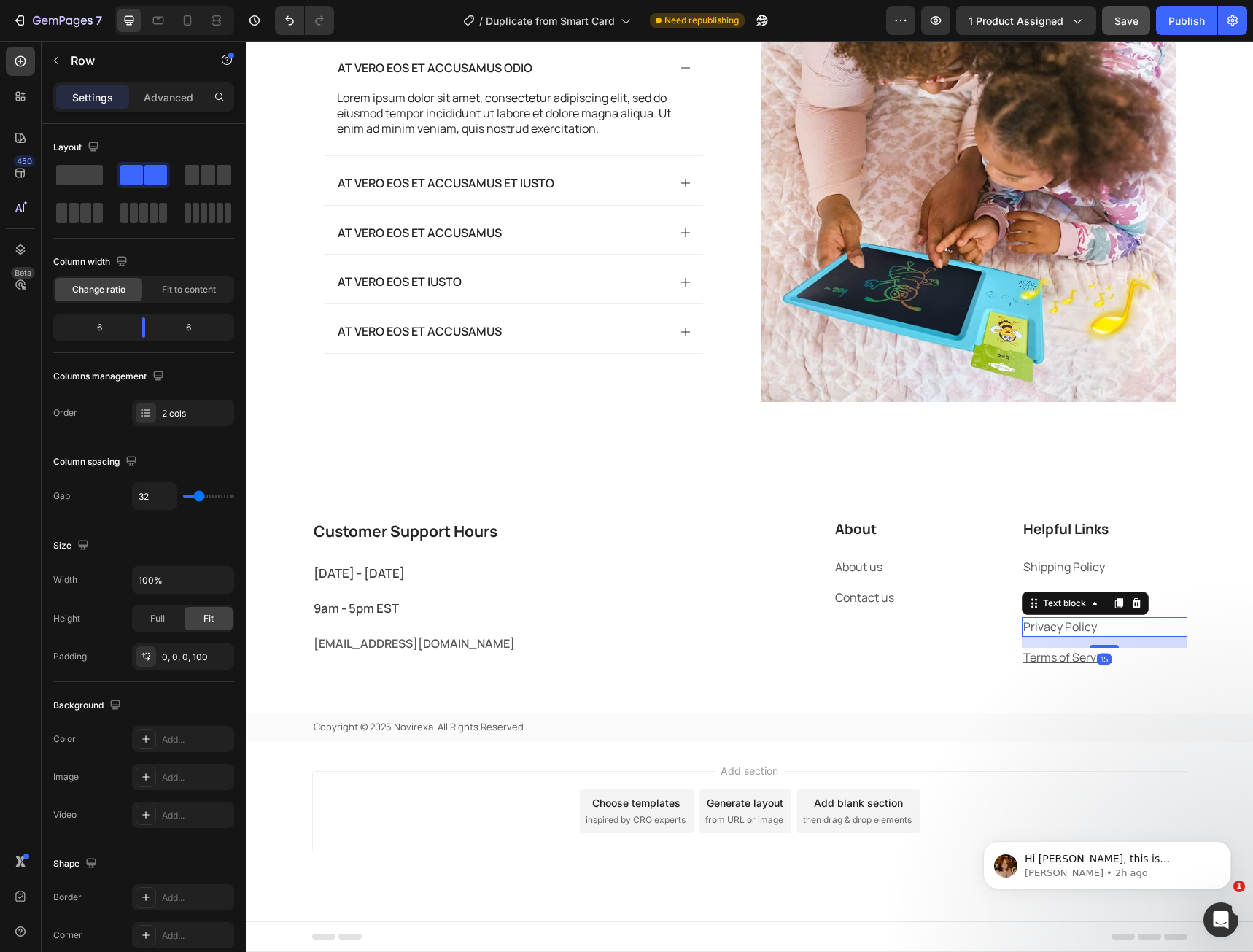
click at [1072, 625] on link "Privacy Policy" at bounding box center [1060, 626] width 74 height 16
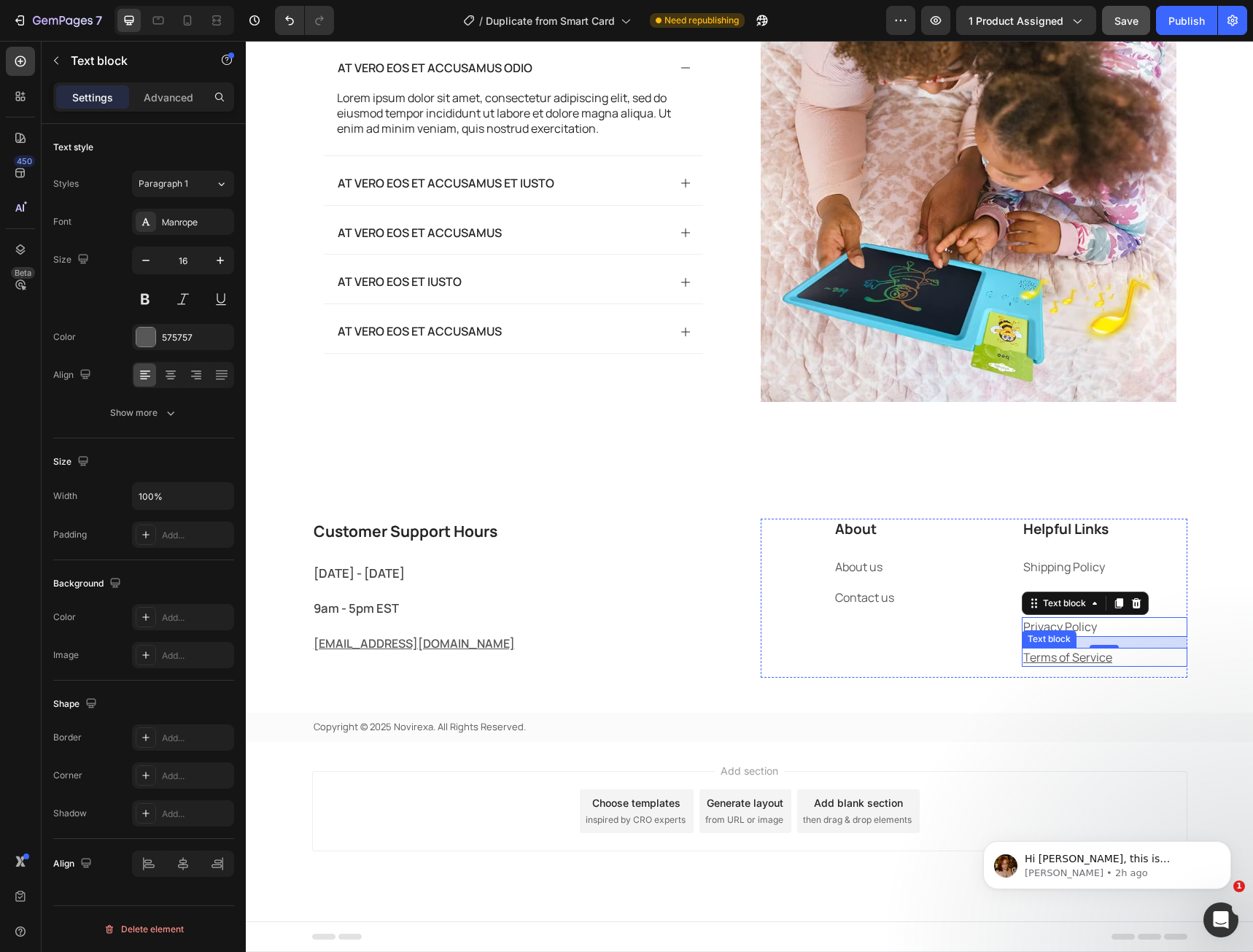
click at [1059, 662] on u "Terms of Service" at bounding box center [1068, 656] width 89 height 16
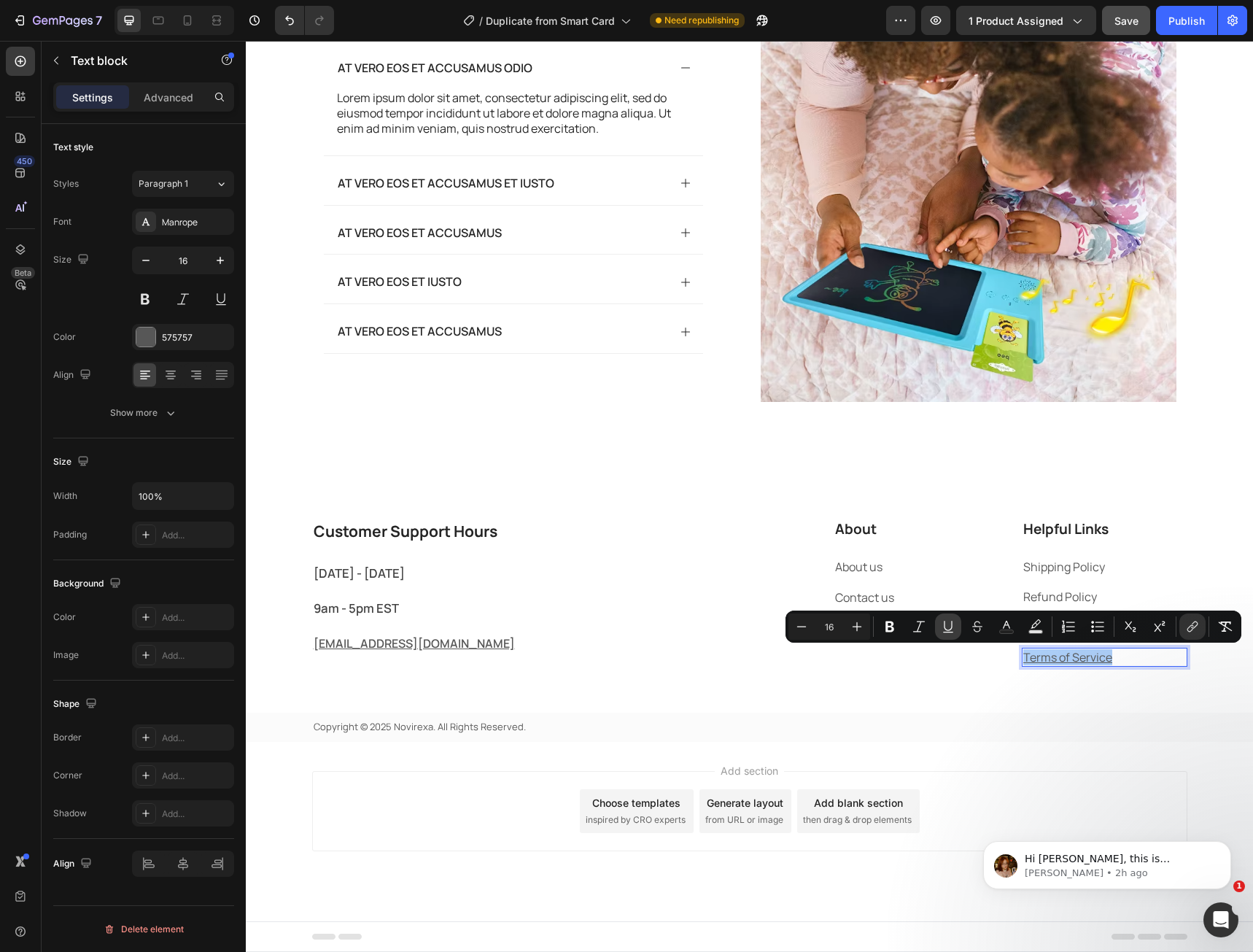
click at [938, 623] on button "Underline" at bounding box center [948, 627] width 26 height 26
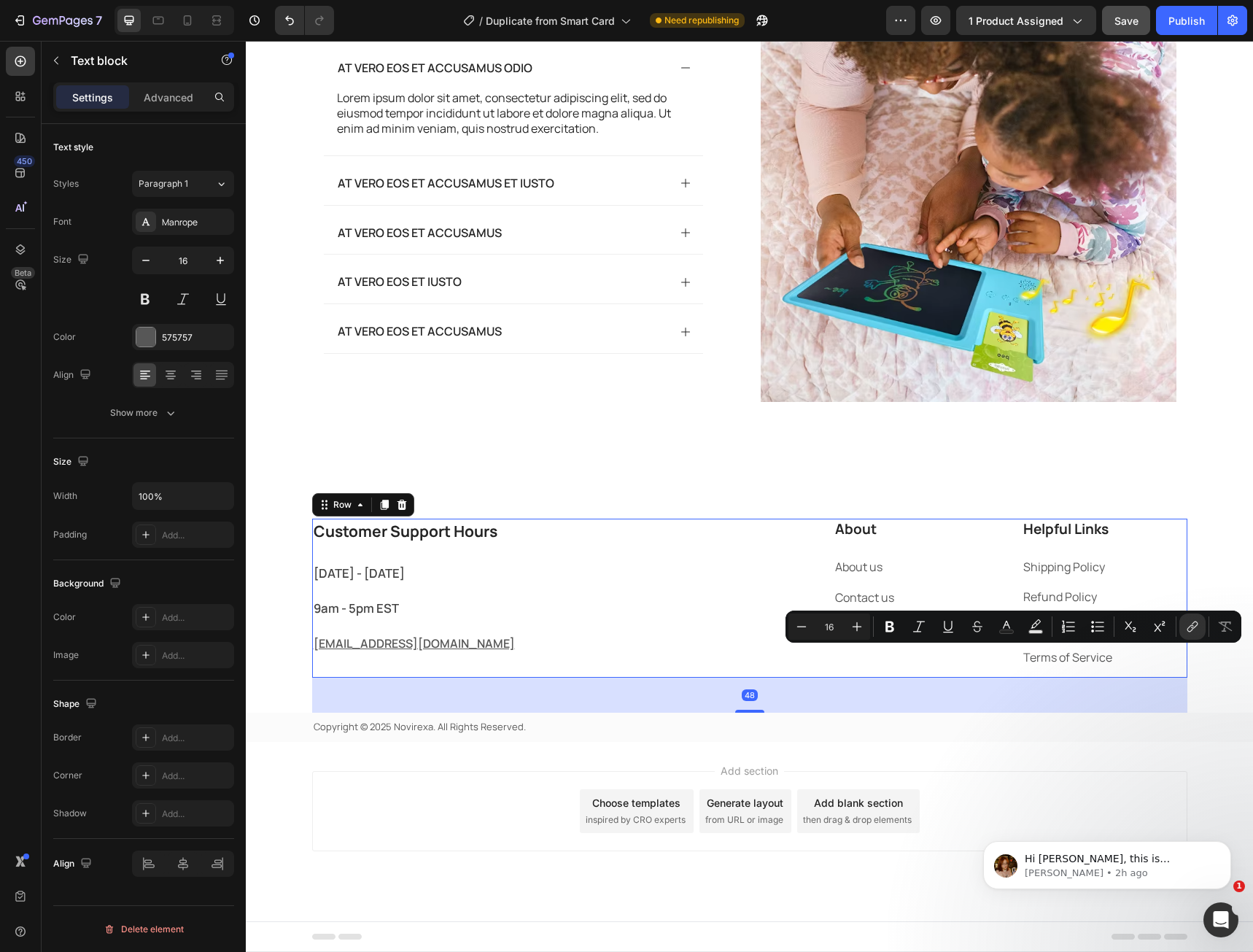
click at [737, 663] on div "Customer Support Hours Heading [DATE] - [DATE] Text block 9am - 5pm EST Text bl…" at bounding box center [750, 598] width 875 height 159
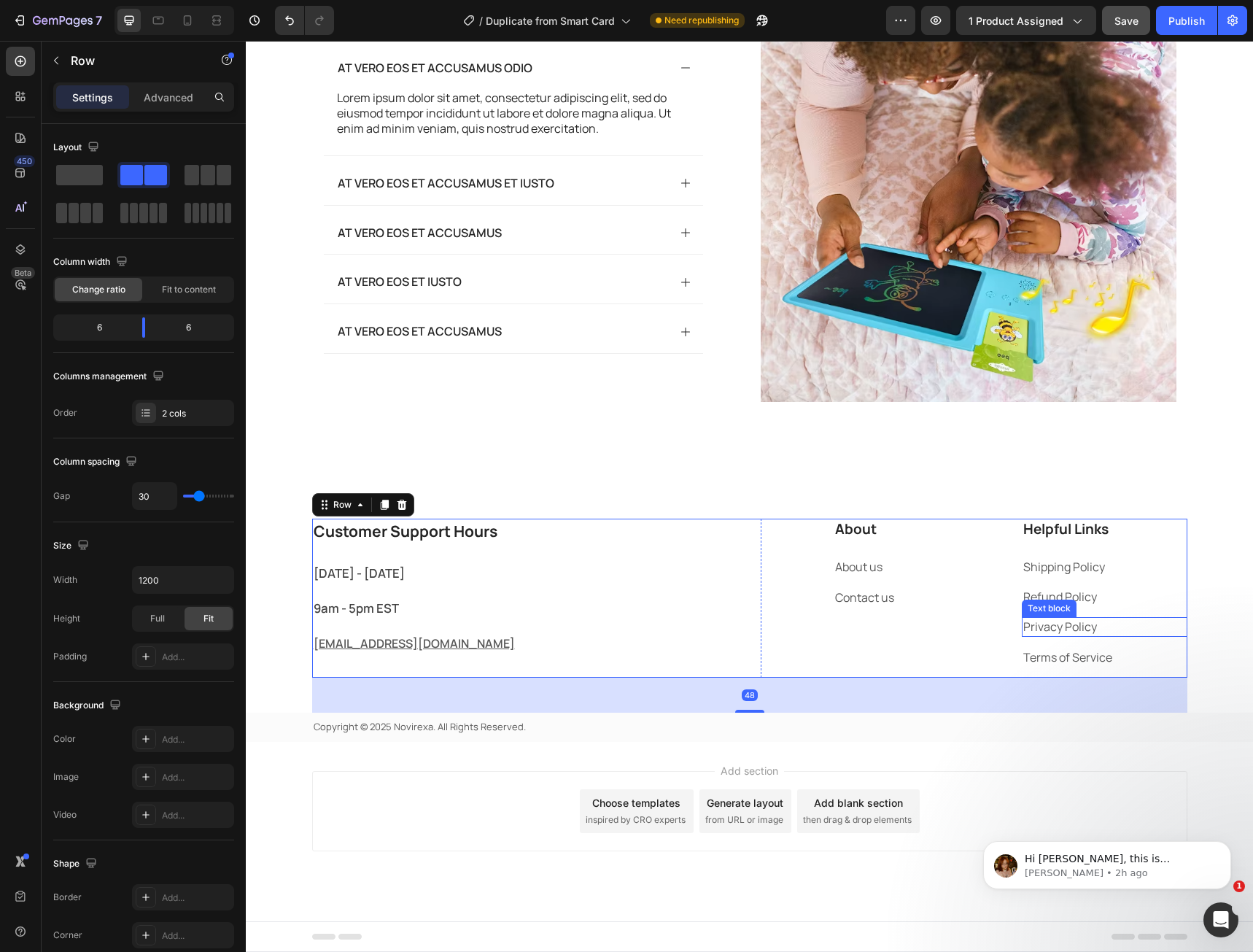
click at [1041, 631] on link "Privacy Policy" at bounding box center [1060, 626] width 74 height 16
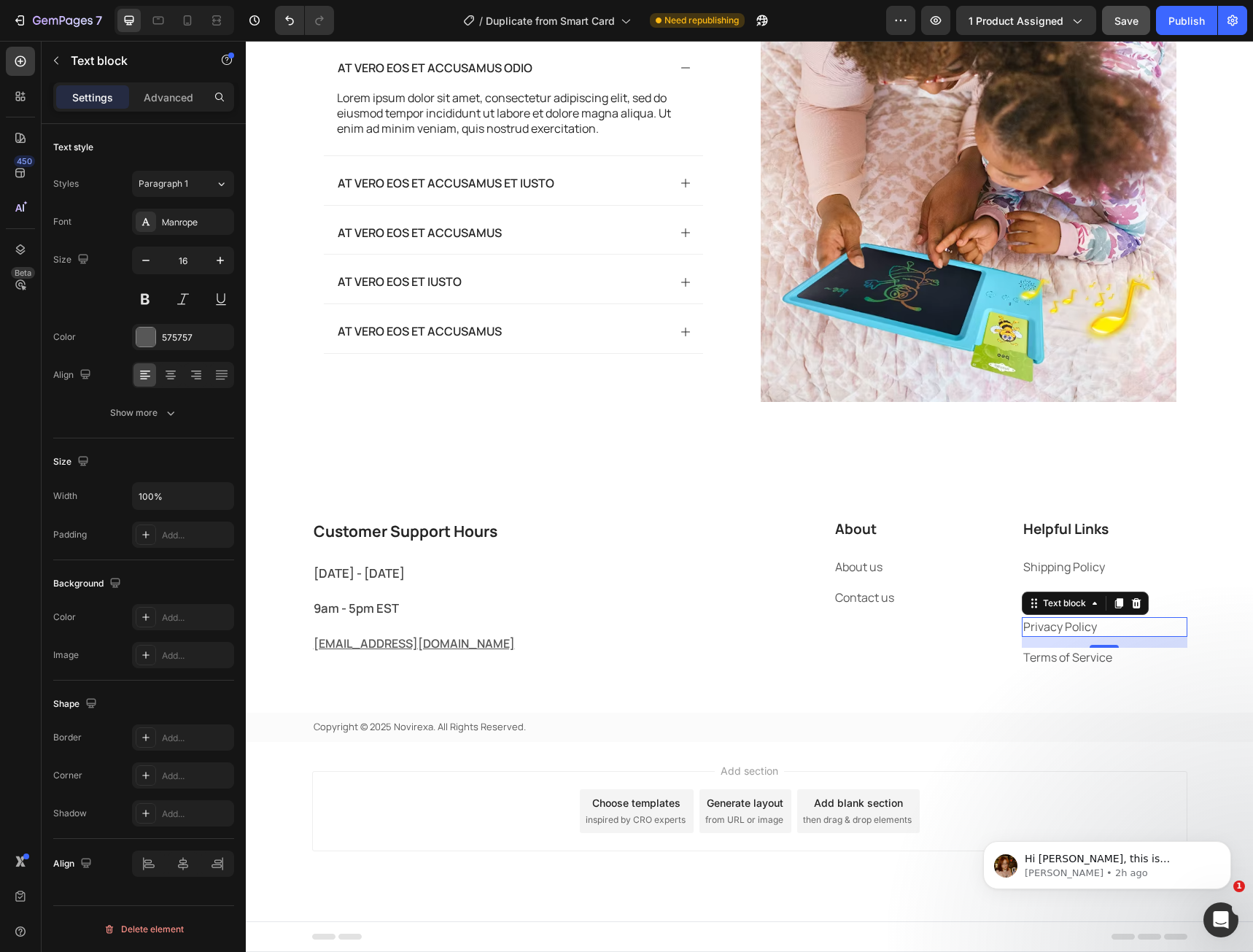
click at [1040, 629] on link "Privacy Policy" at bounding box center [1060, 626] width 74 height 16
click at [1040, 628] on link "Privacy Policy" at bounding box center [1060, 626] width 74 height 16
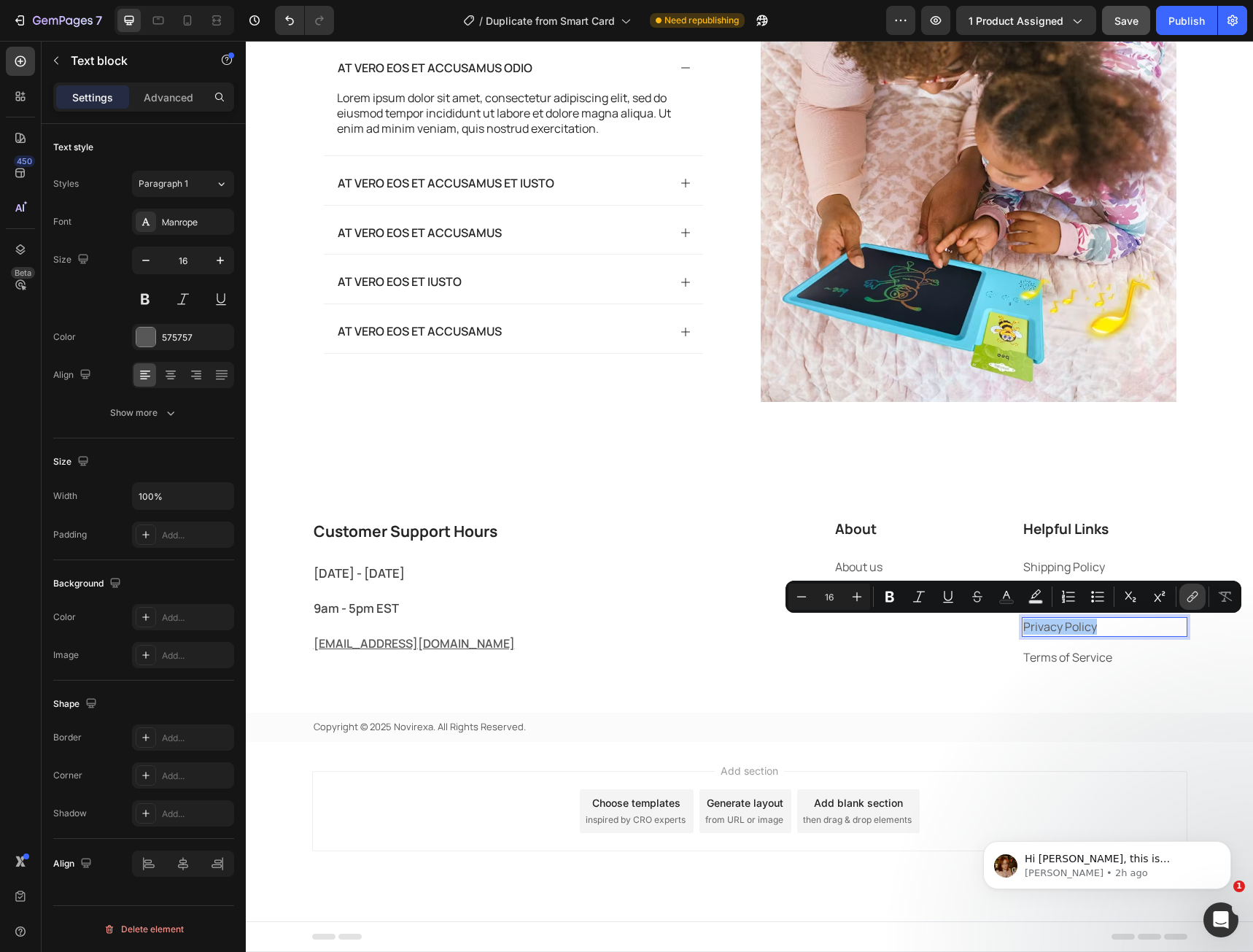
click at [1190, 598] on icon "Editor contextual toolbar" at bounding box center [1190, 599] width 7 height 8
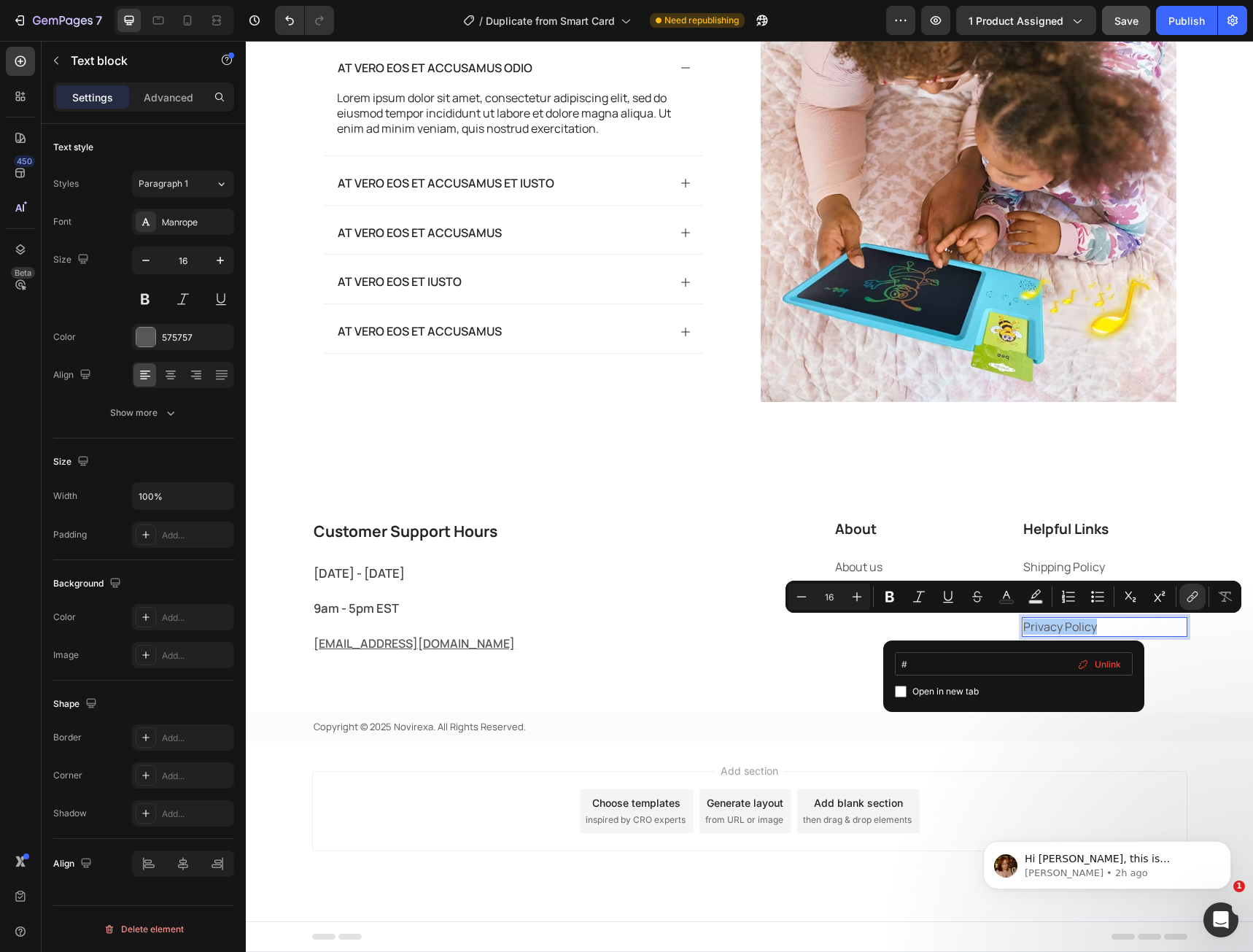
click at [951, 665] on input "#" at bounding box center [1014, 664] width 238 height 24
type input "[URL][DOMAIN_NAME]"
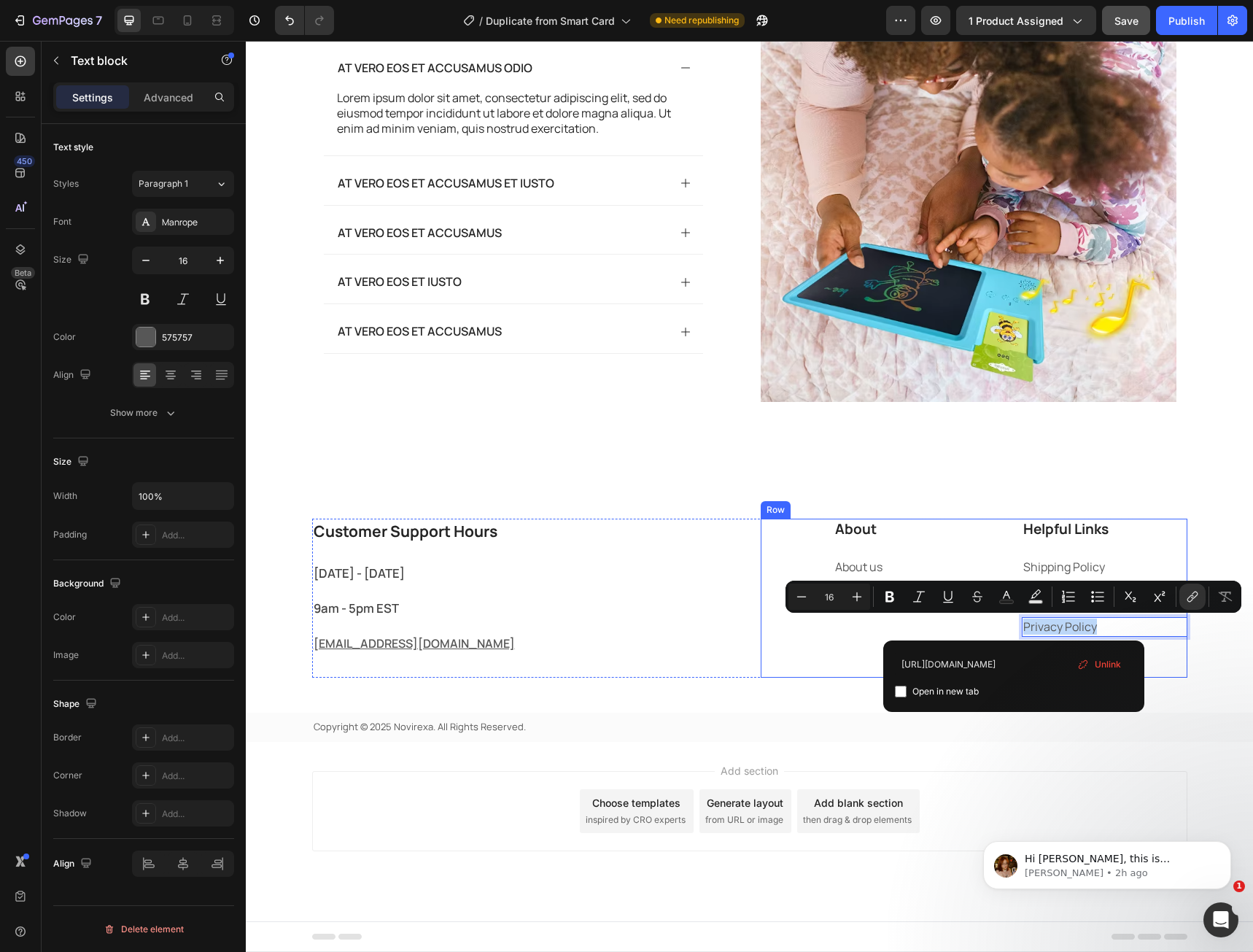
click at [838, 645] on div "About Heading About us Text block Contact us Text block" at bounding box center [916, 598] width 165 height 159
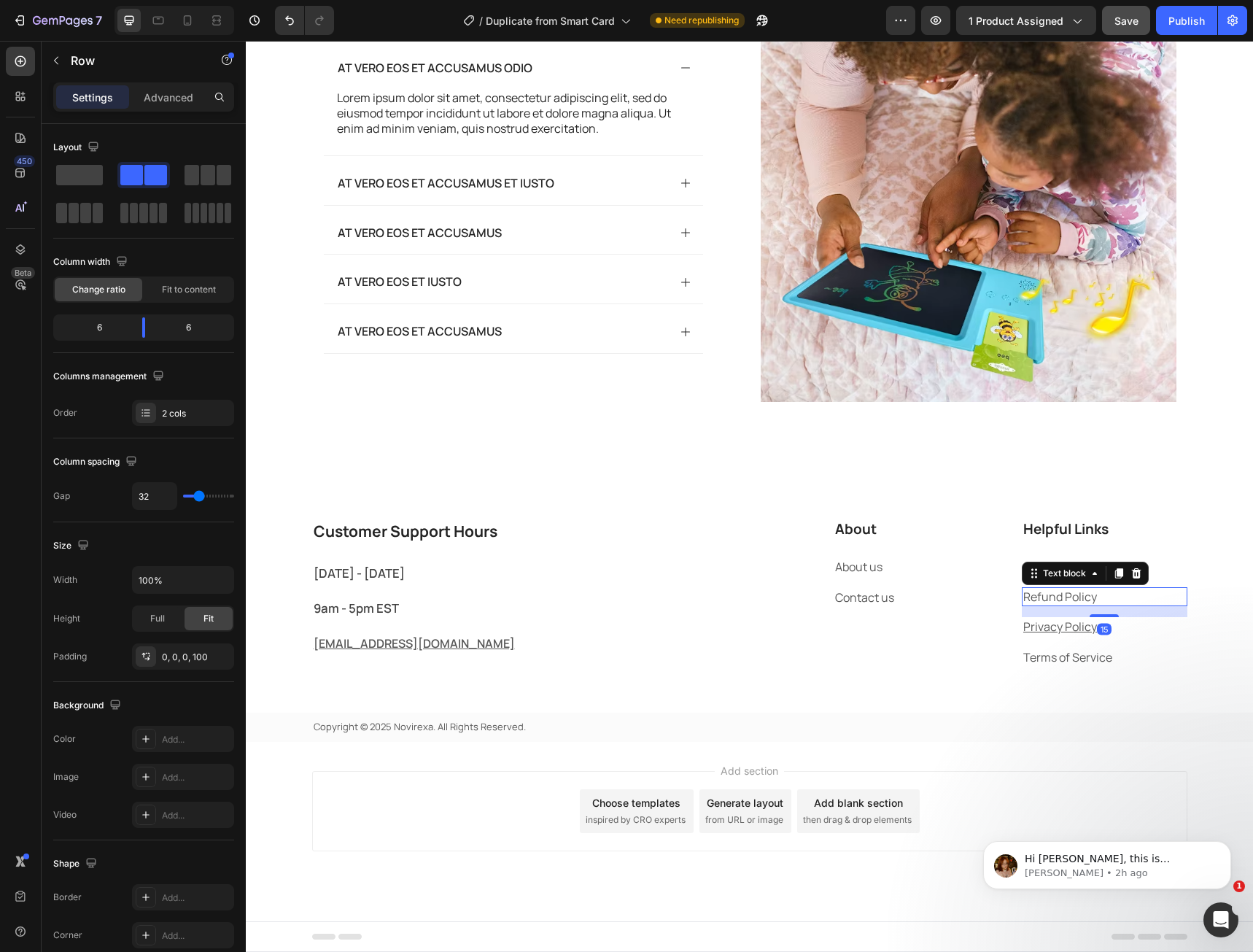
click at [1043, 601] on p "Refund Policy" at bounding box center [1105, 596] width 162 height 16
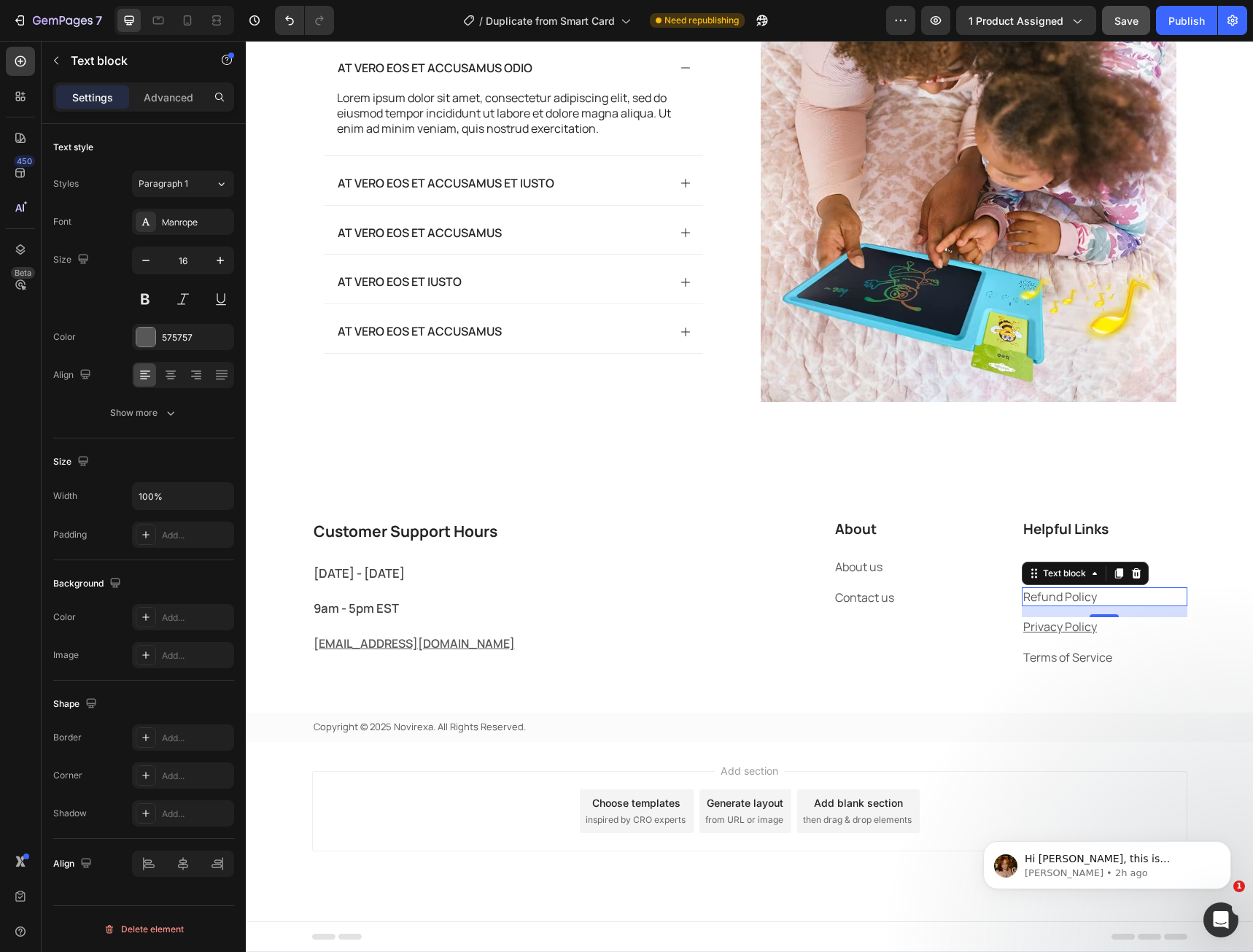
click at [1078, 597] on p "Refund Policy" at bounding box center [1105, 596] width 162 height 16
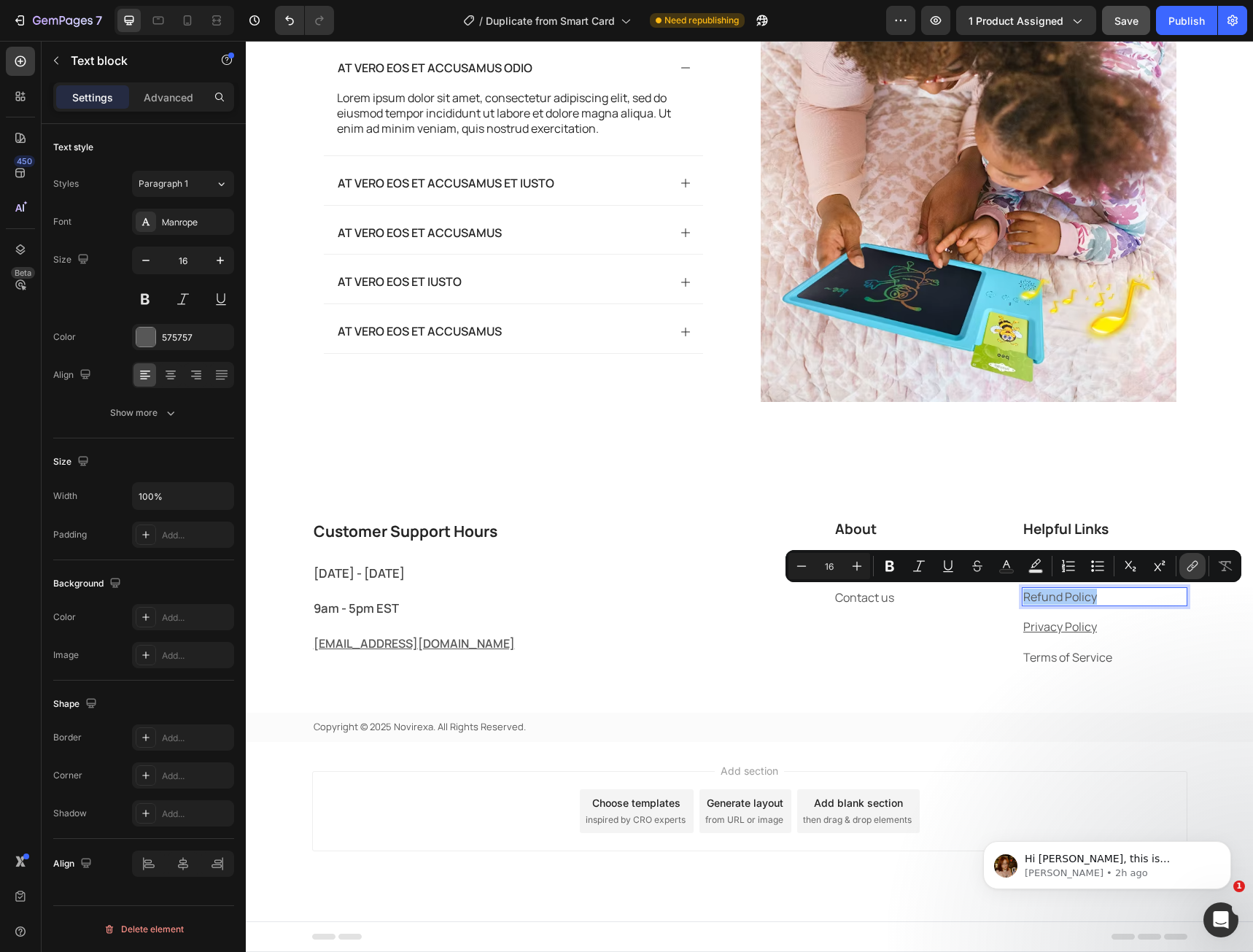
click at [1195, 569] on icon "Editor contextual toolbar" at bounding box center [1192, 566] width 14 height 14
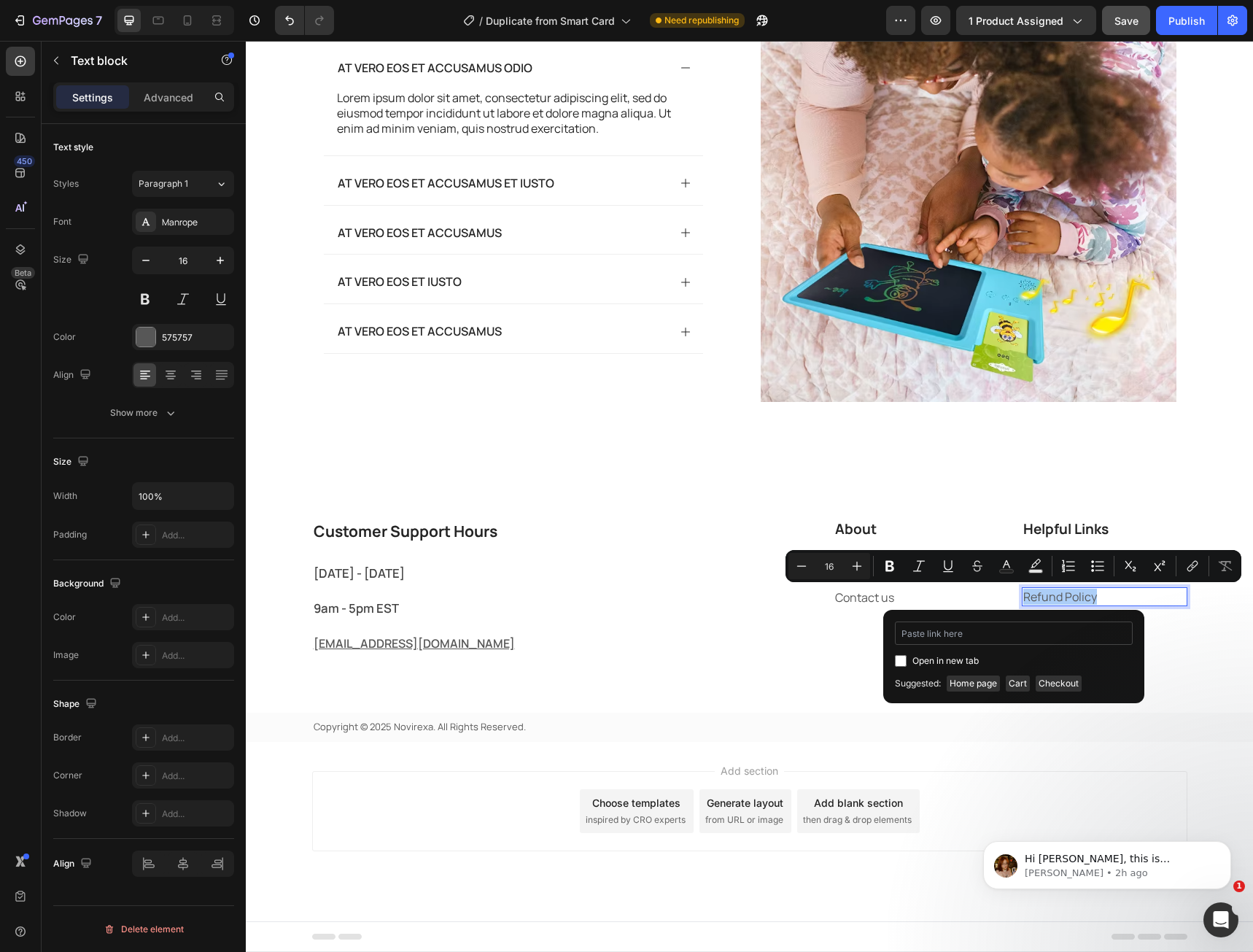
type input "[URL][DOMAIN_NAME]"
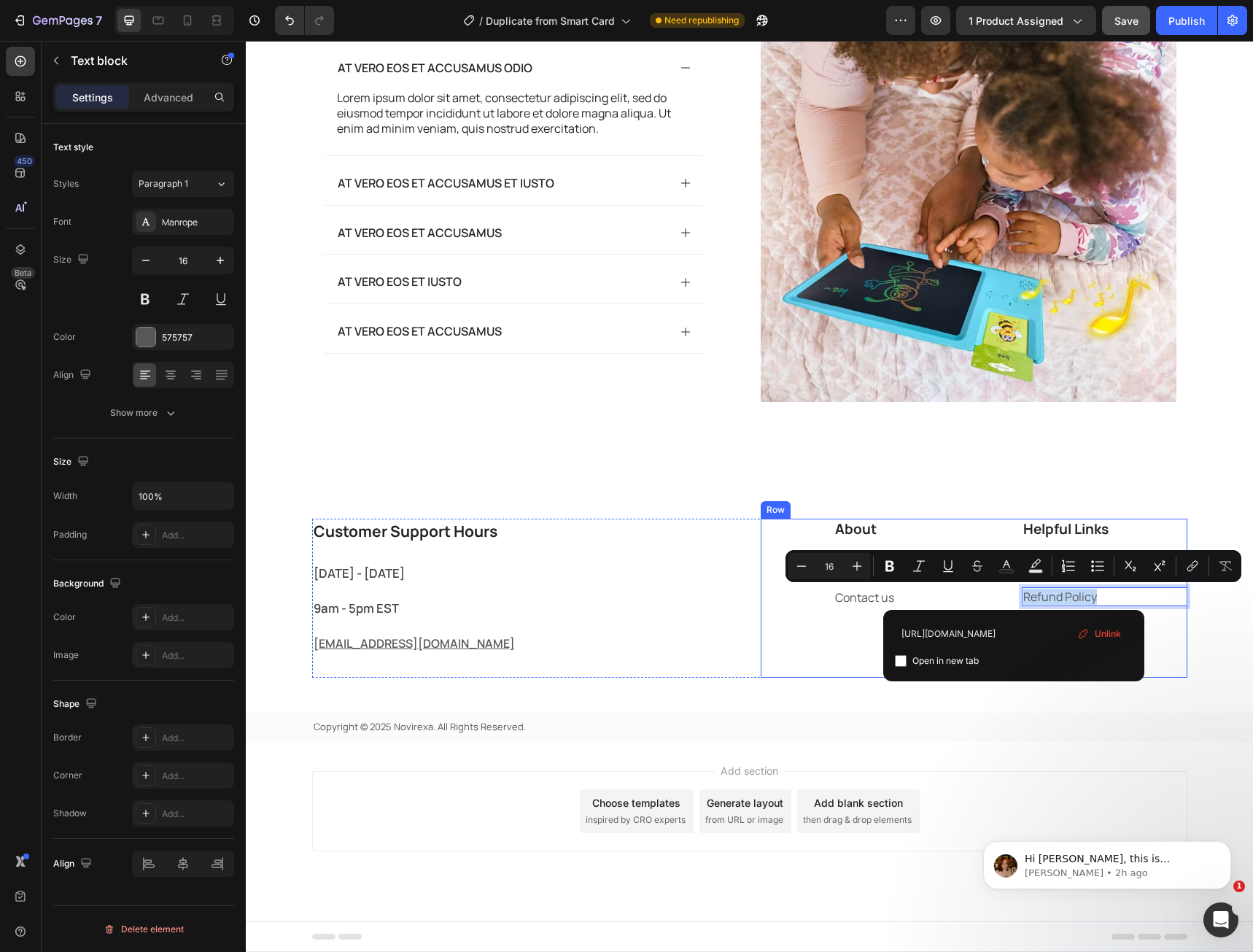
click at [816, 635] on div "About Heading About us Text block Contact us Text block Helpful Links Heading S…" at bounding box center [974, 598] width 427 height 159
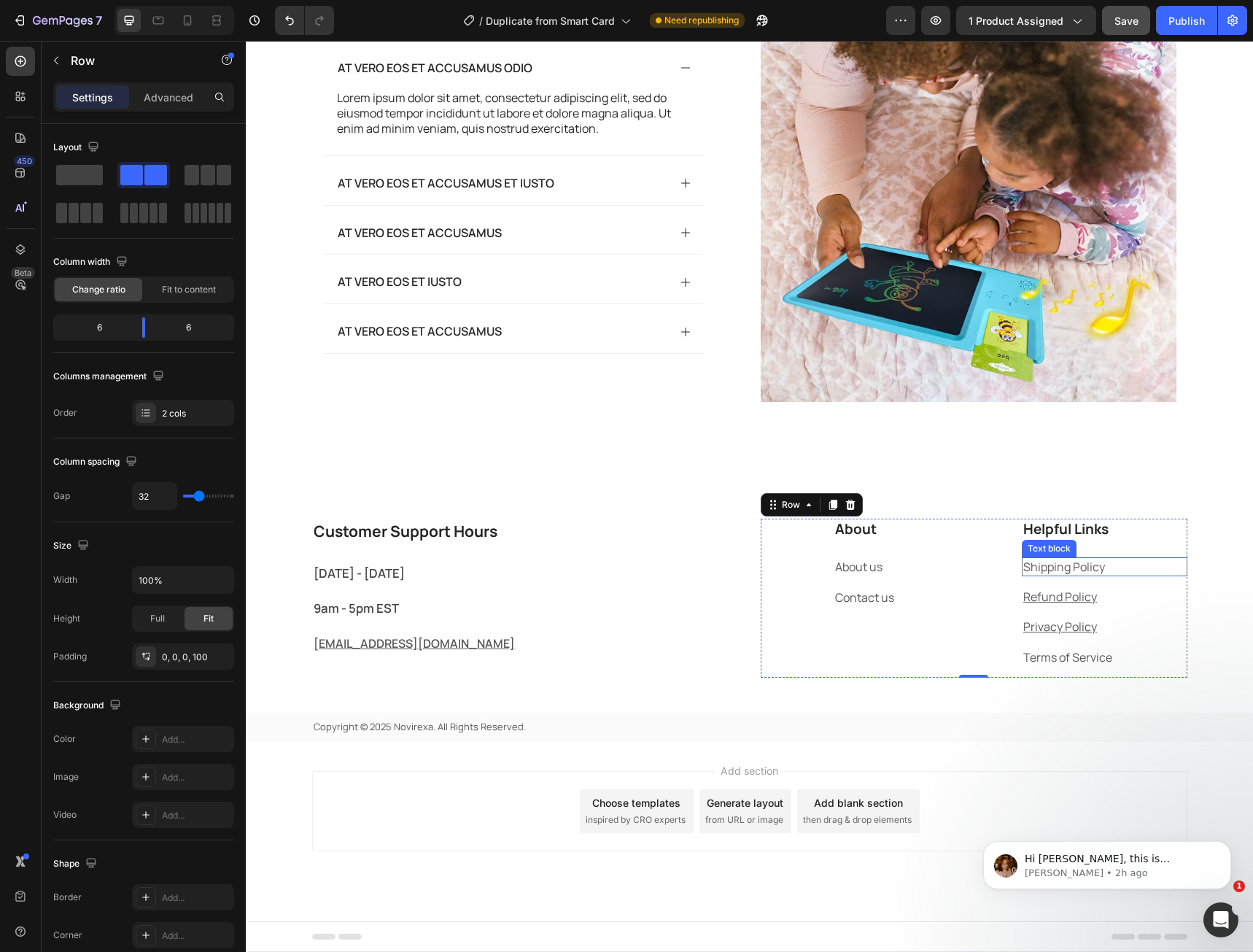
click at [1047, 566] on p "Shipping Policy" at bounding box center [1105, 567] width 162 height 16
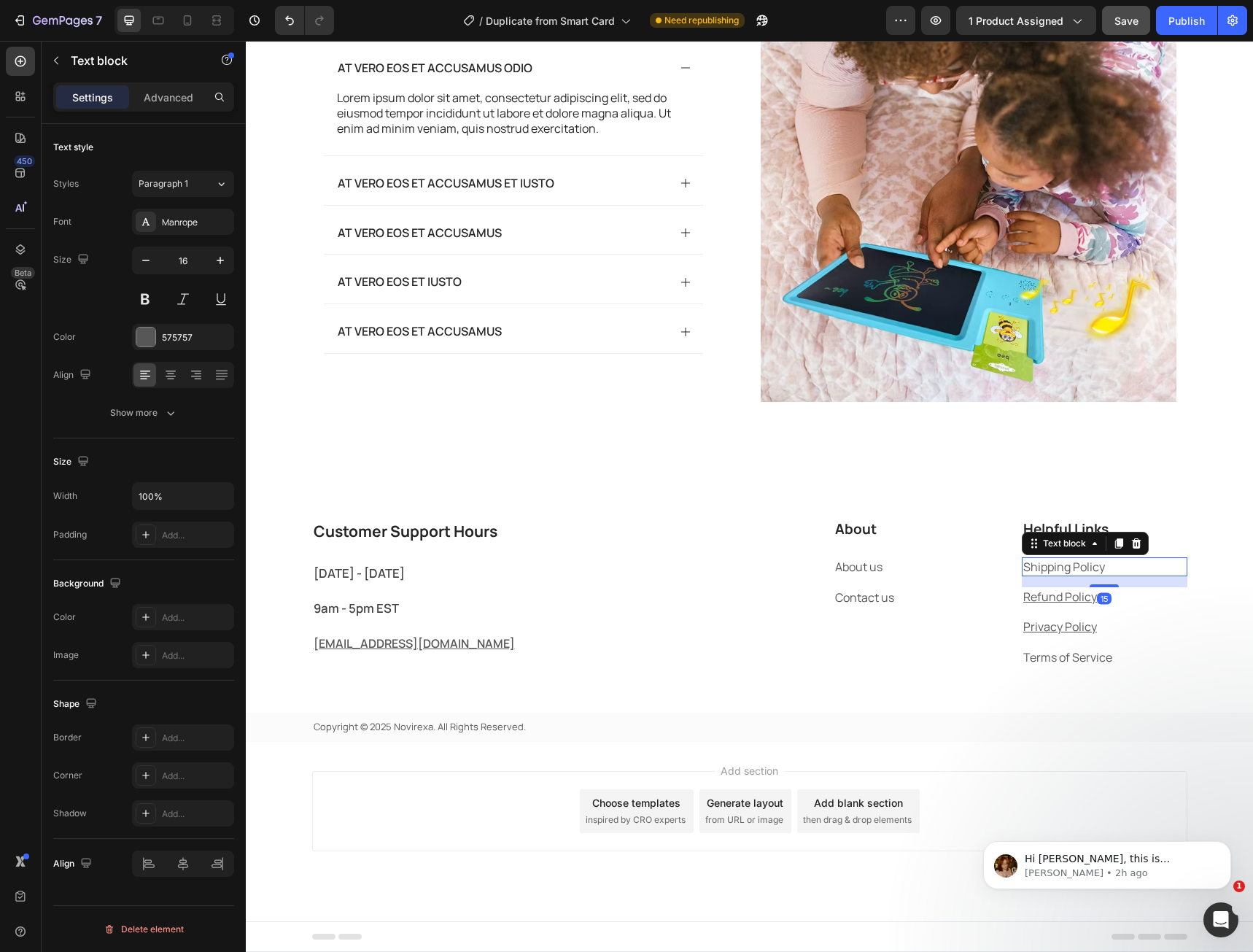
click at [1047, 566] on p "Shipping Policy" at bounding box center [1105, 567] width 162 height 16
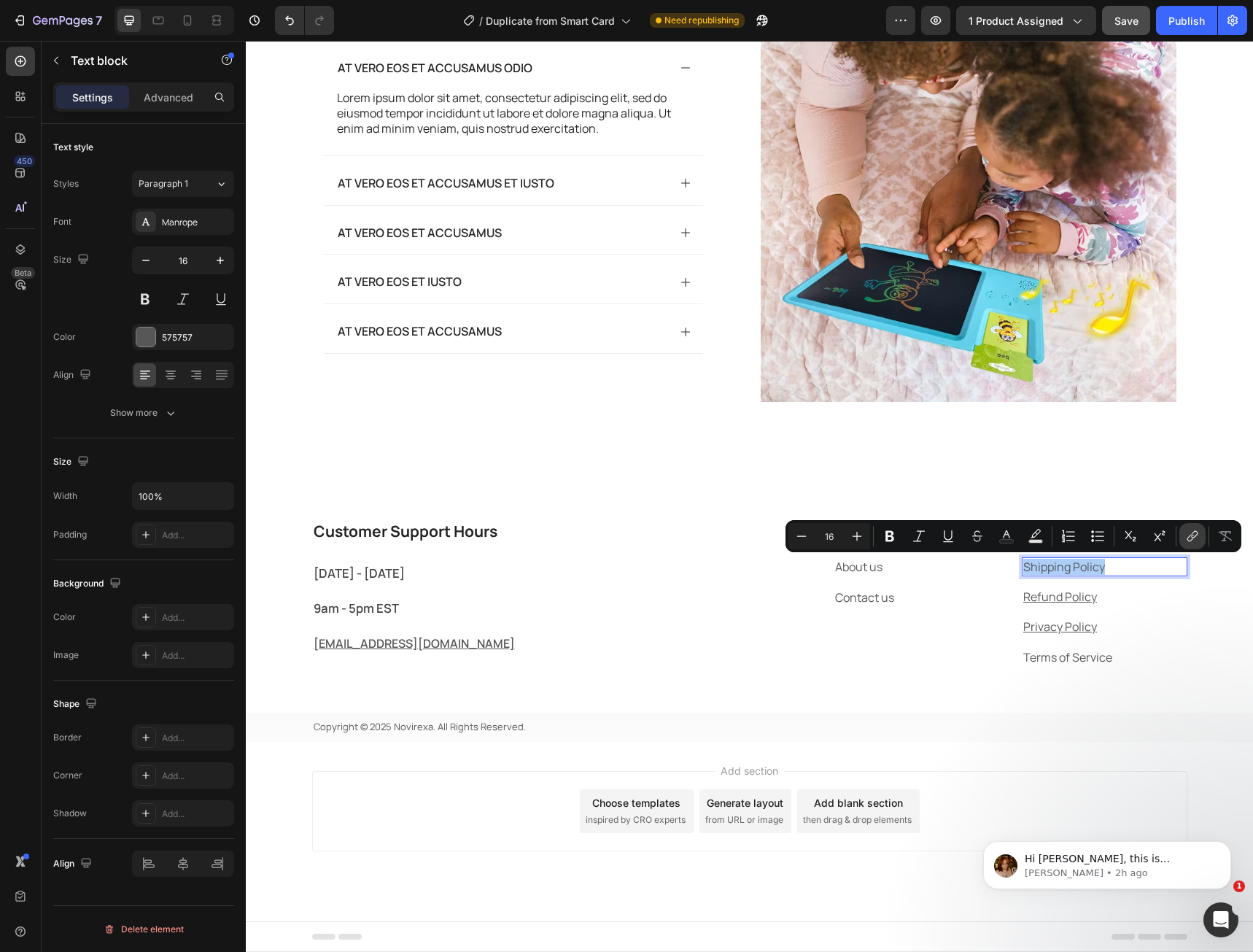
click at [1191, 542] on icon "Editor contextual toolbar" at bounding box center [1192, 536] width 14 height 14
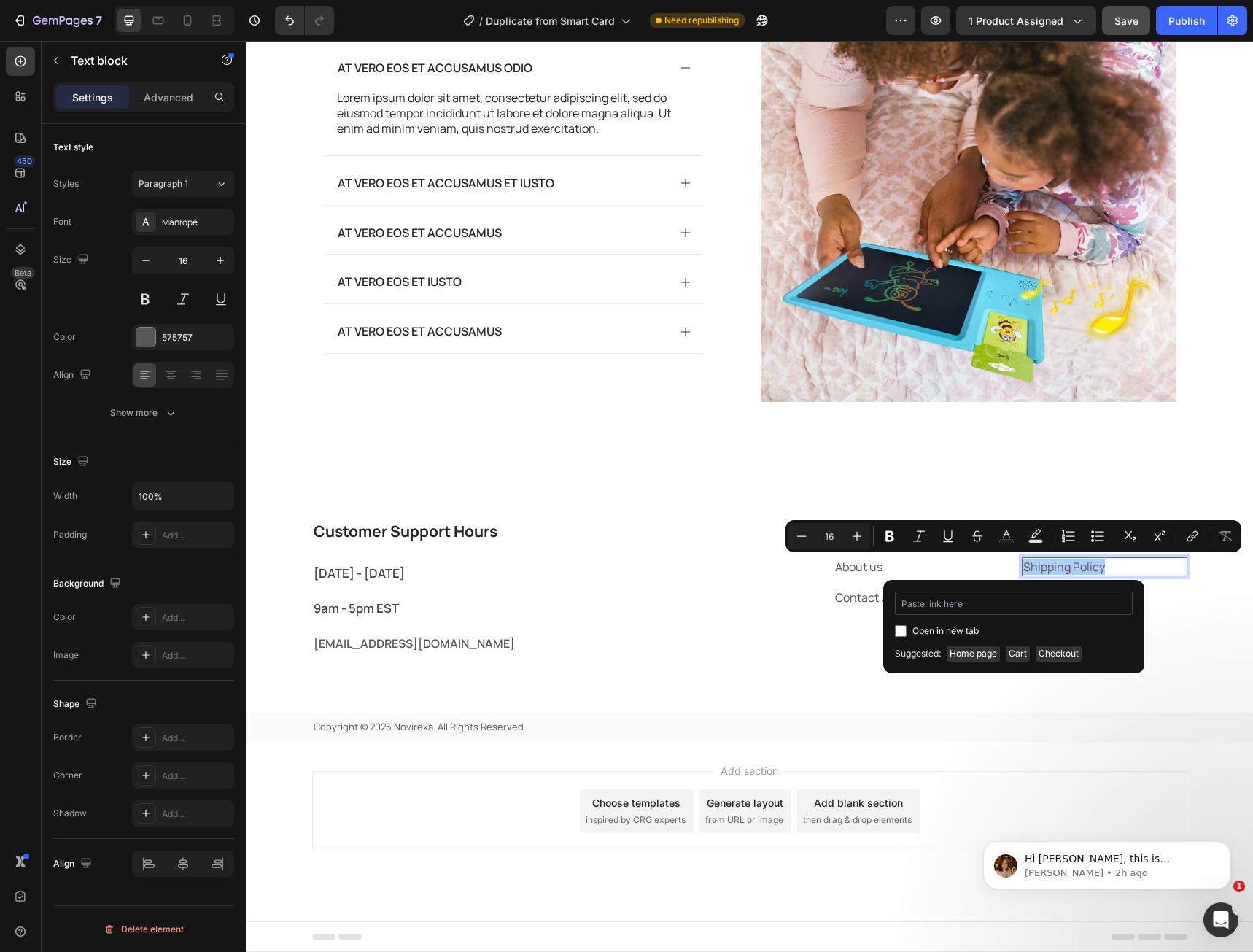
type input "[URL][DOMAIN_NAME]"
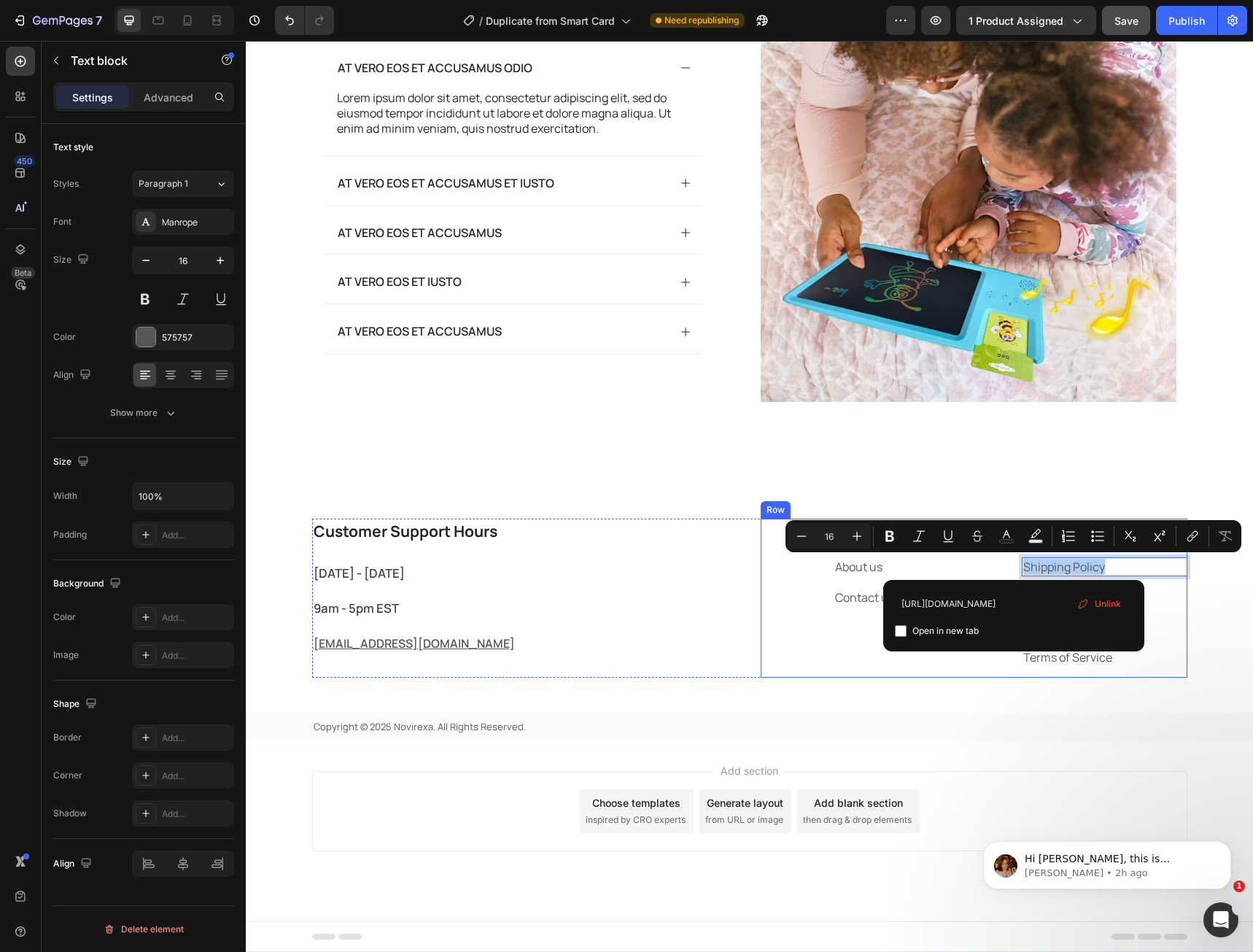
drag, startPoint x: 1221, startPoint y: 640, endPoint x: 821, endPoint y: 597, distance: 402.3
click at [807, 617] on div "About Heading About us Text block Contact us Text block Helpful Links Heading S…" at bounding box center [974, 598] width 427 height 159
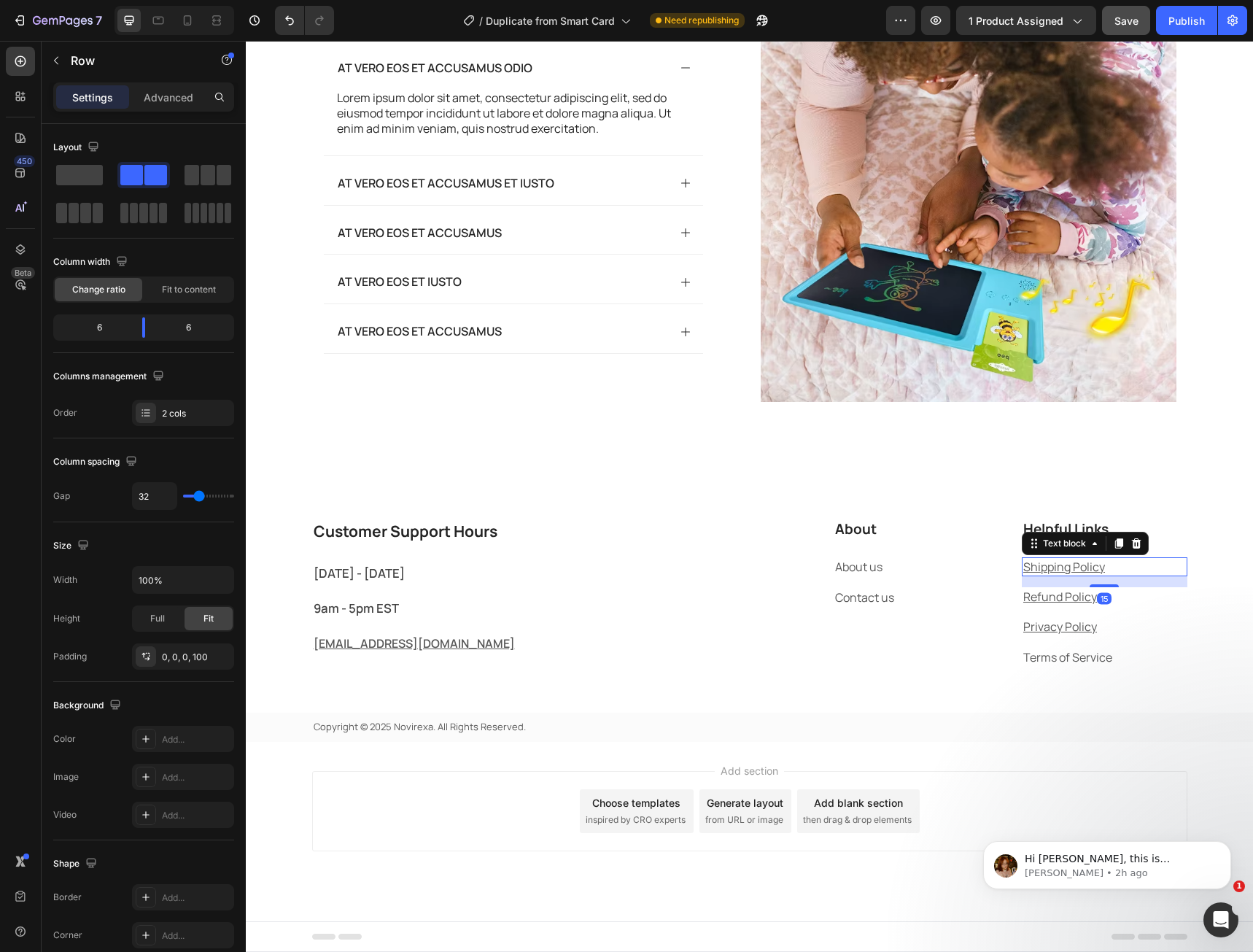
click at [1094, 571] on u "Shipping Policy" at bounding box center [1064, 567] width 82 height 16
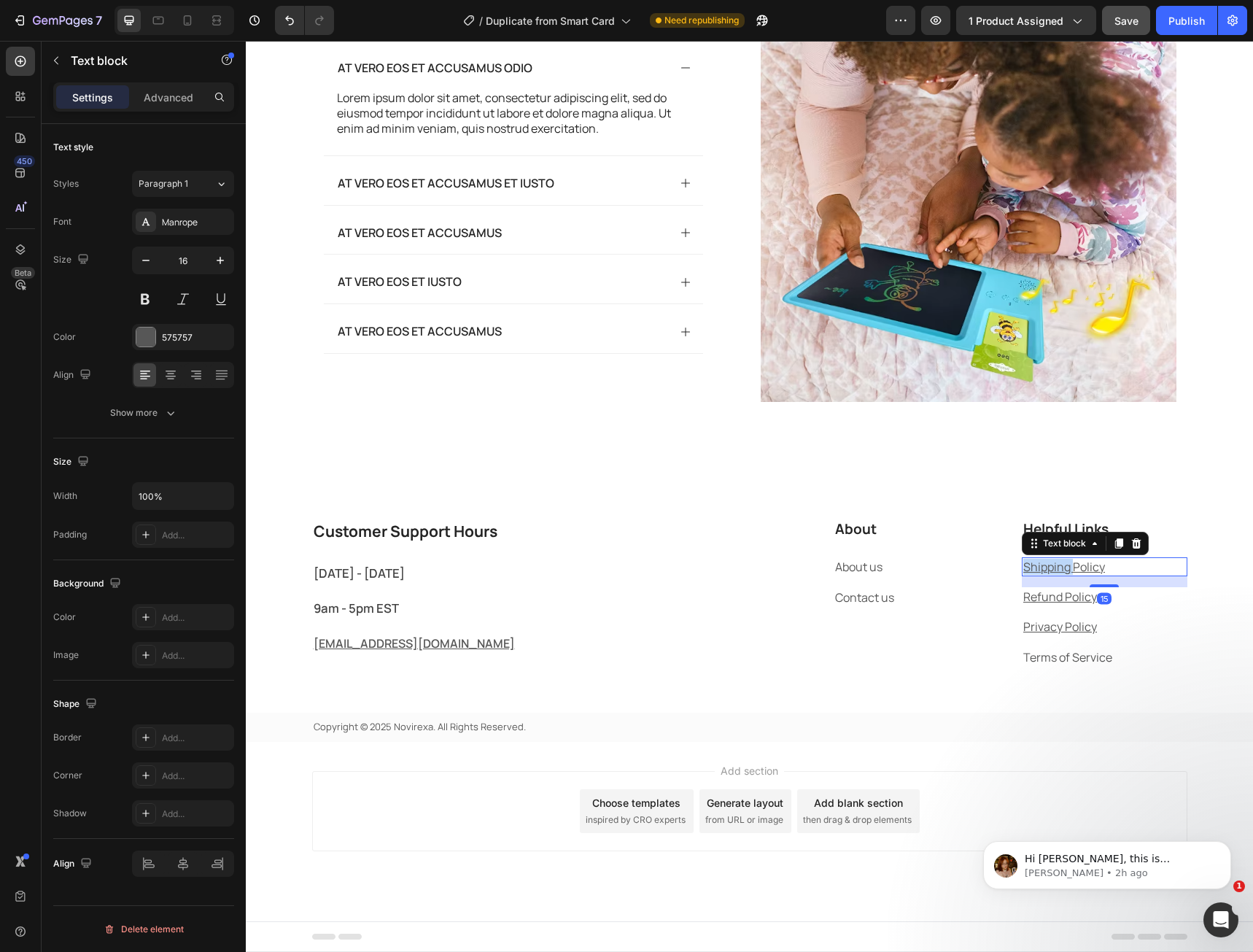
click at [1081, 567] on u "Shipping Policy" at bounding box center [1064, 567] width 82 height 16
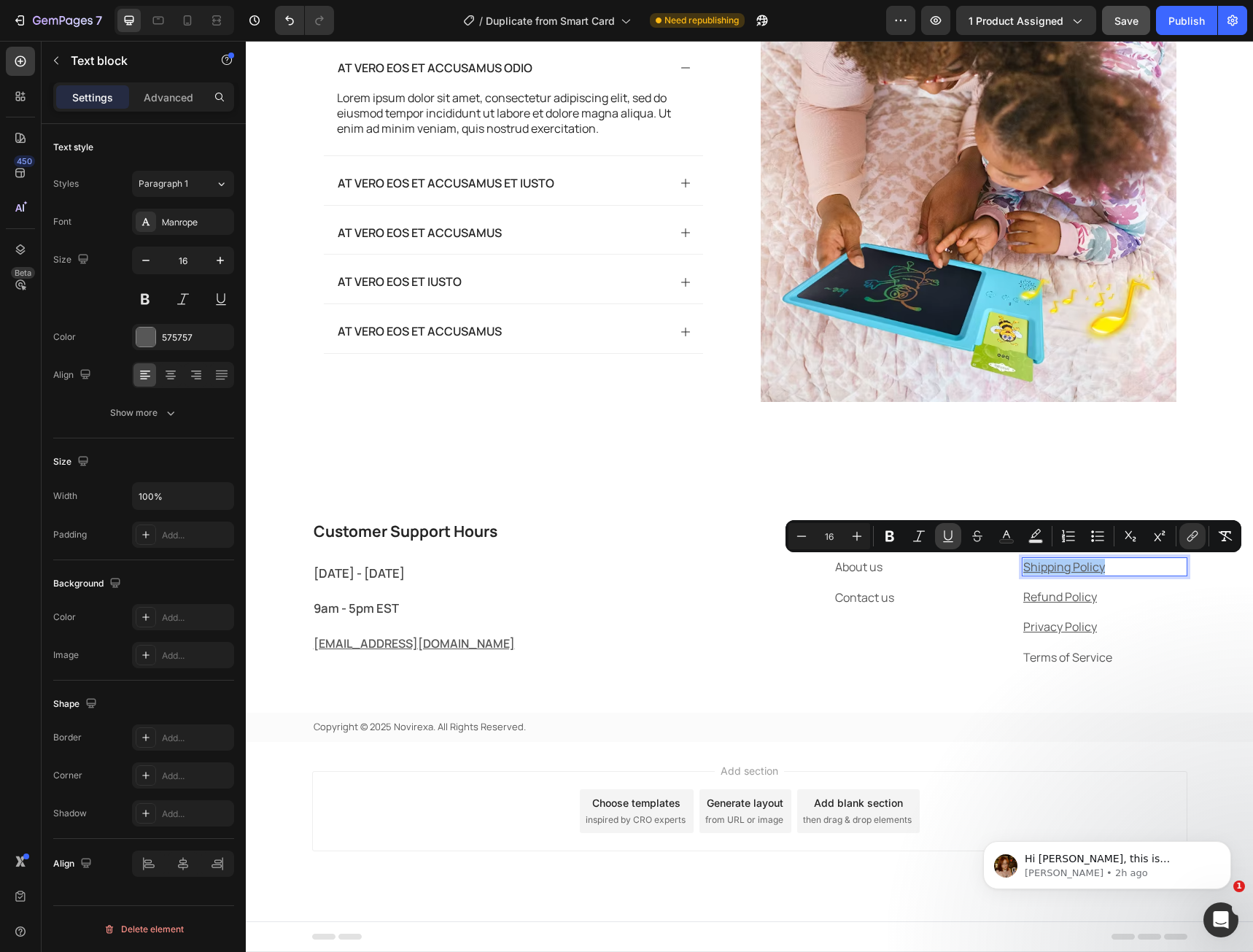
click at [951, 536] on icon "Editor contextual toolbar" at bounding box center [947, 536] width 14 height 14
click at [1046, 596] on u "Refund Policy" at bounding box center [1060, 596] width 74 height 16
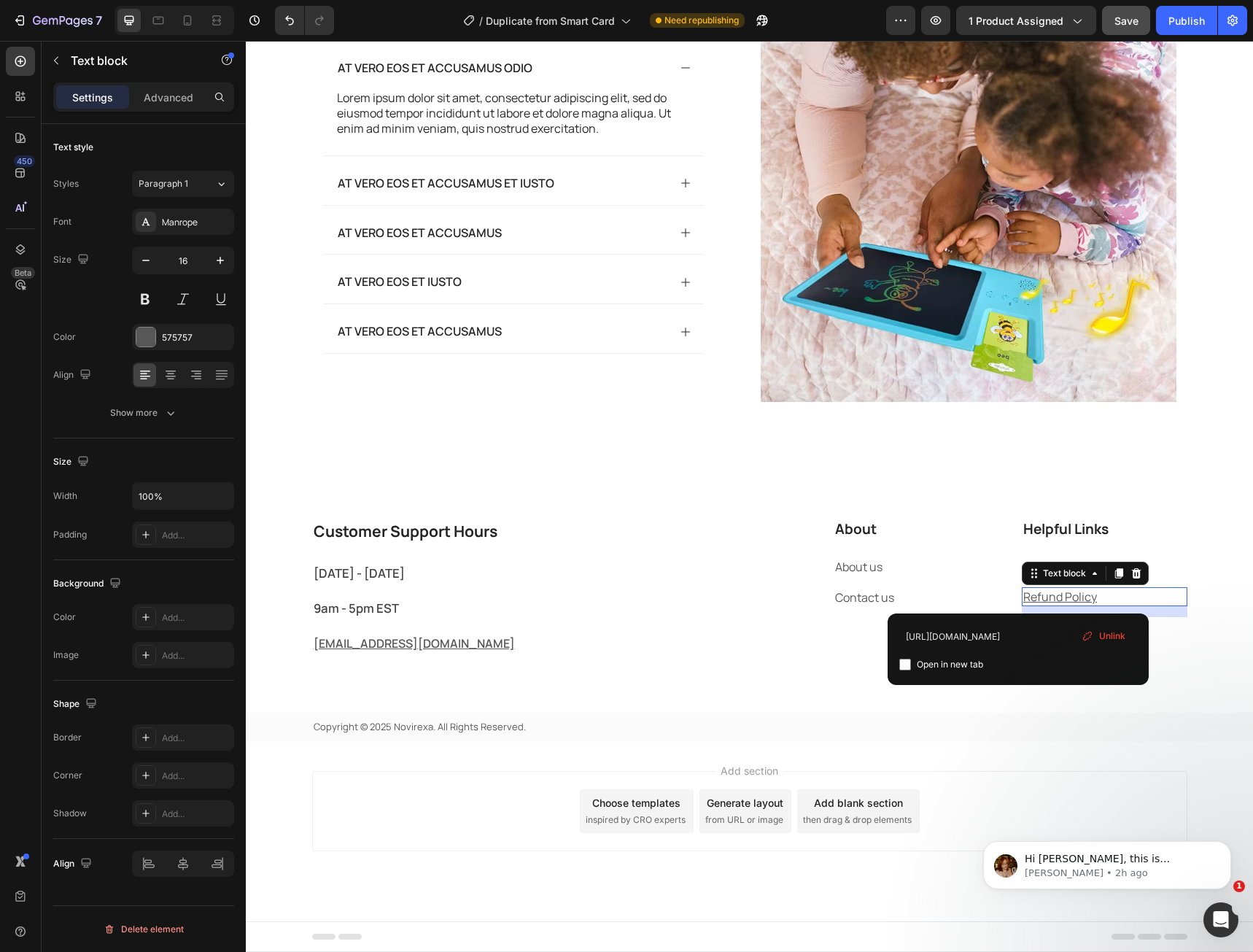
click at [1046, 596] on u "Refund Policy" at bounding box center [1060, 596] width 74 height 16
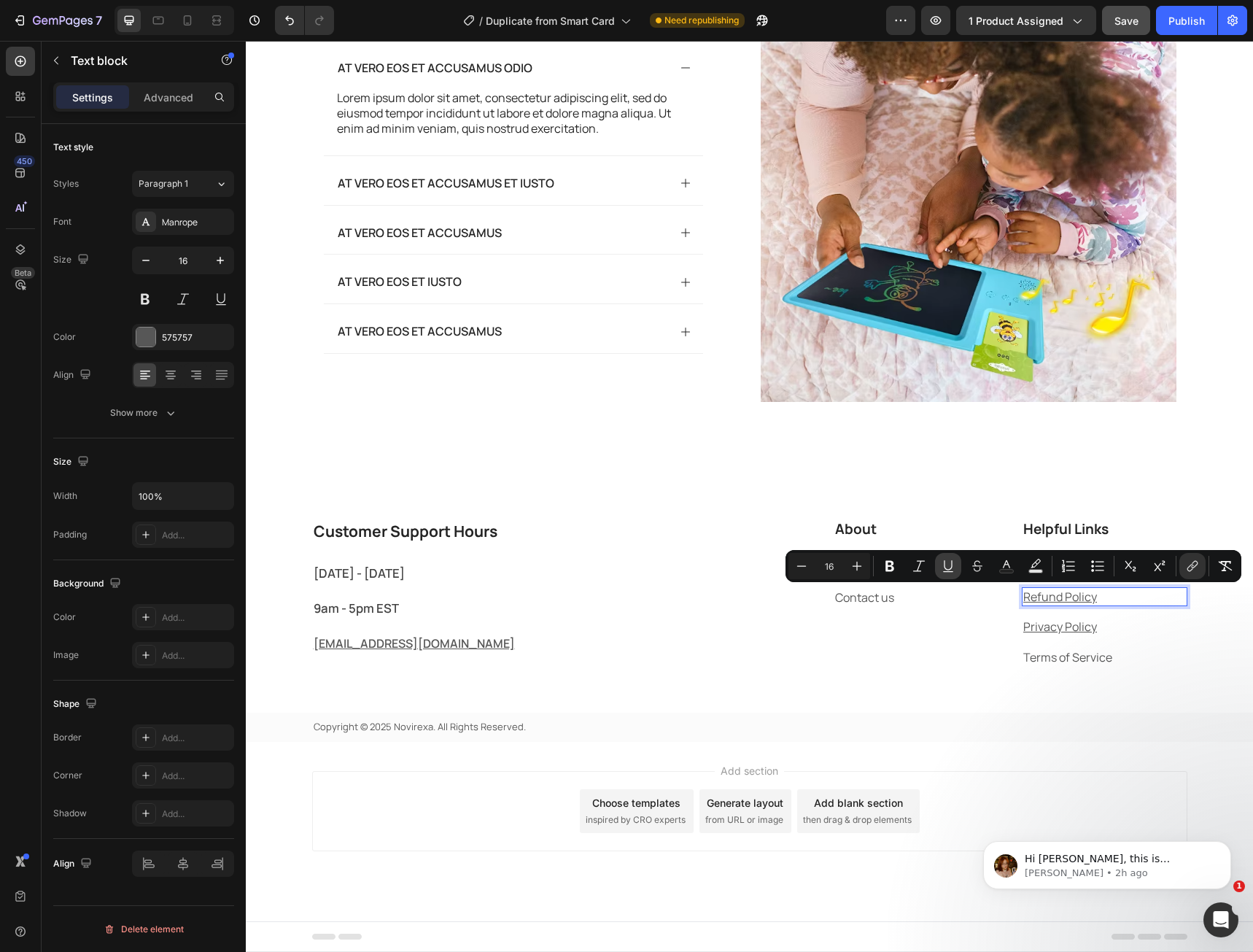
click at [939, 569] on button "Underline" at bounding box center [948, 566] width 26 height 26
click at [1049, 626] on u "Privacy Policy" at bounding box center [1060, 626] width 74 height 16
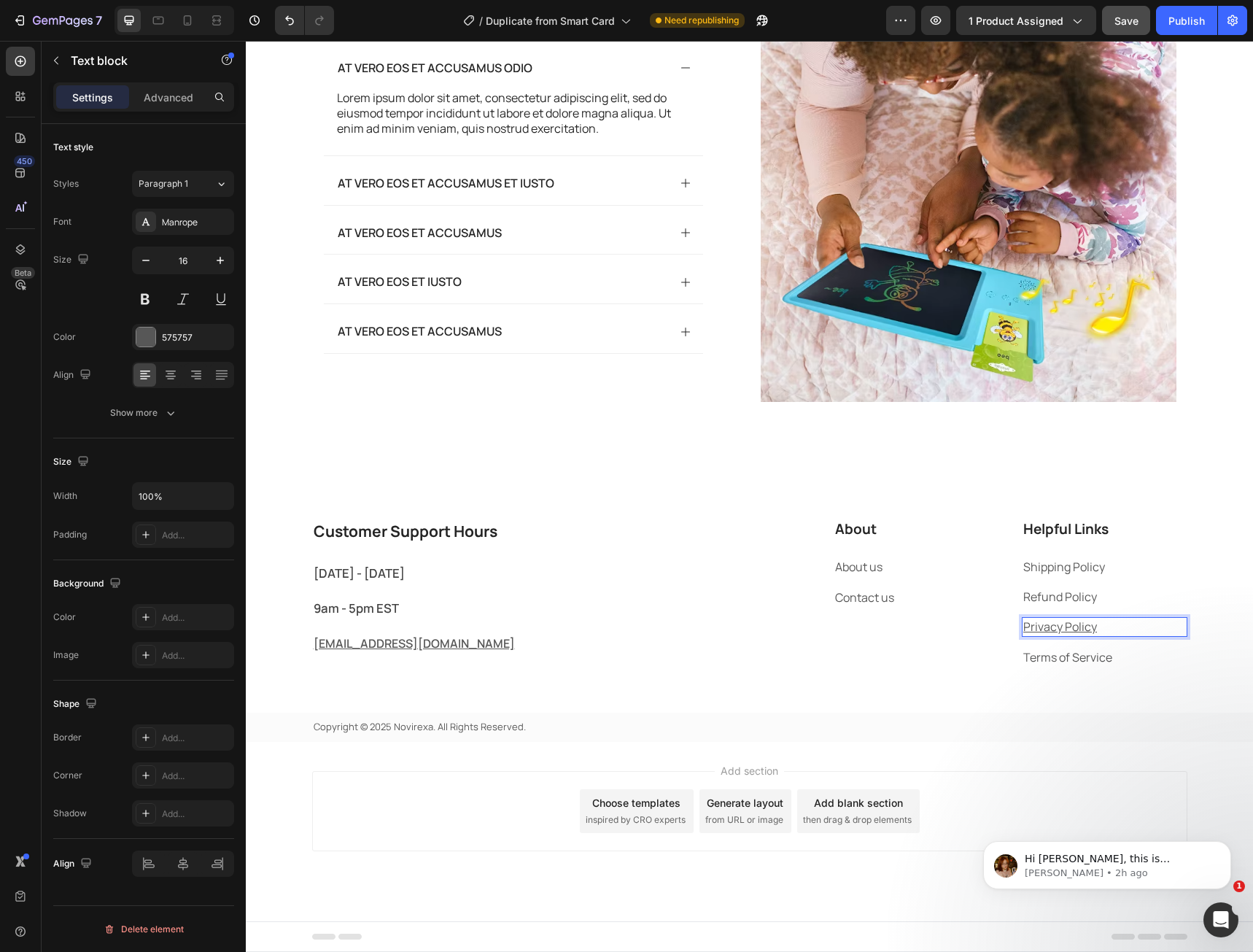
click at [1049, 626] on u "Privacy Policy" at bounding box center [1060, 626] width 74 height 16
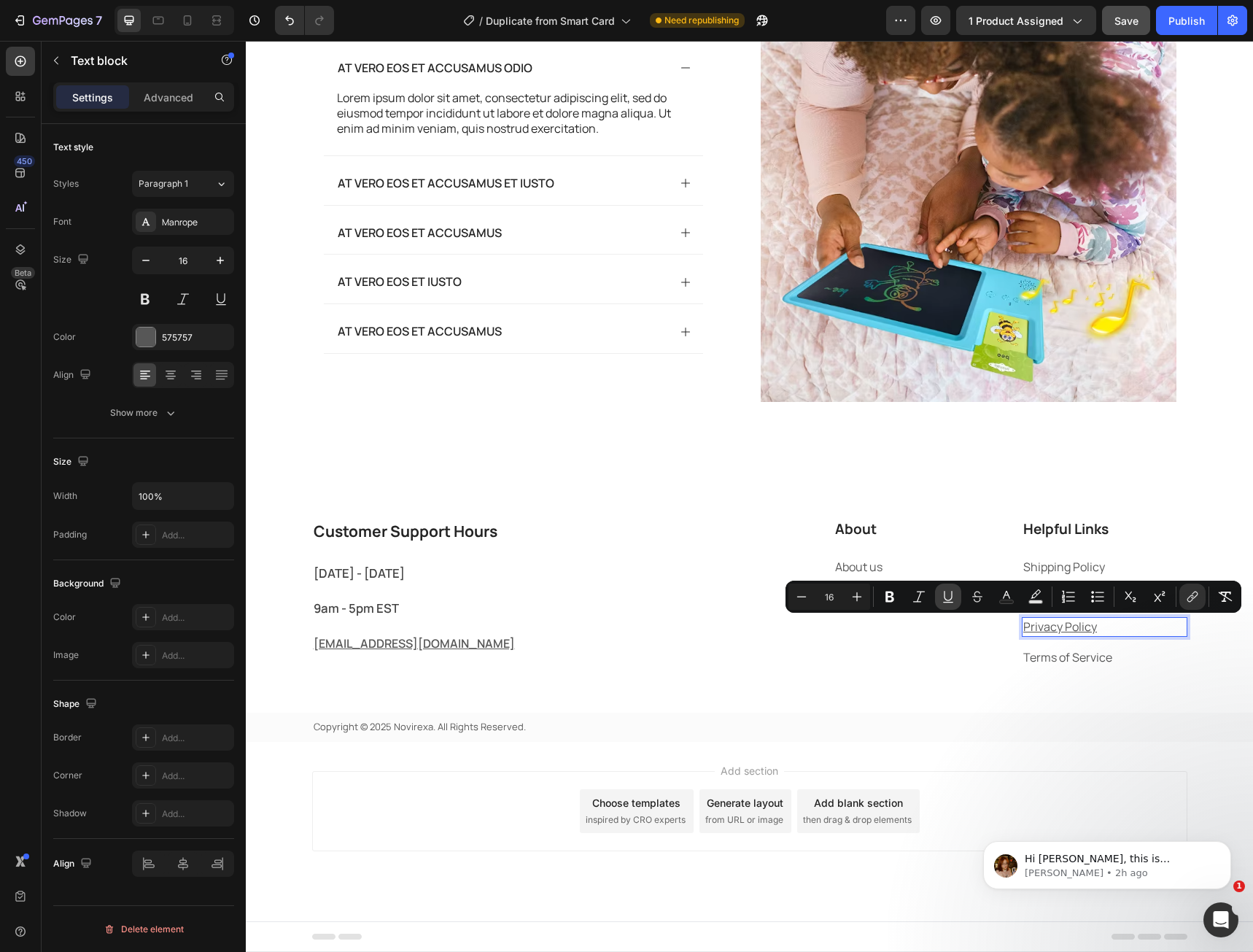
click at [947, 596] on icon "Editor contextual toolbar" at bounding box center [947, 596] width 14 height 14
click at [862, 680] on div "Customer Support Hours Heading [DATE] - [DATE] Text block 9am - 5pm EST Text bl…" at bounding box center [749, 630] width 1007 height 223
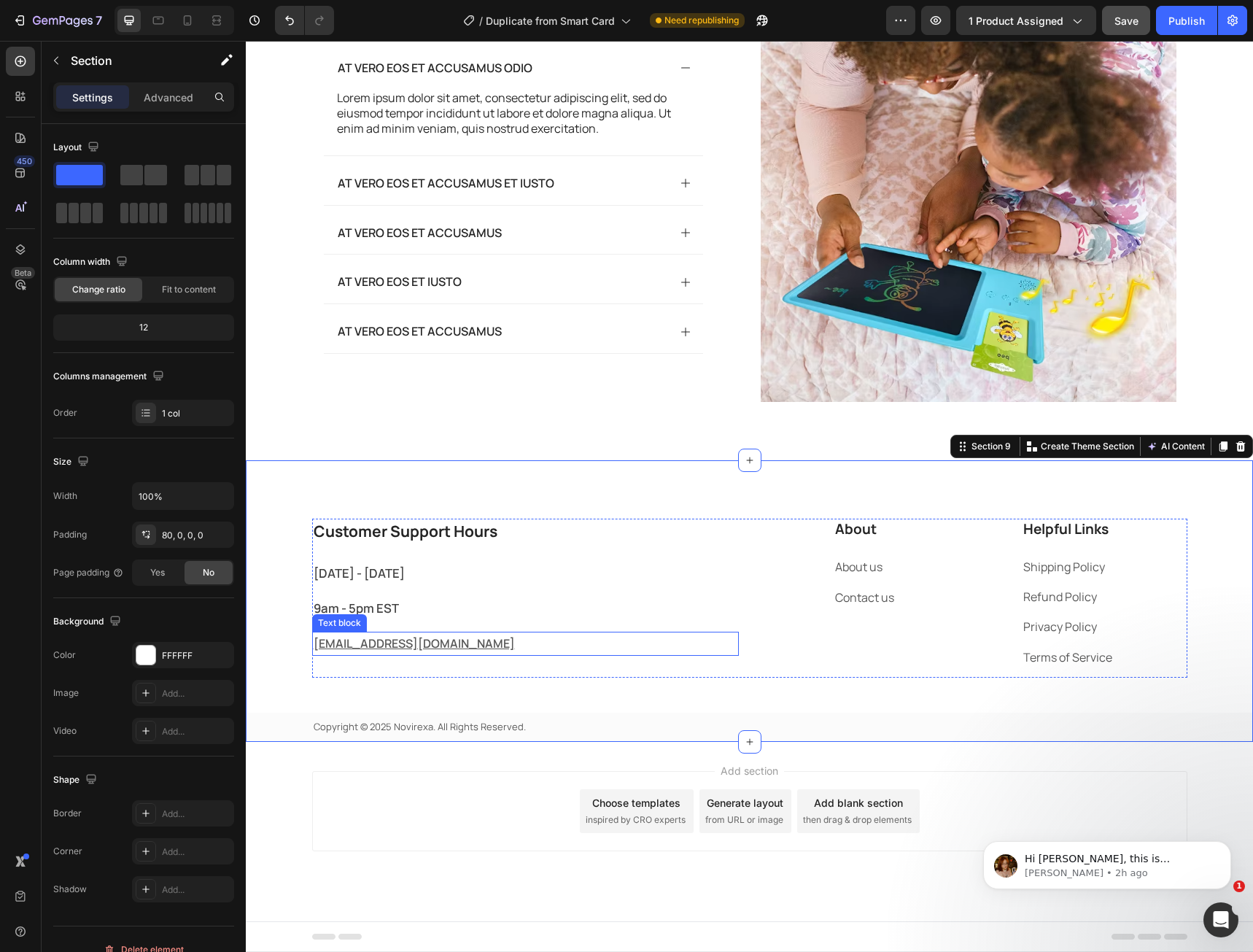
click at [409, 643] on p "[EMAIL_ADDRESS][DOMAIN_NAME]" at bounding box center [525, 643] width 424 height 21
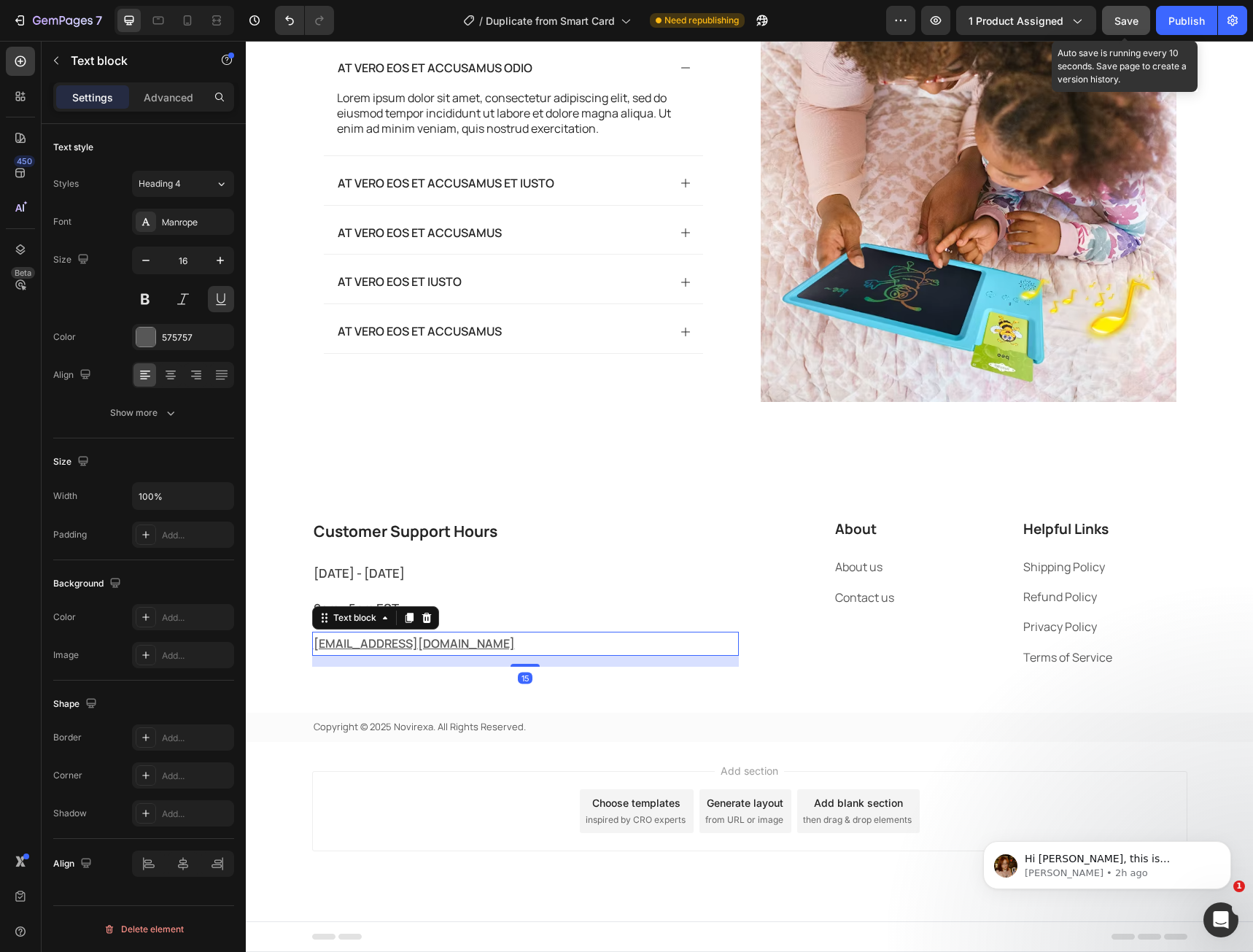
click at [1112, 22] on button "Save" at bounding box center [1126, 20] width 48 height 29
click at [1171, 31] on button "Publish" at bounding box center [1186, 20] width 61 height 29
click at [396, 647] on p "[EMAIL_ADDRESS][DOMAIN_NAME]" at bounding box center [525, 643] width 424 height 21
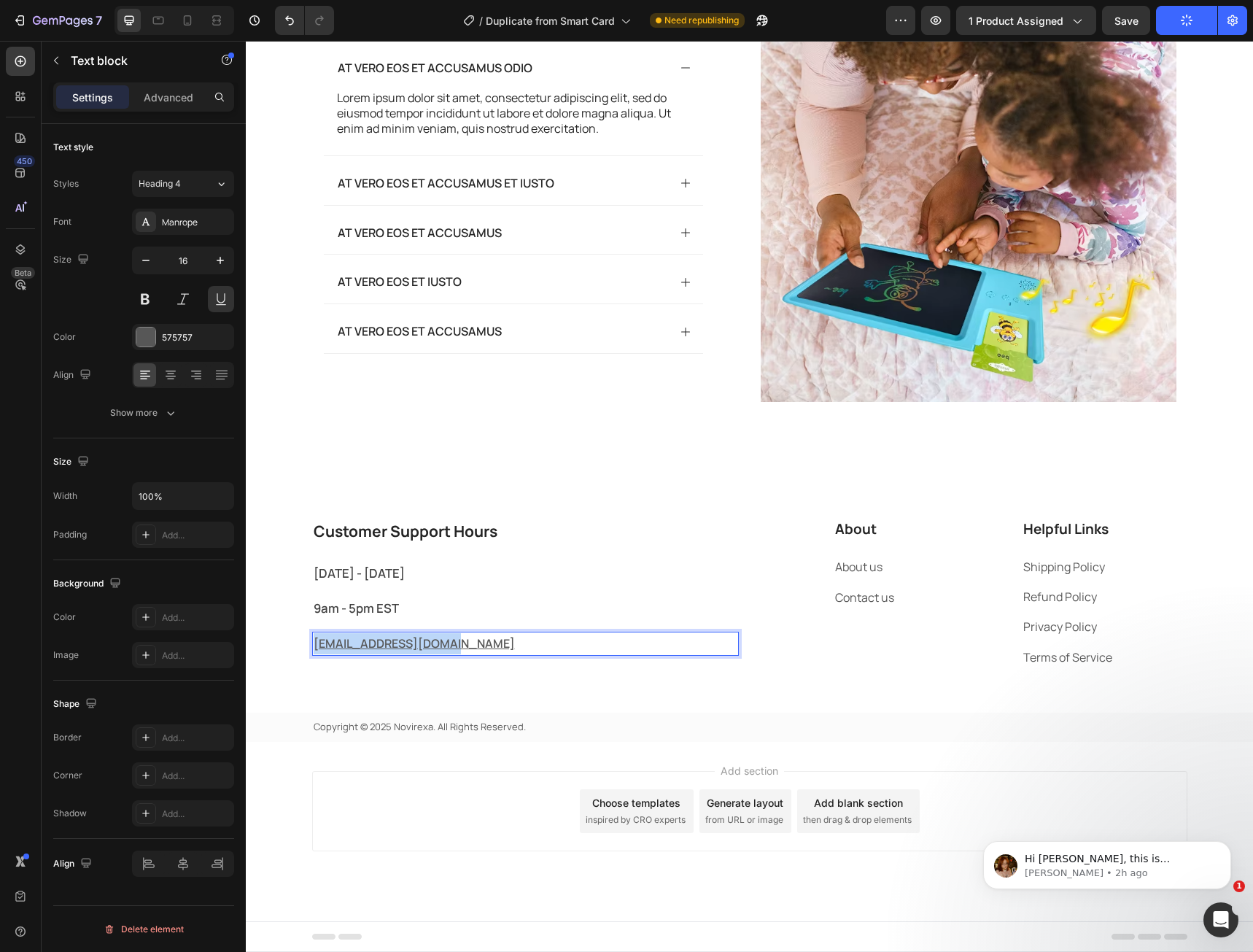
click at [396, 647] on p "[EMAIL_ADDRESS][DOMAIN_NAME]" at bounding box center [525, 643] width 424 height 21
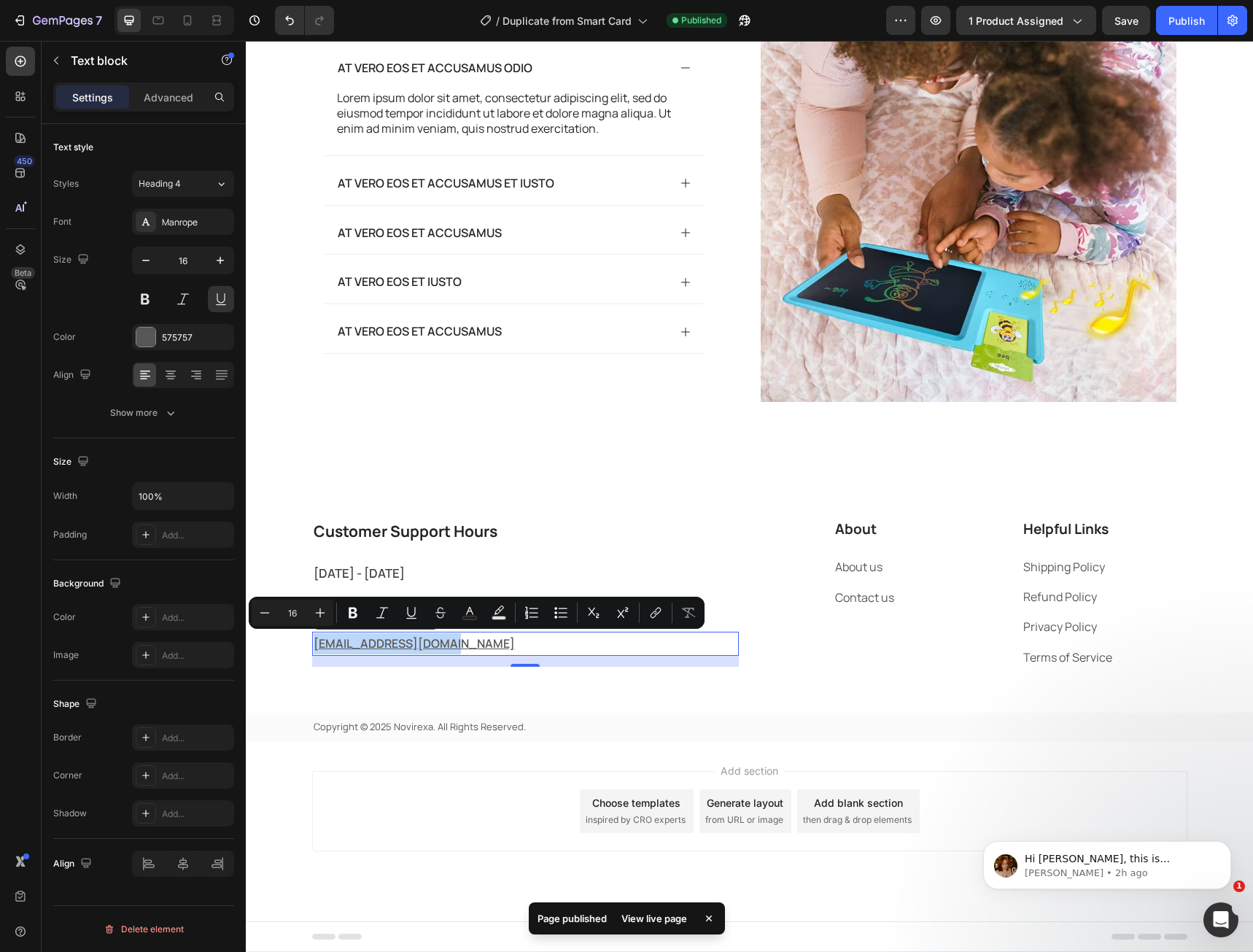
click at [368, 649] on p "[EMAIL_ADDRESS][DOMAIN_NAME]" at bounding box center [525, 643] width 424 height 21
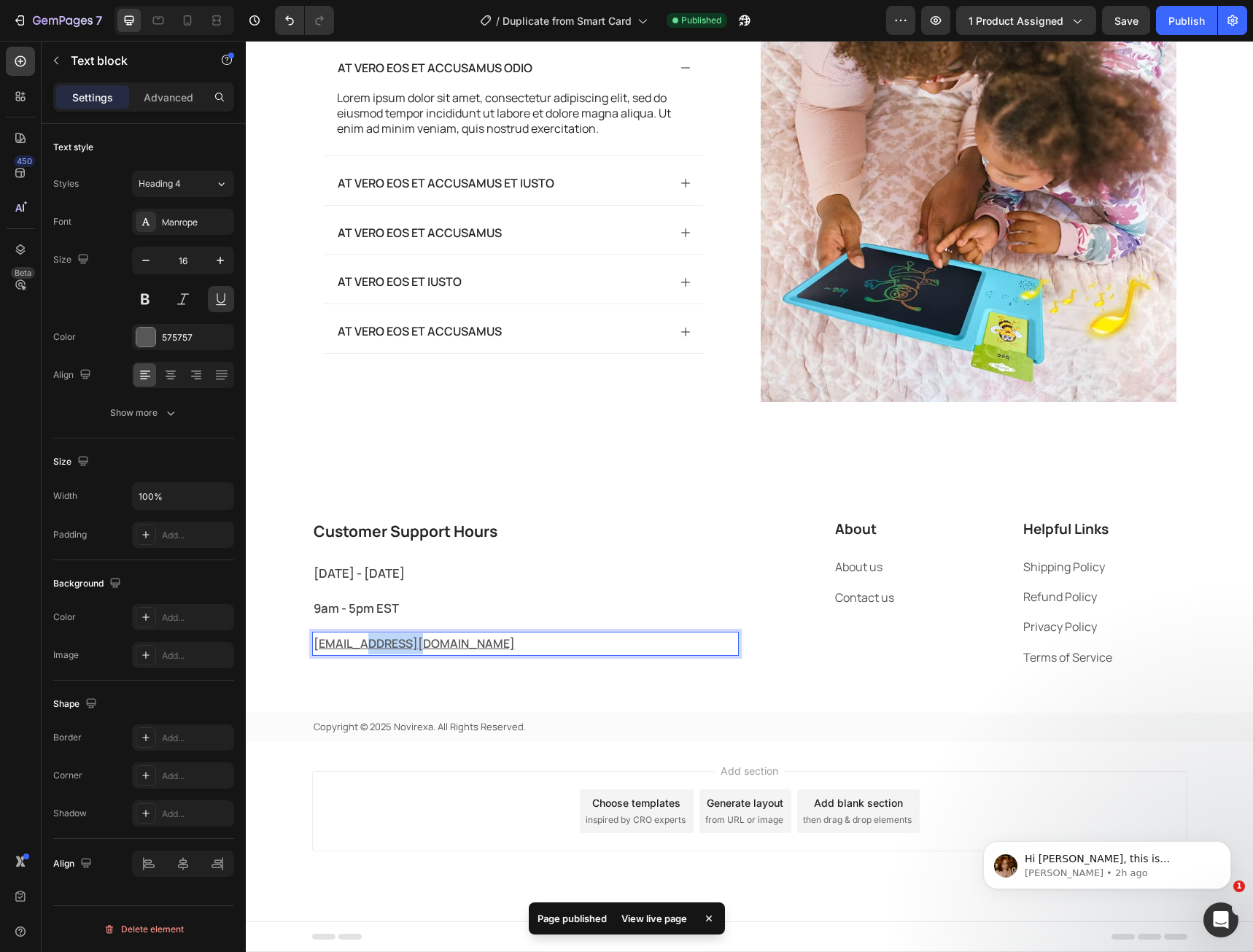
click at [368, 648] on p "[EMAIL_ADDRESS][DOMAIN_NAME]" at bounding box center [525, 643] width 424 height 21
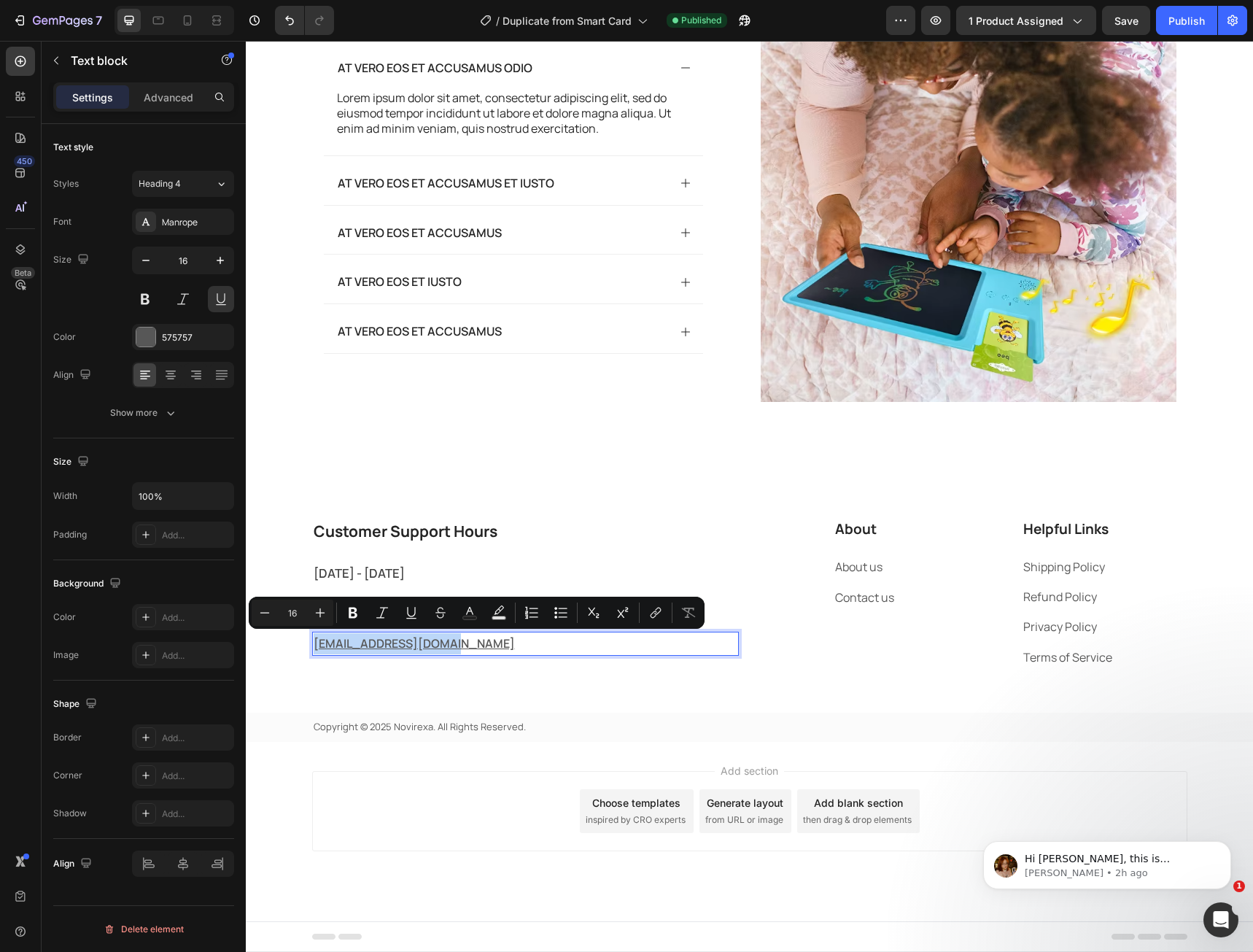
copy p "[EMAIL_ADDRESS][DOMAIN_NAME]"
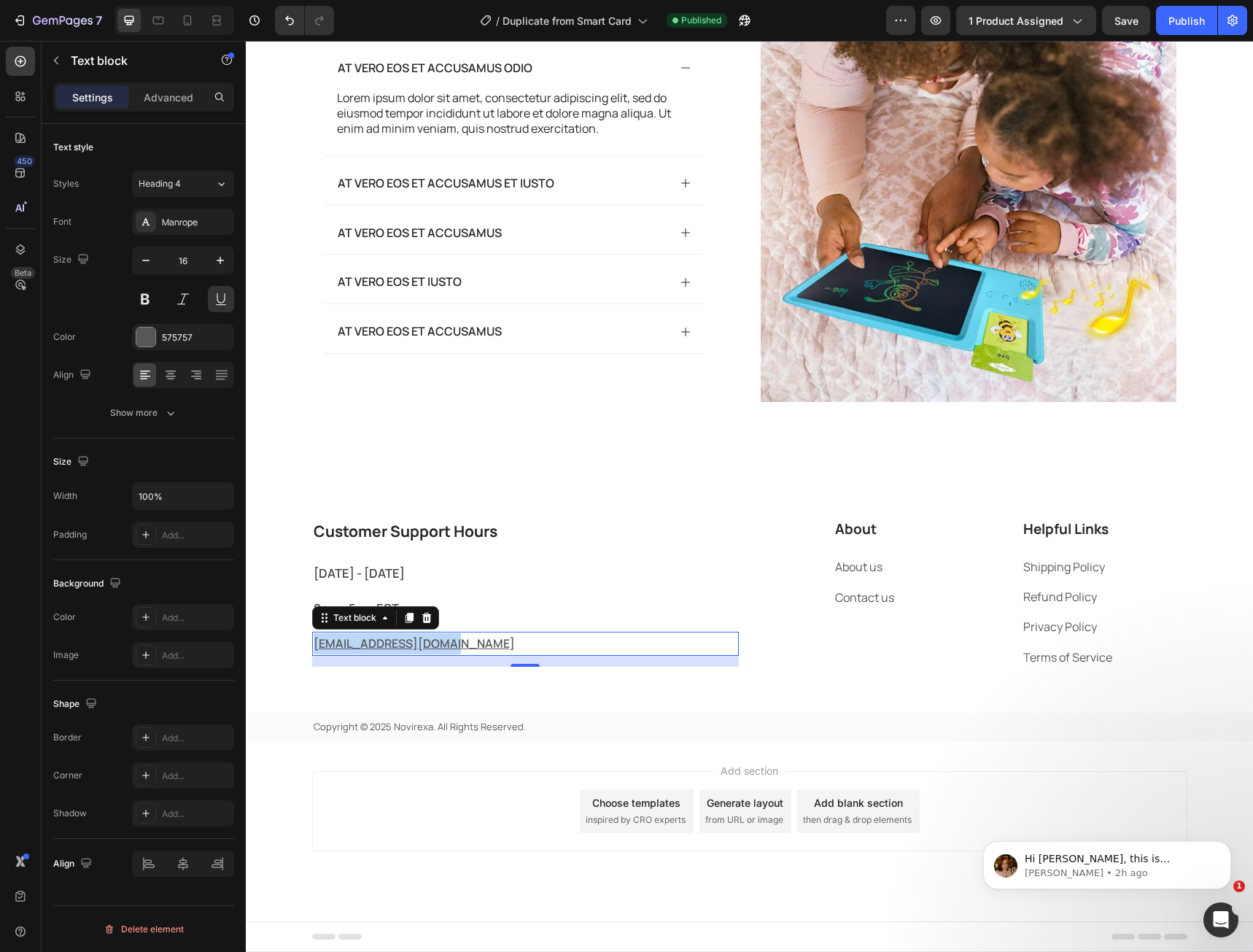
click at [479, 653] on p "[EMAIL_ADDRESS][DOMAIN_NAME]" at bounding box center [525, 643] width 424 height 21
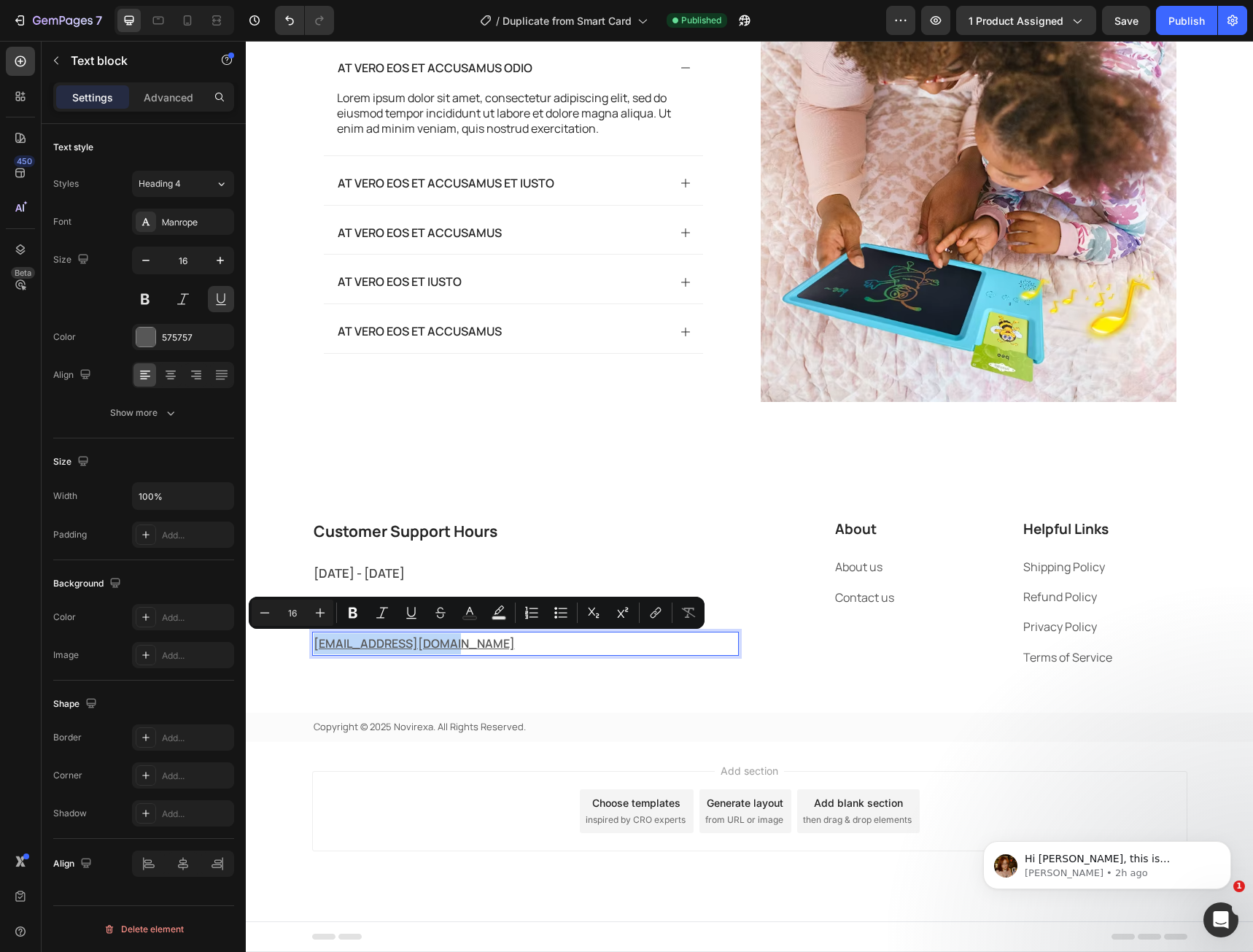
click at [448, 643] on p "[EMAIL_ADDRESS][DOMAIN_NAME]" at bounding box center [525, 643] width 424 height 21
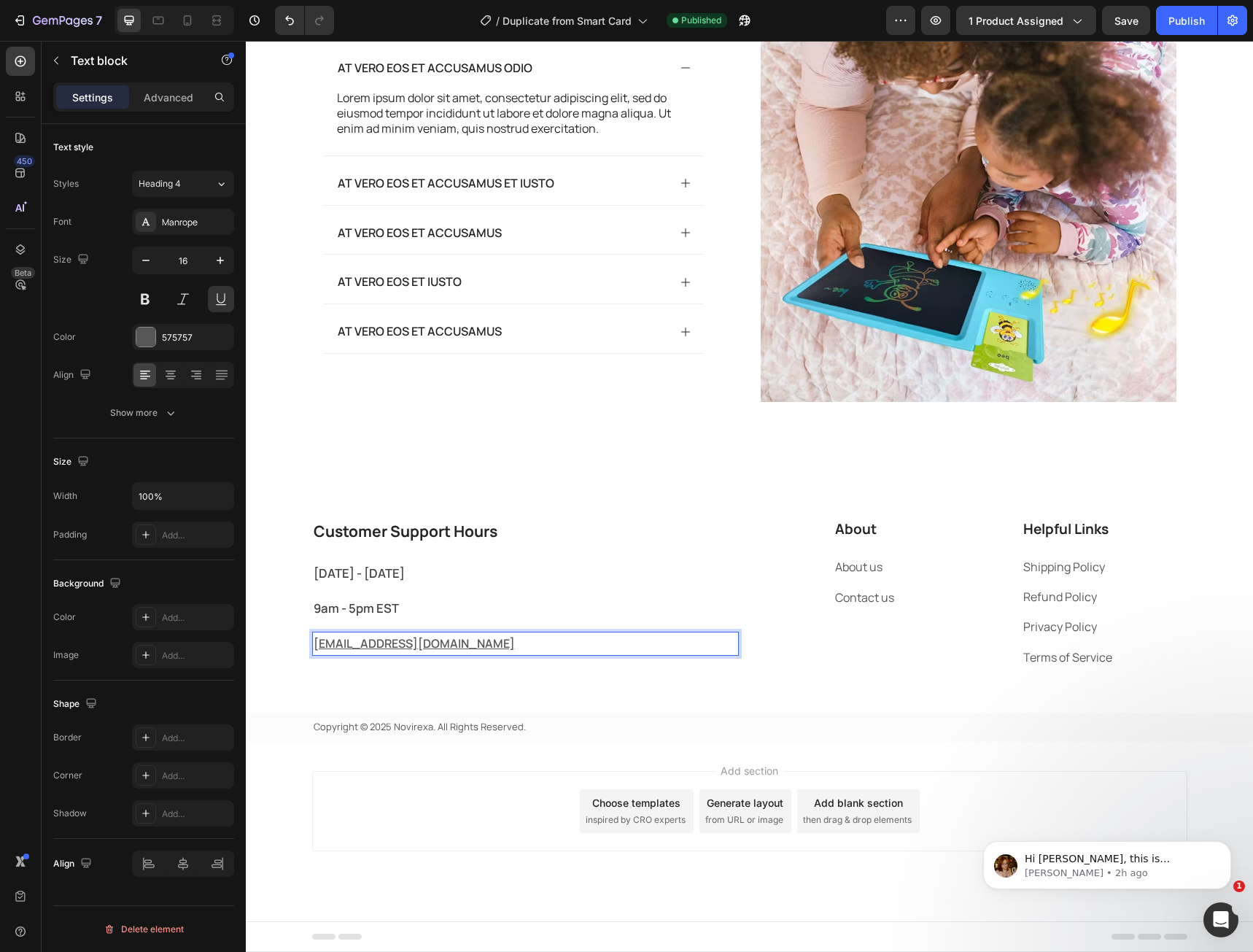
click at [421, 639] on p "[EMAIL_ADDRESS][DOMAIN_NAME]" at bounding box center [525, 643] width 424 height 21
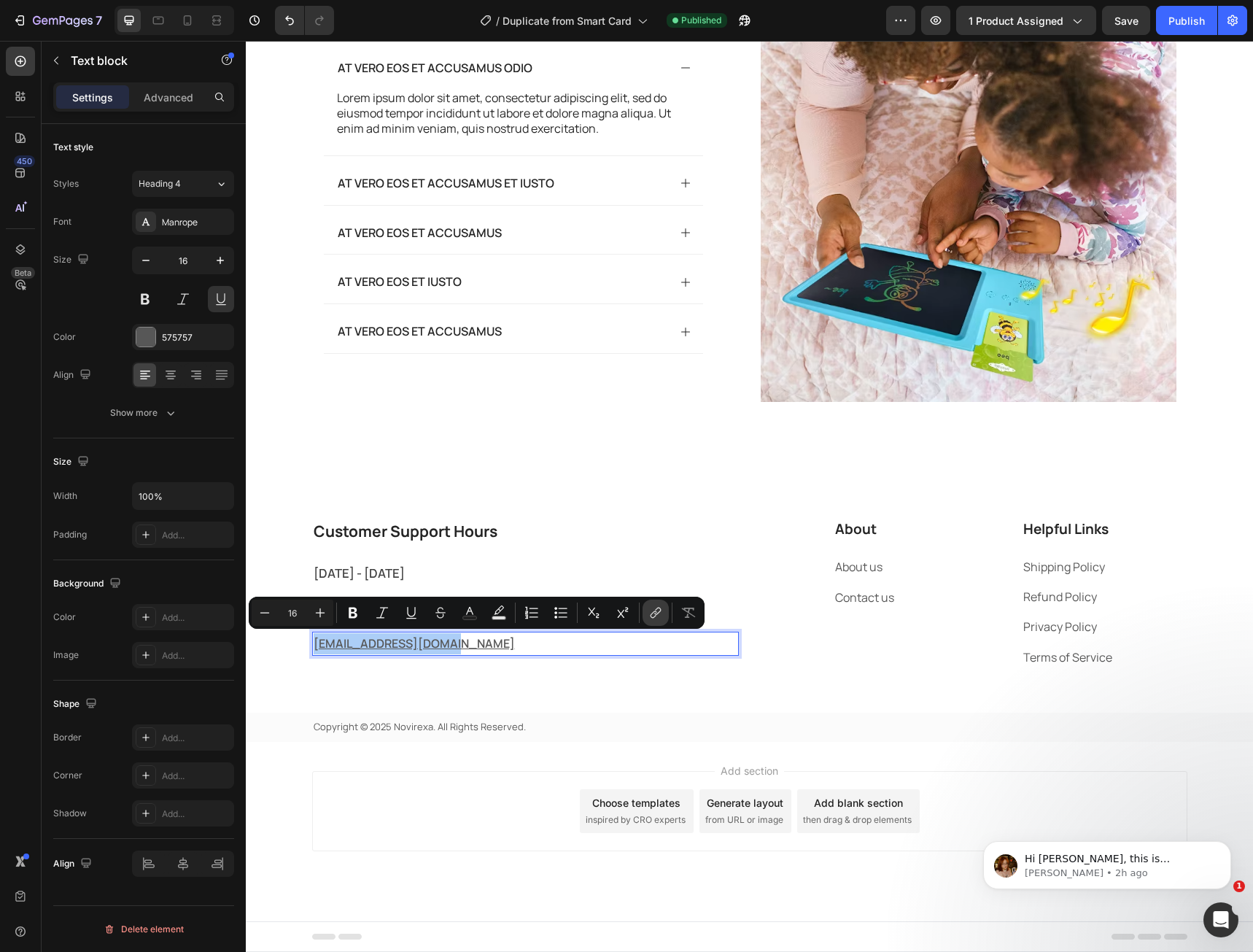
click at [657, 608] on icon "Editor contextual toolbar" at bounding box center [655, 612] width 14 height 14
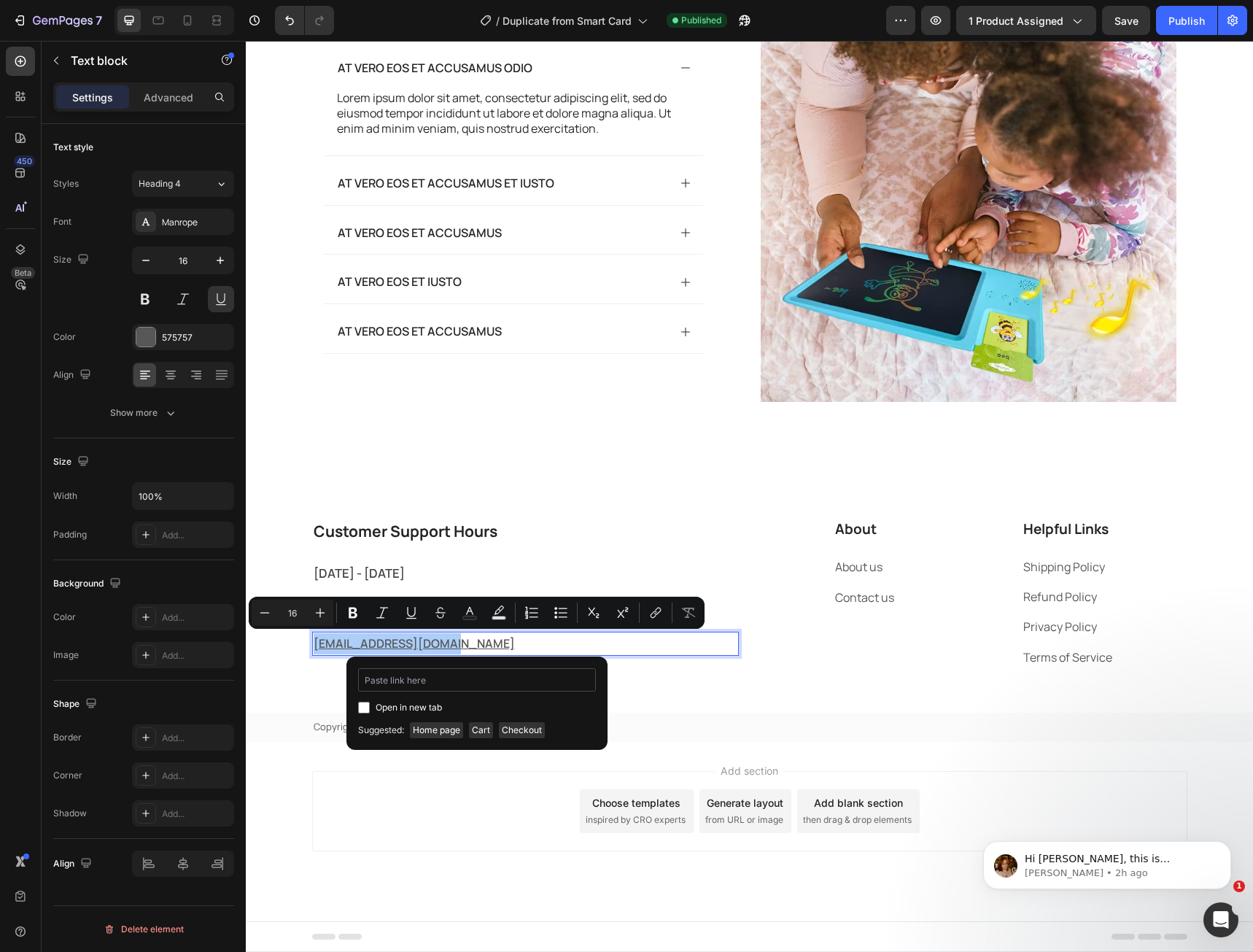
type input "<a href="mailto:[EMAIL_ADDRESS][DOMAIN_NAME]">[EMAIL_ADDRESS][DOMAIN_NAME]</a>"
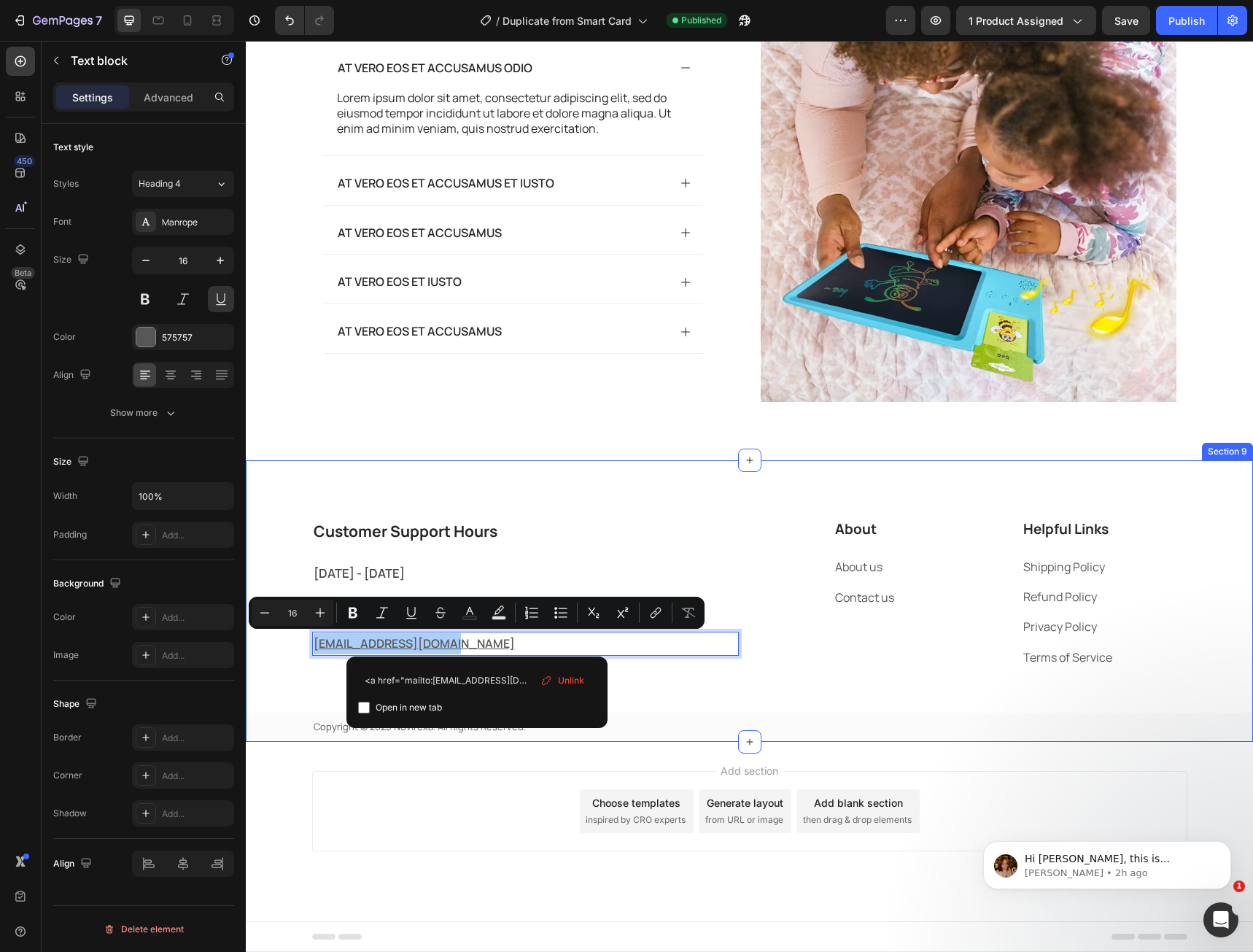
drag, startPoint x: 707, startPoint y: 727, endPoint x: 306, endPoint y: 683, distance: 403.4
click at [306, 683] on div "Customer Support Hours Heading [DATE] - [DATE] Text block 9am - 5pm EST Text bl…" at bounding box center [749, 630] width 1007 height 223
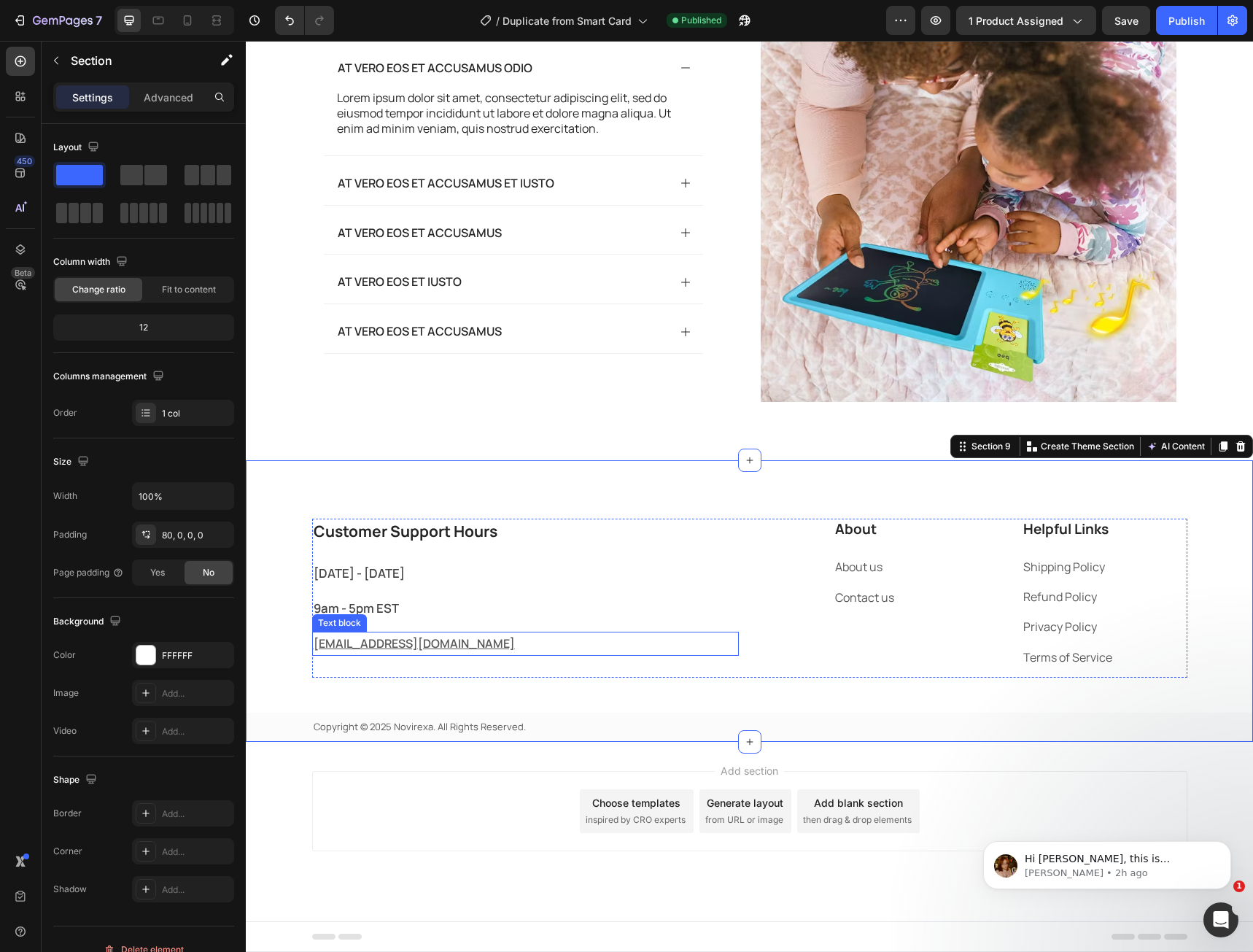
click at [342, 651] on u "[EMAIL_ADDRESS][DOMAIN_NAME]" at bounding box center [414, 643] width 201 height 16
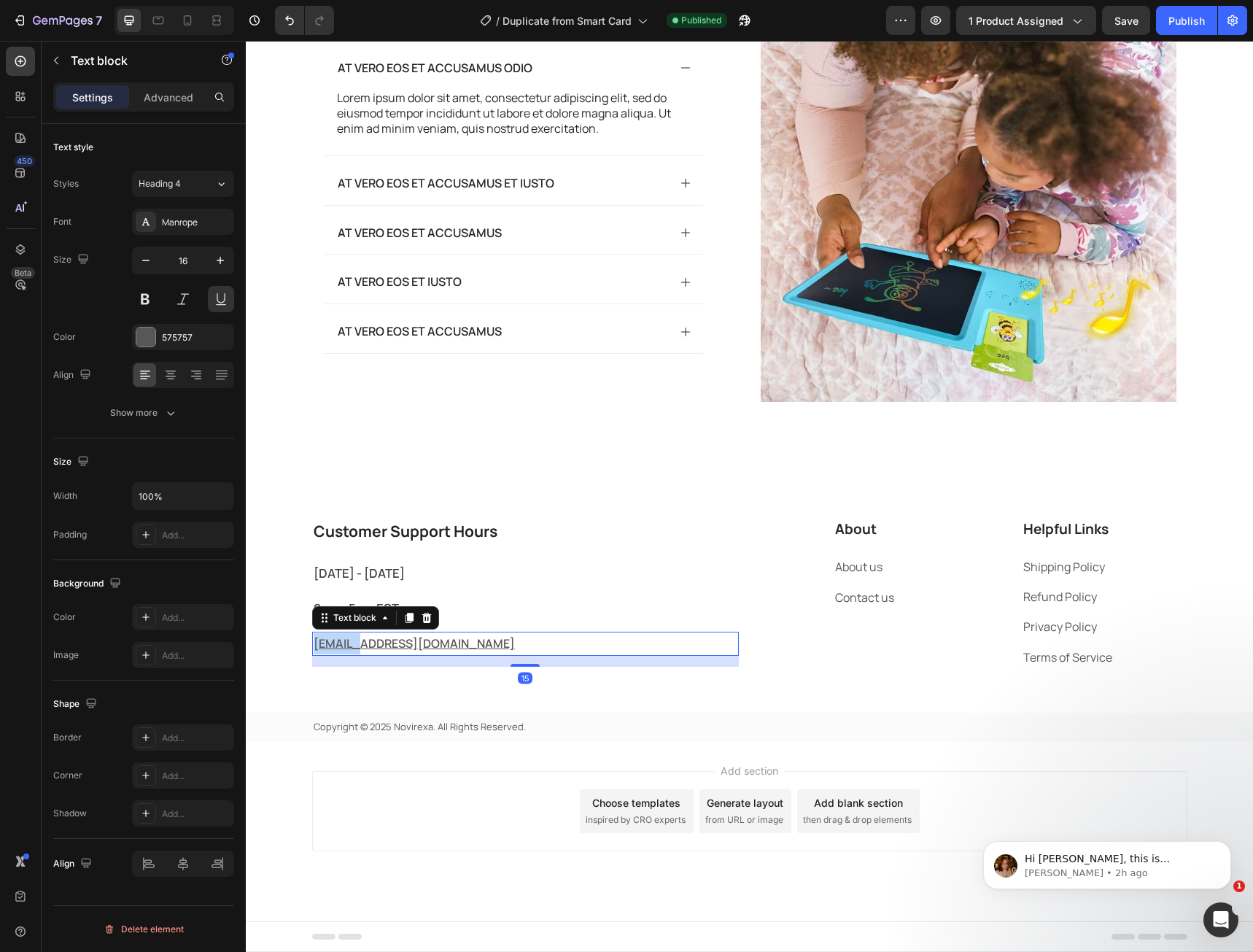
click at [342, 651] on u "[EMAIL_ADDRESS][DOMAIN_NAME]" at bounding box center [414, 643] width 201 height 16
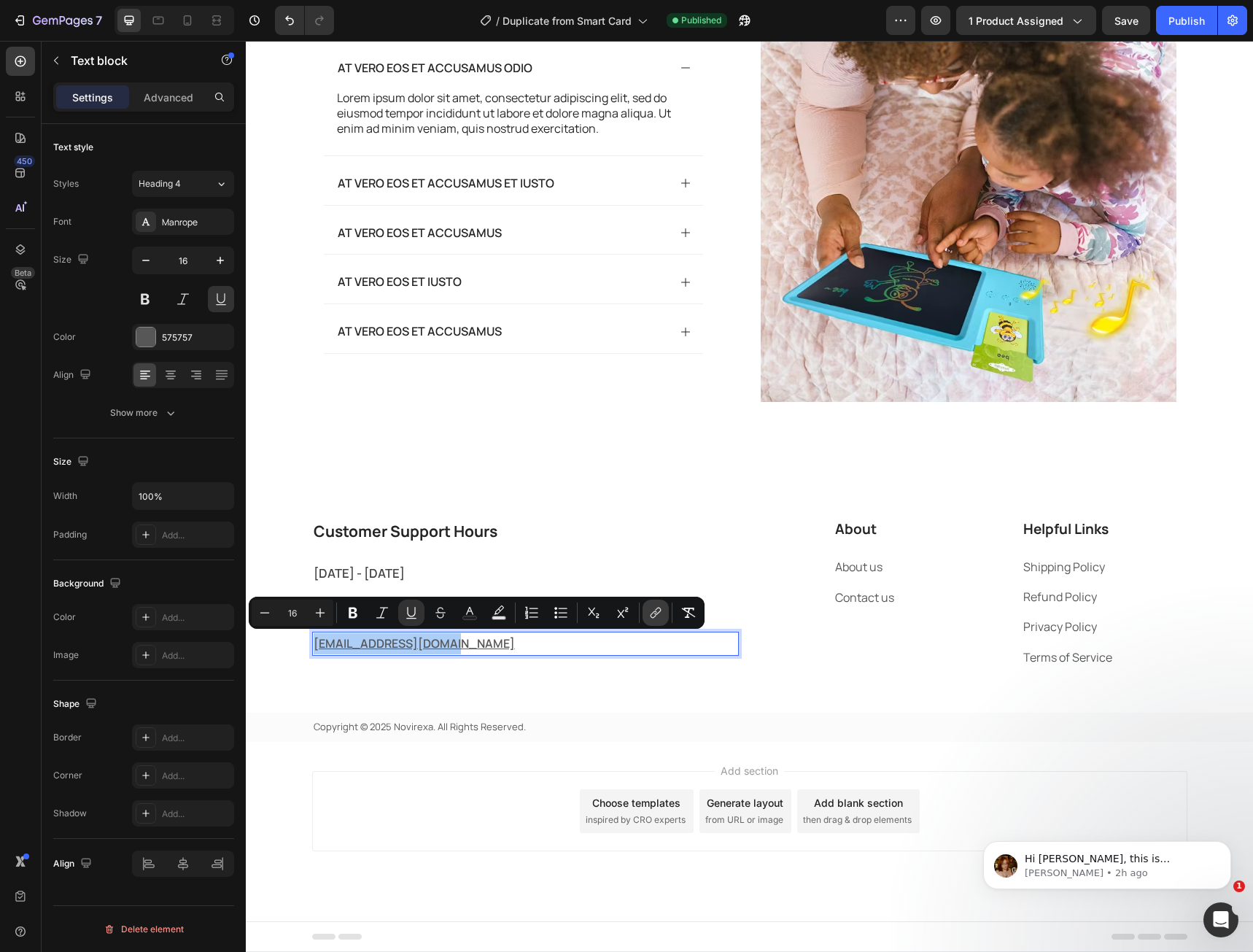
click at [647, 622] on button "link" at bounding box center [655, 613] width 26 height 26
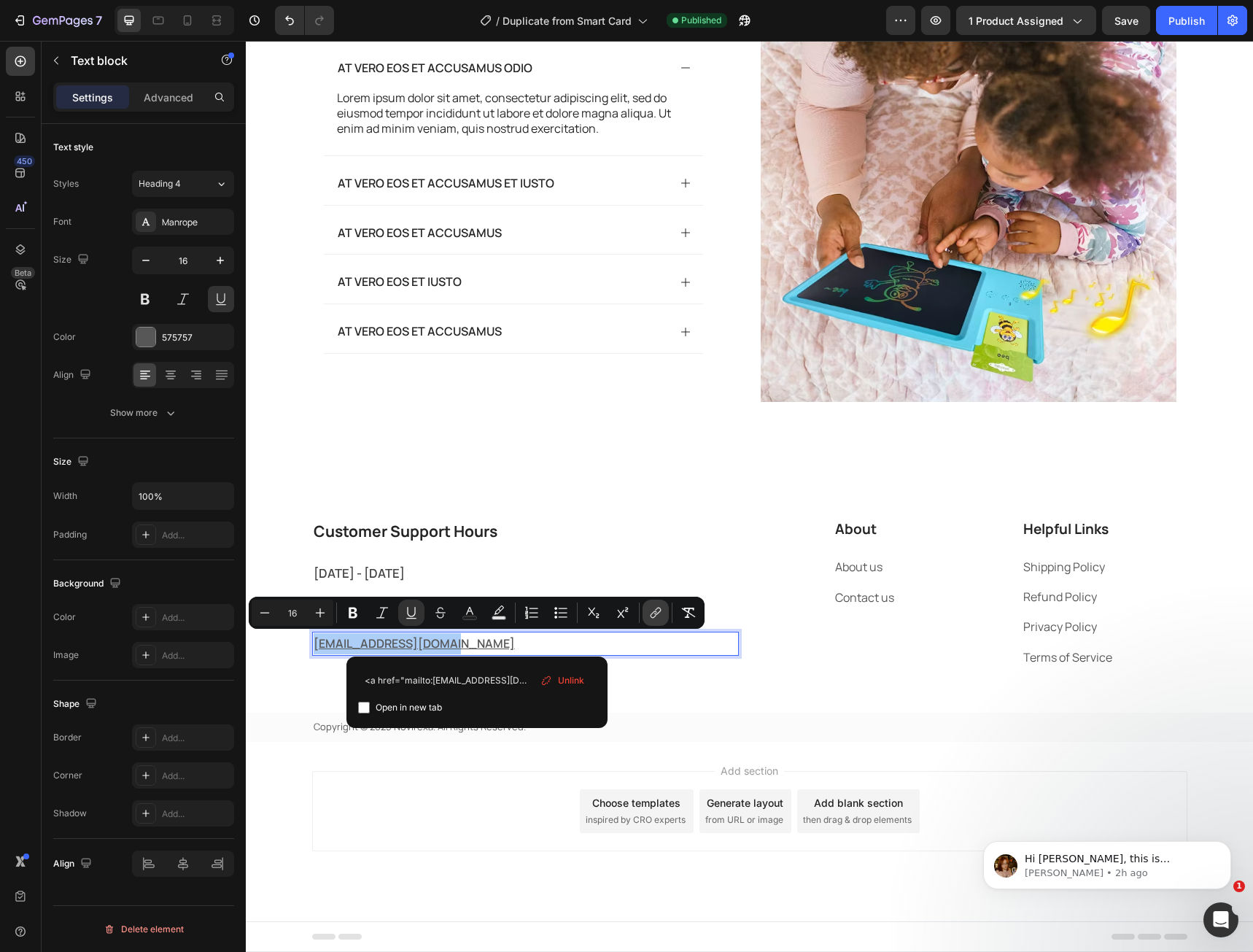
scroll to position [0, 129]
click at [1143, 16] on button "Save" at bounding box center [1126, 20] width 48 height 29
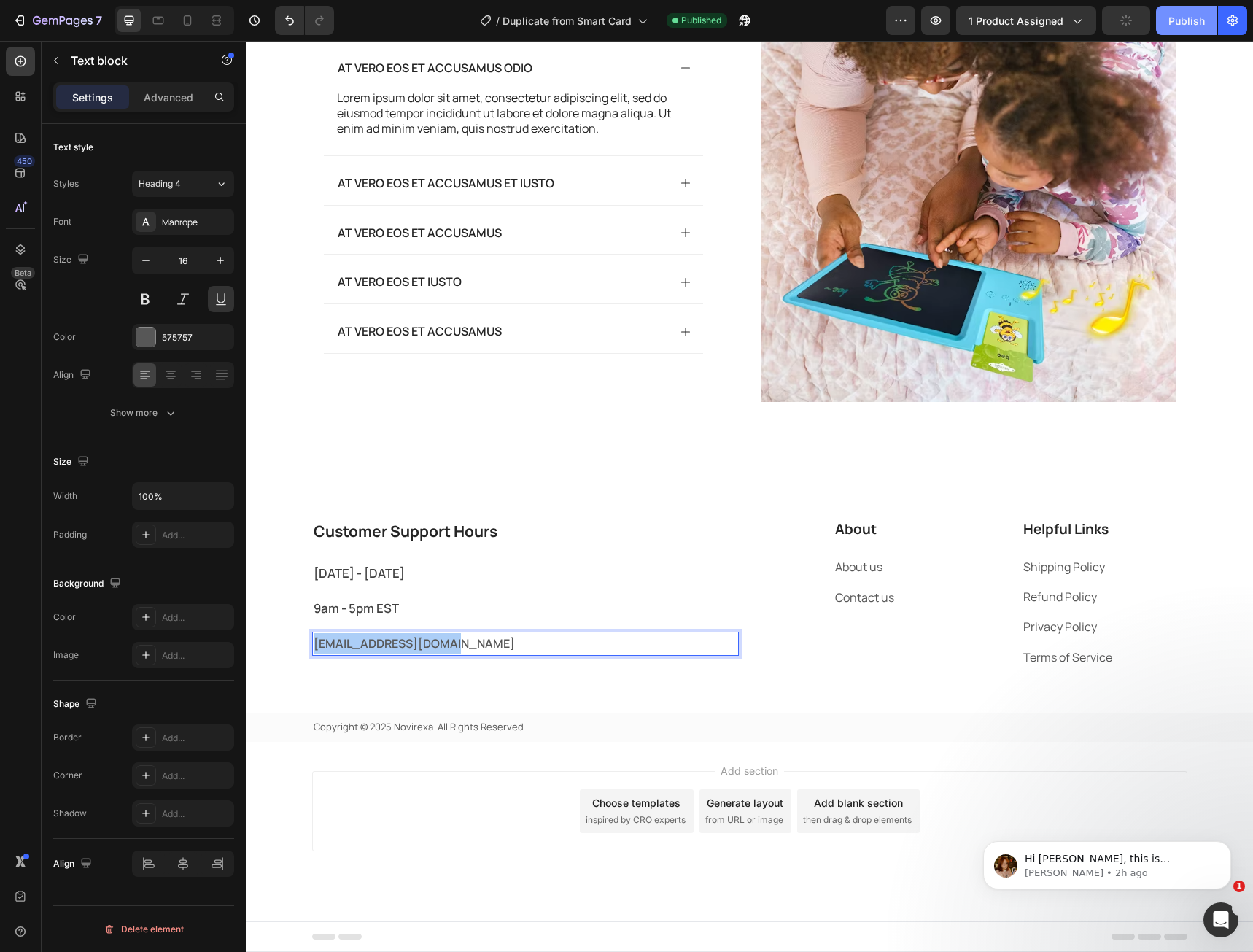
click at [1170, 21] on div "Publish" at bounding box center [1186, 21] width 37 height 15
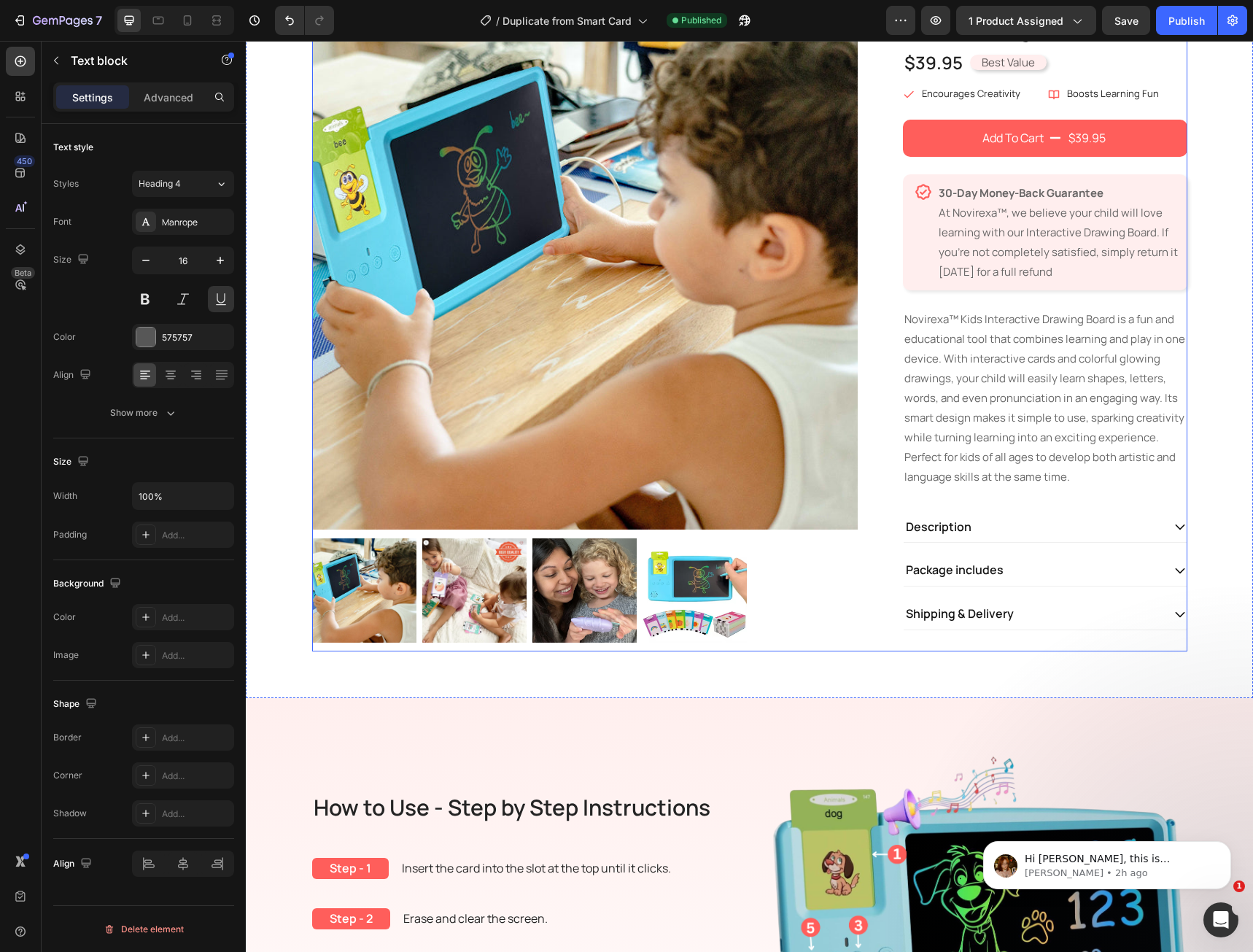
scroll to position [145, 0]
click at [968, 519] on div "Description" at bounding box center [1032, 526] width 258 height 20
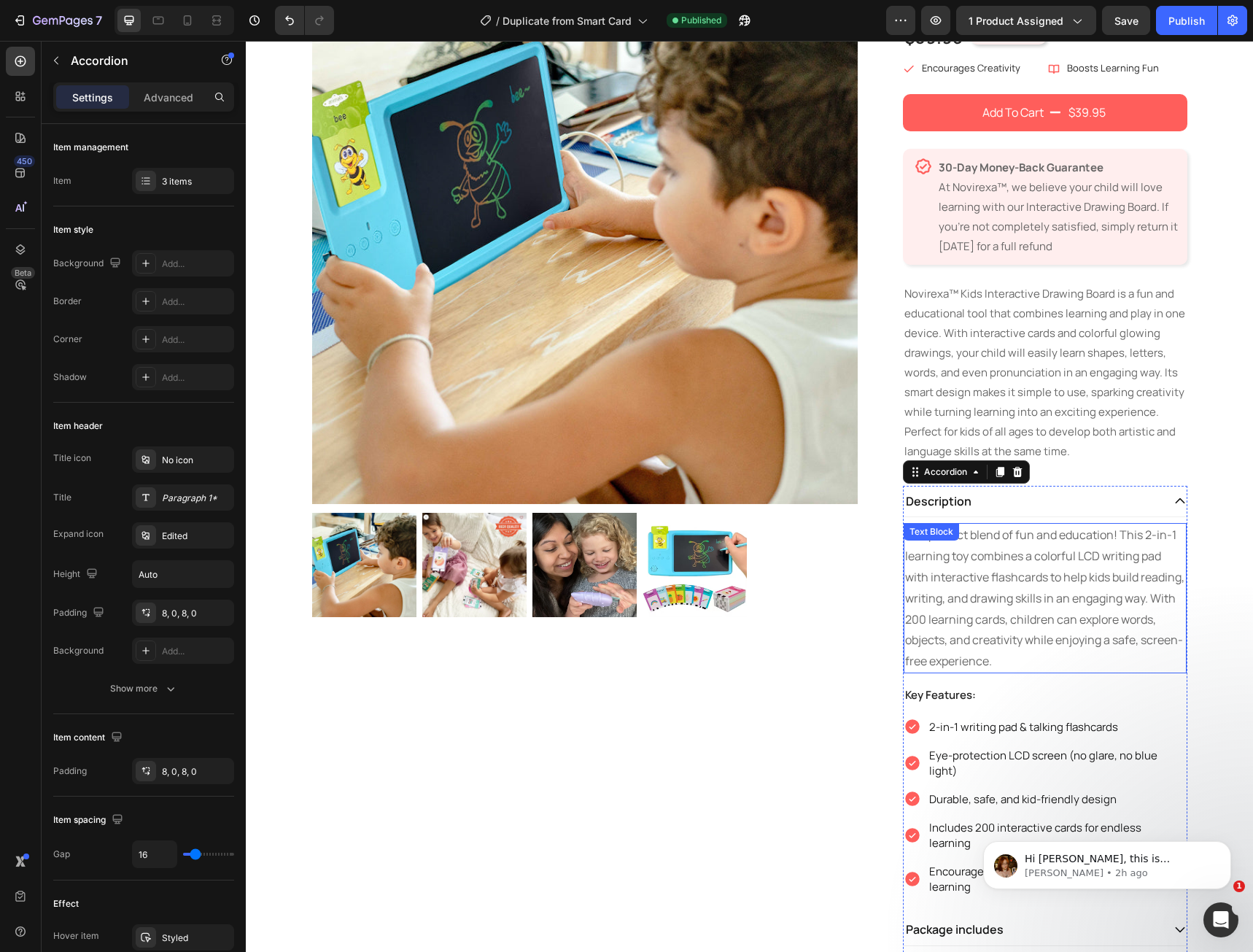
scroll to position [292, 0]
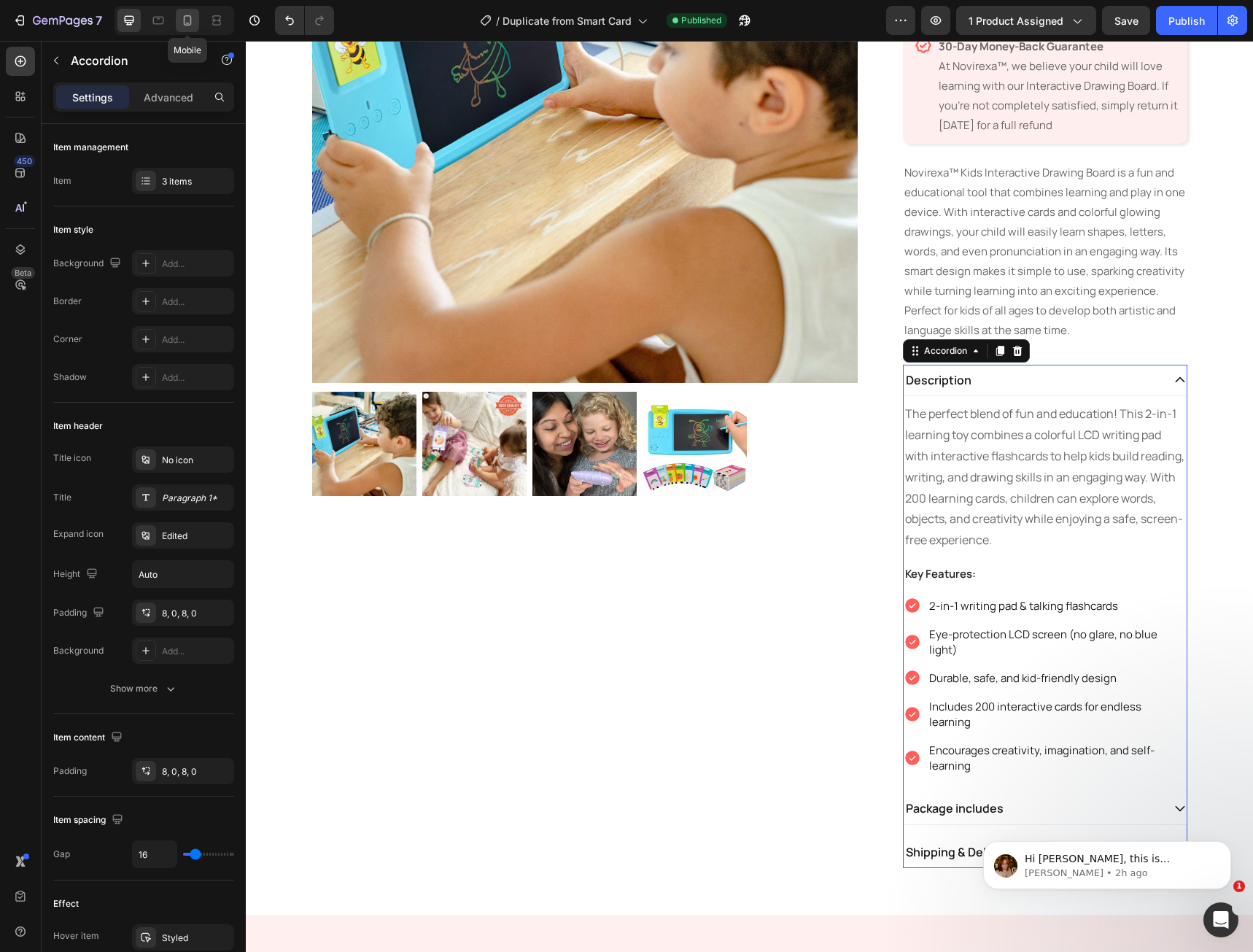
click at [178, 24] on div at bounding box center [187, 20] width 24 height 24
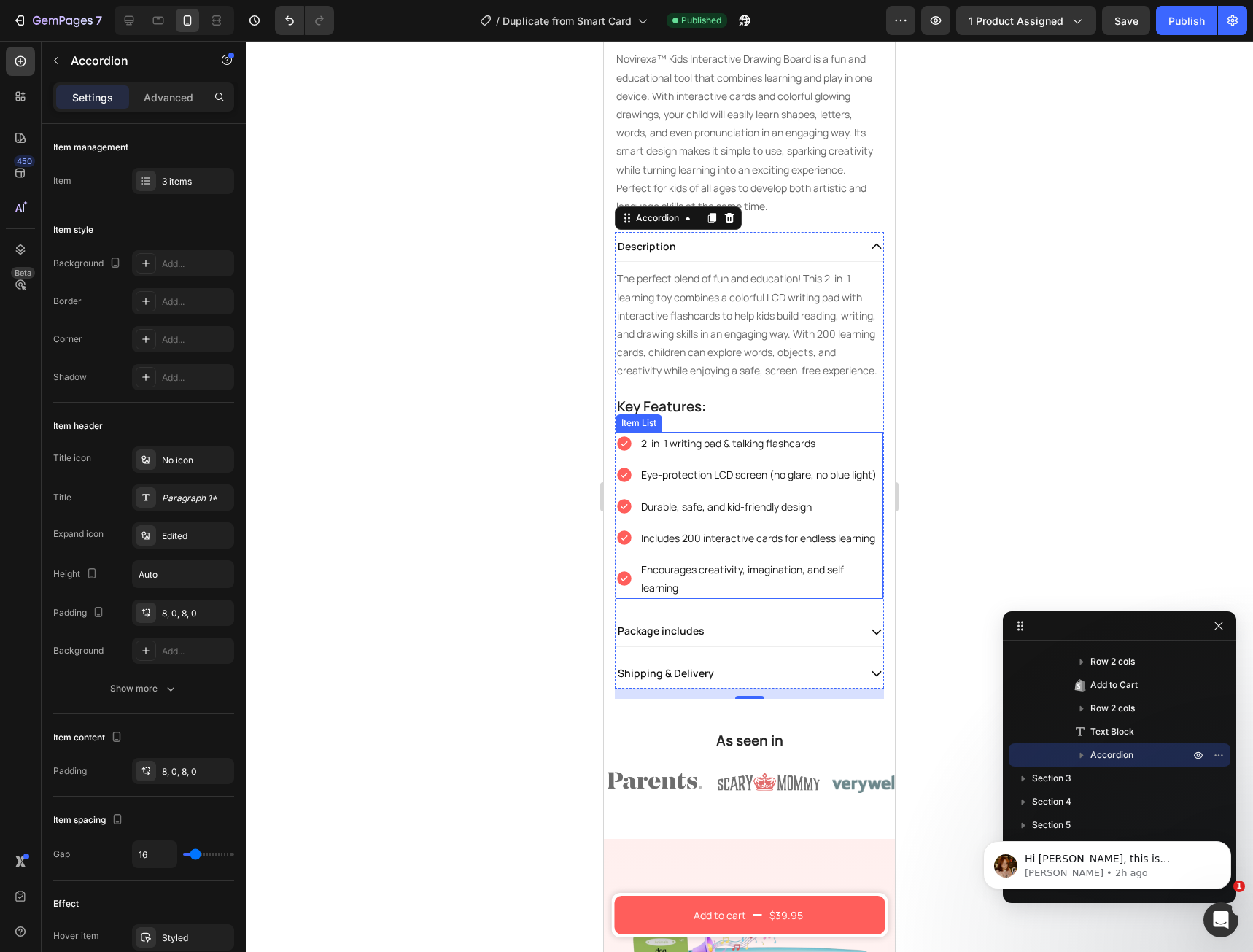
scroll to position [646, 0]
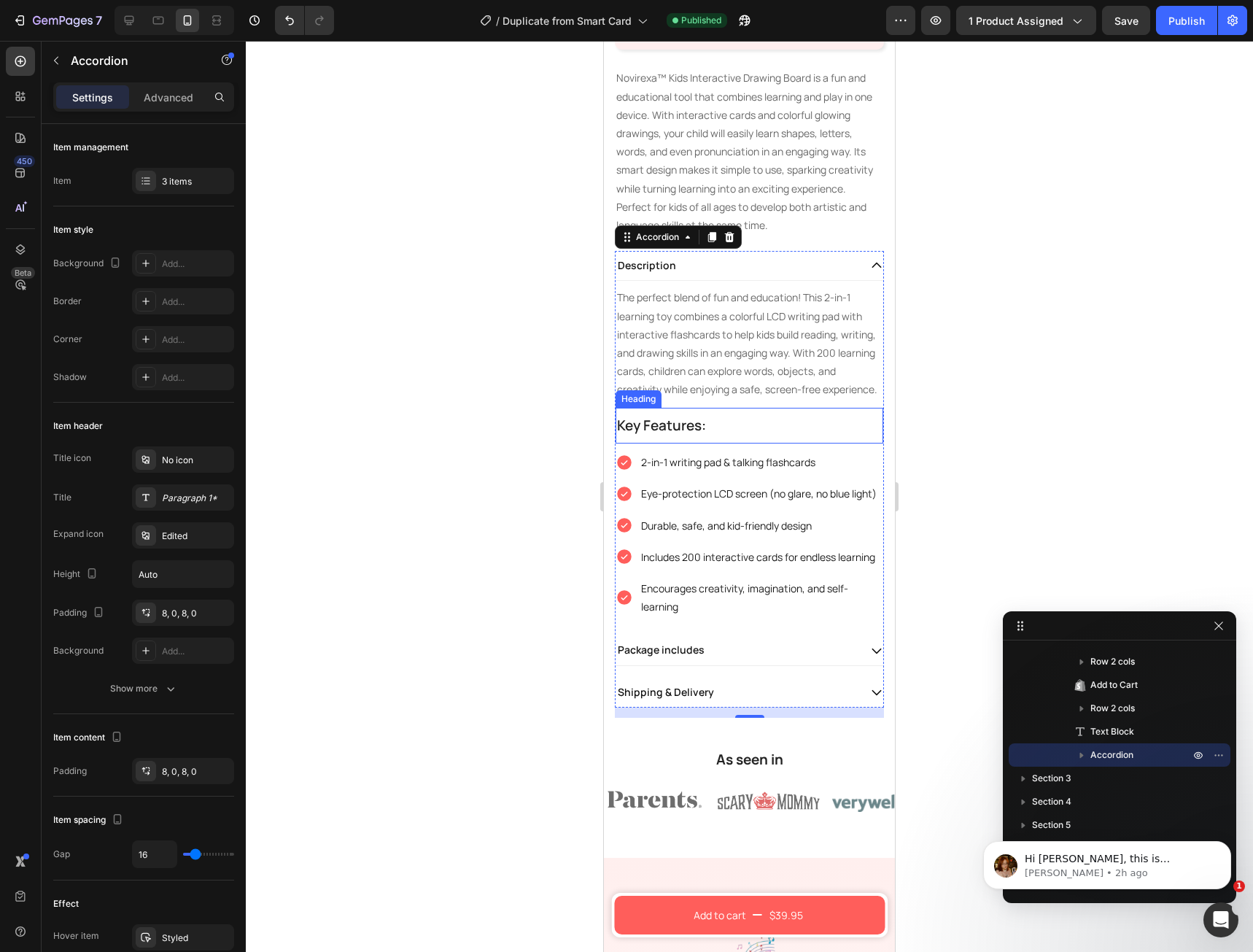
click at [694, 436] on h2 "Key Features:" at bounding box center [749, 426] width 267 height 37
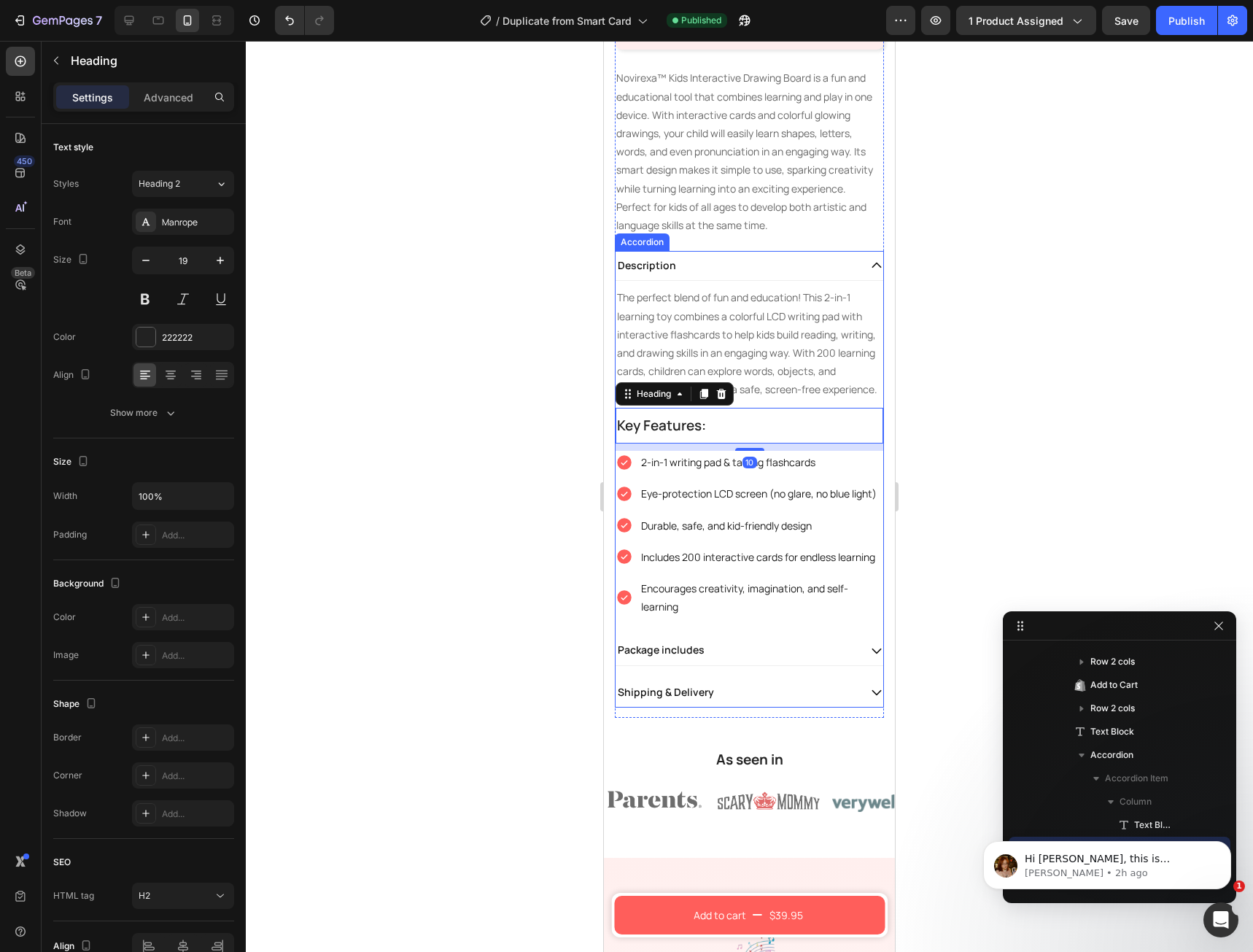
click at [646, 260] on div "Description" at bounding box center [647, 265] width 62 height 18
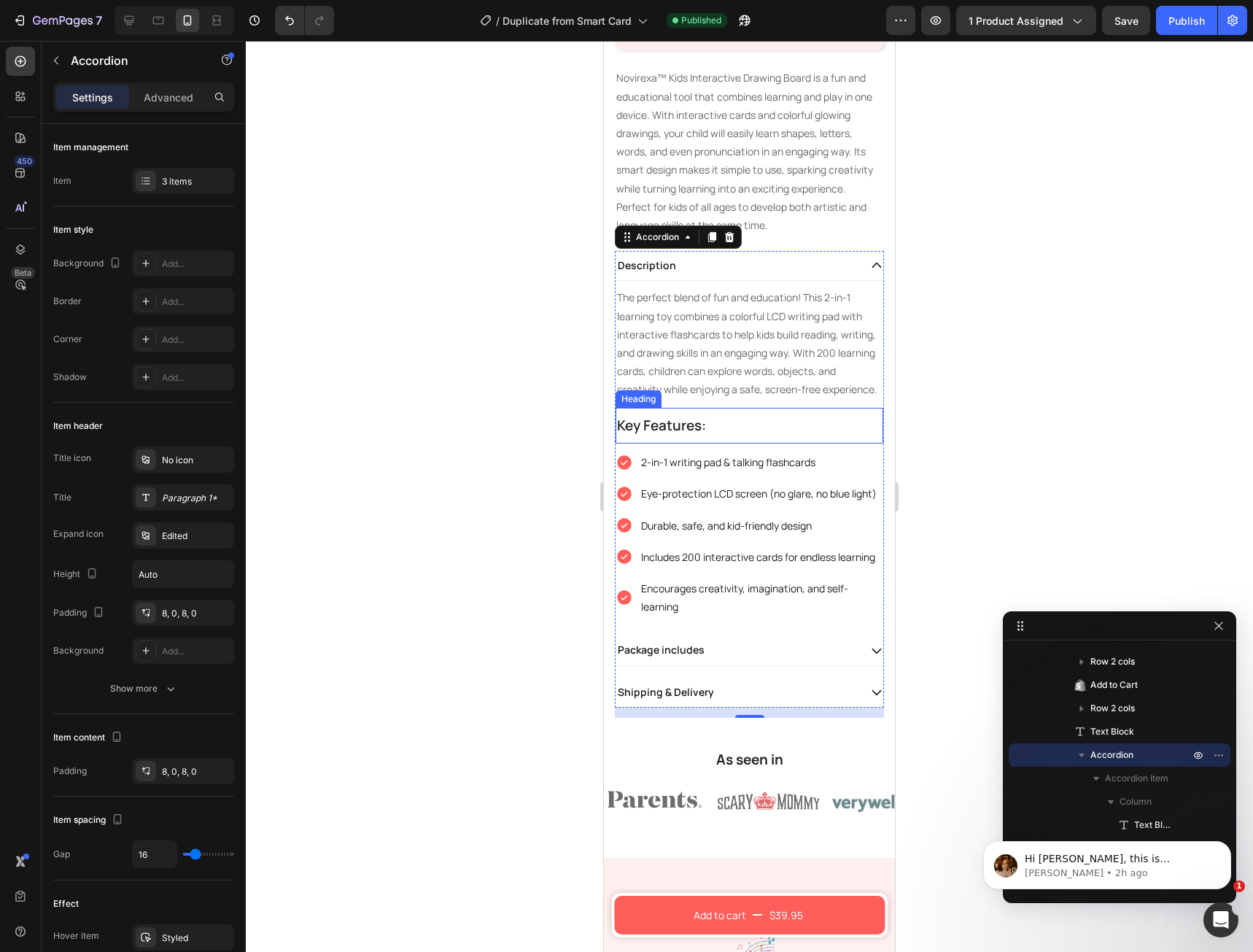
click at [651, 435] on h2 "Key Features:" at bounding box center [749, 426] width 267 height 37
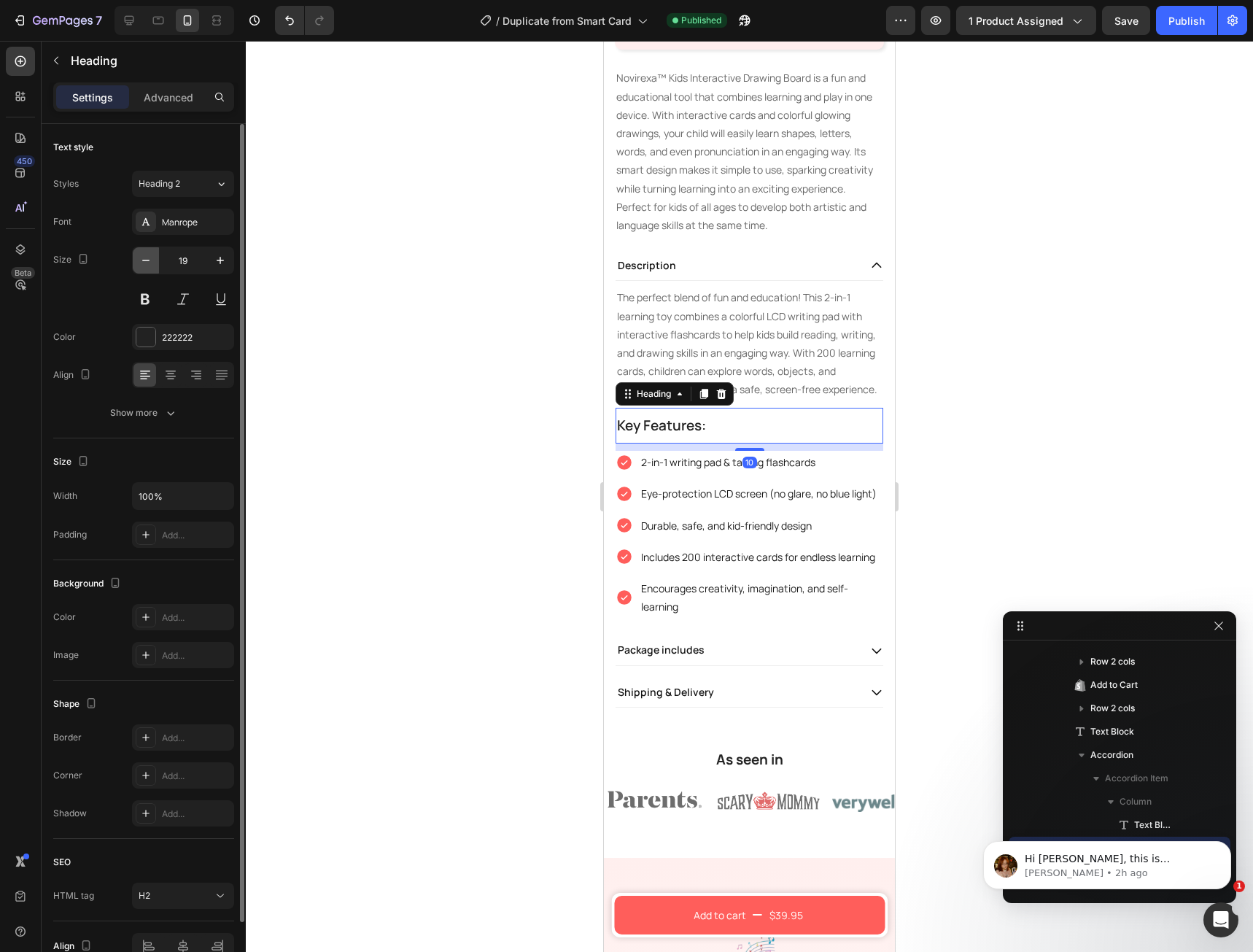
click at [142, 268] on button "button" at bounding box center [146, 261] width 26 height 26
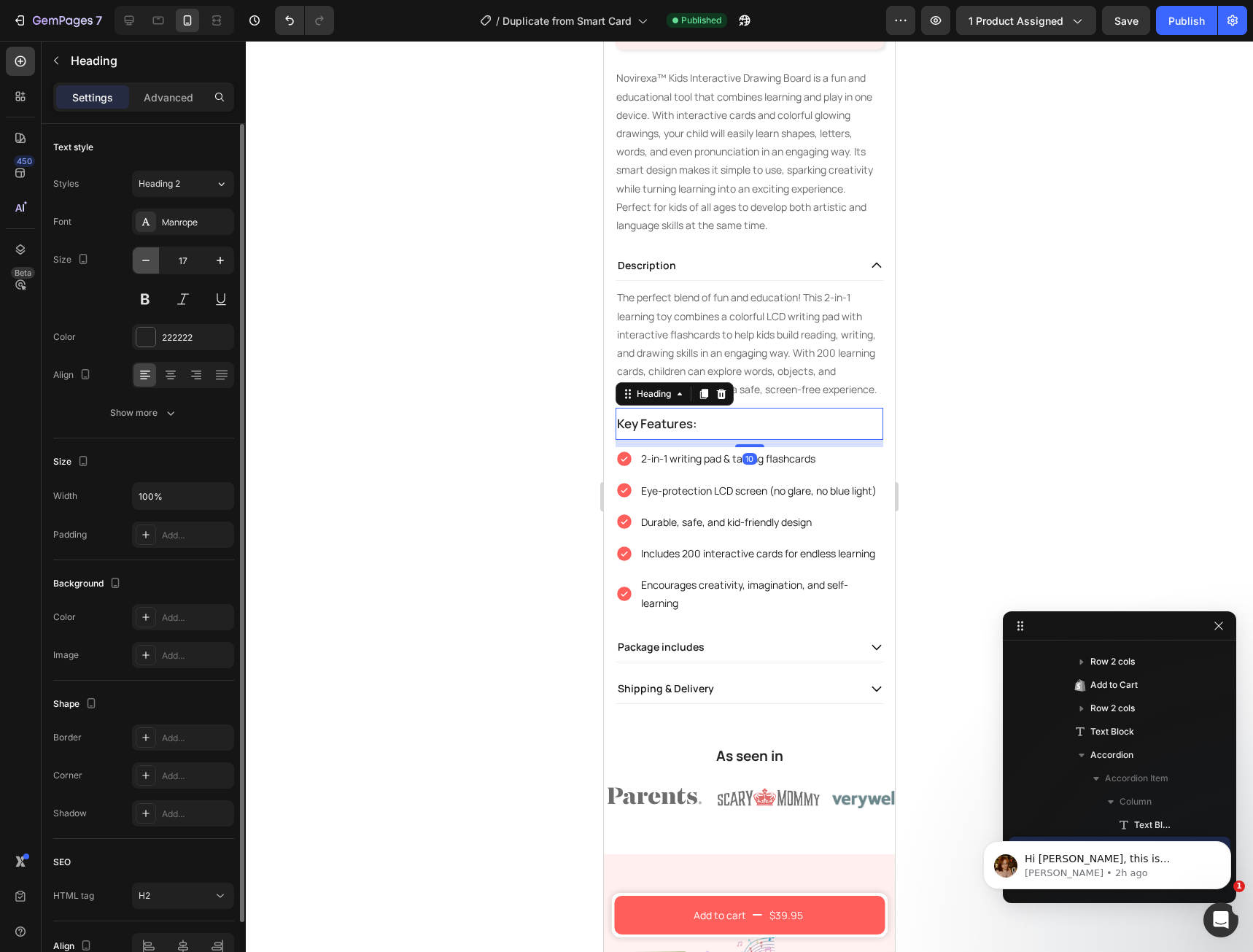
click at [142, 268] on button "button" at bounding box center [146, 261] width 26 height 26
type input "15"
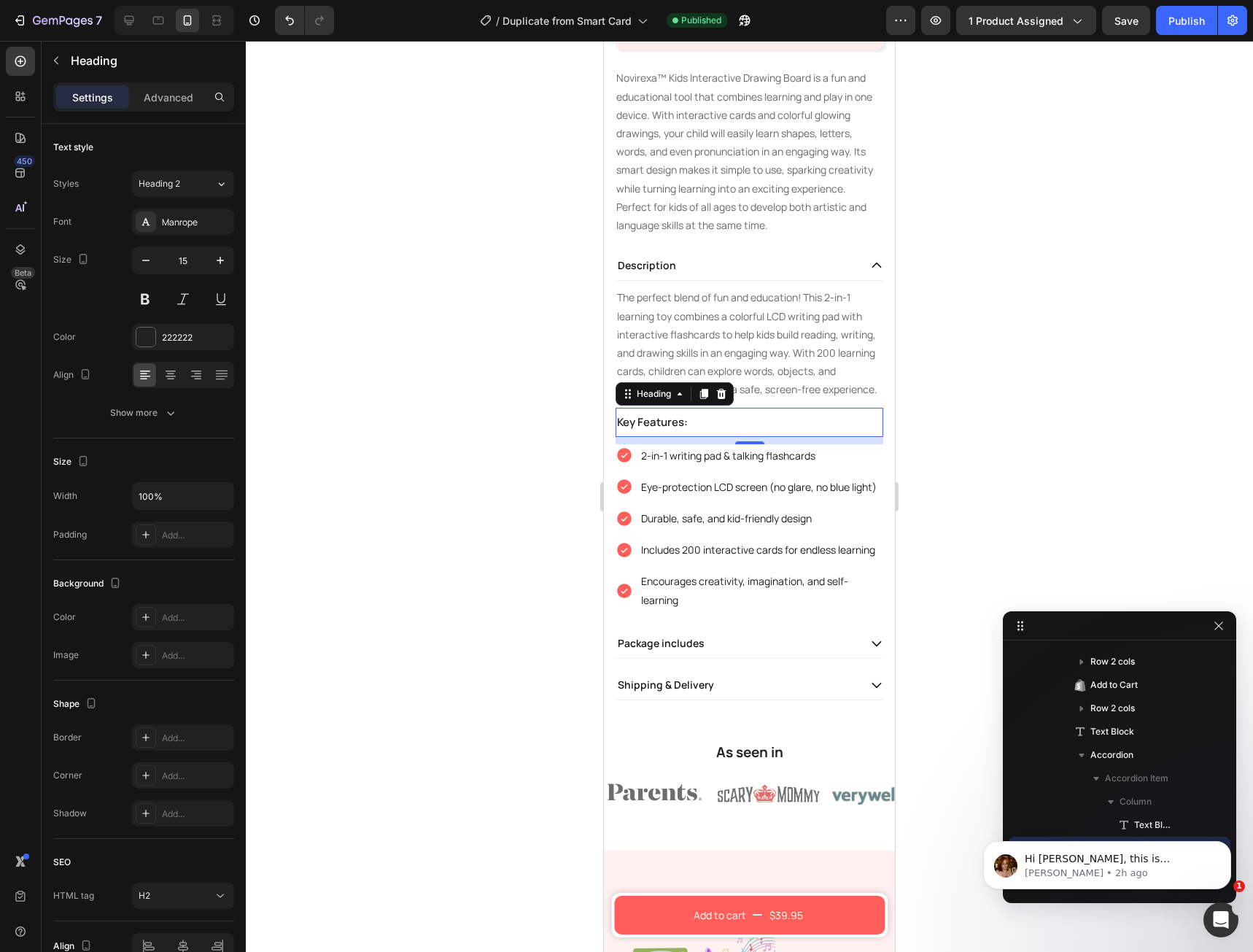
click at [1134, 24] on span "Save" at bounding box center [1126, 20] width 24 height 12
click at [1165, 30] on button "Publish" at bounding box center [1186, 20] width 61 height 29
